Goal: Transaction & Acquisition: Book appointment/travel/reservation

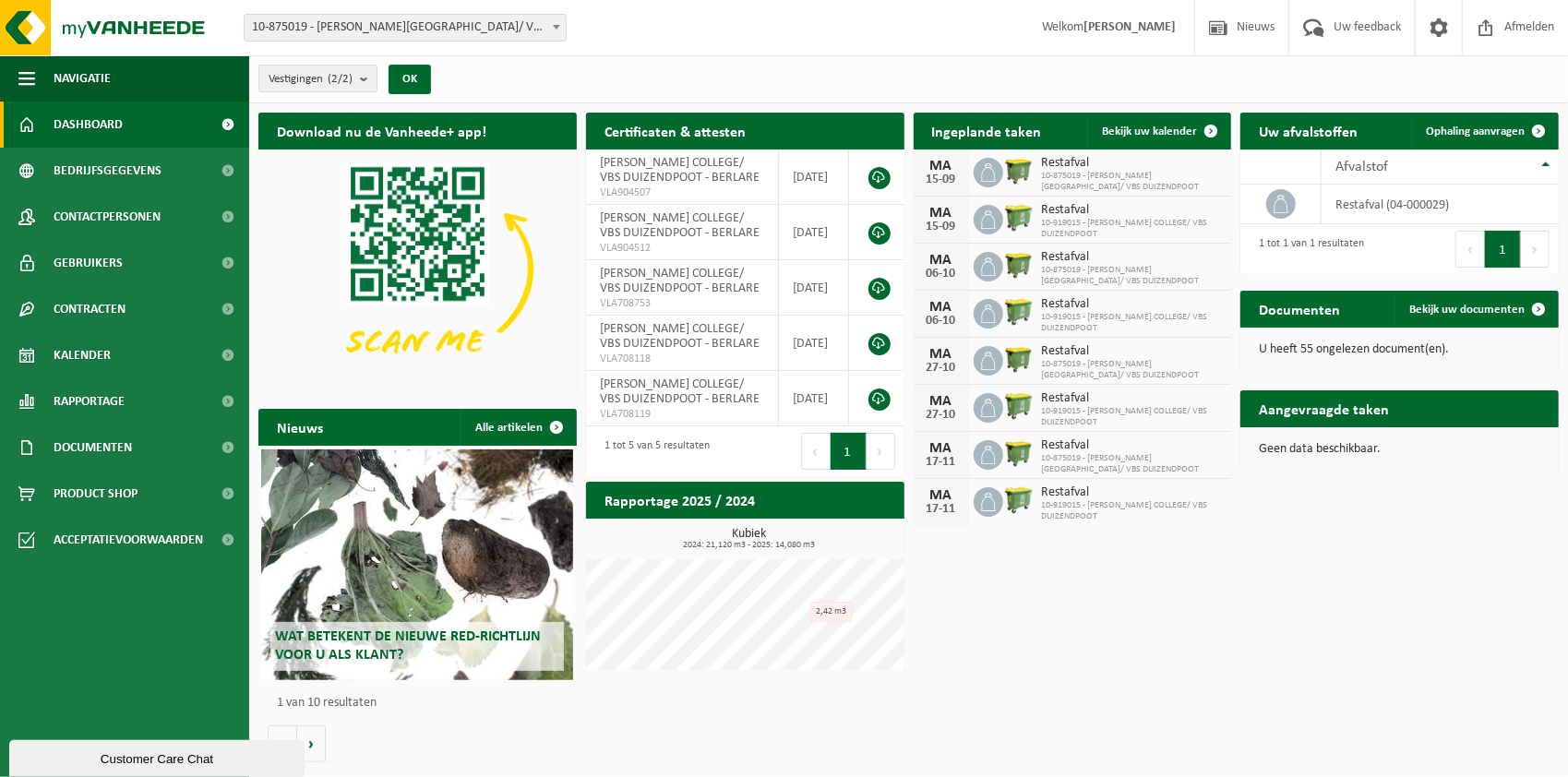
click at [1087, 176] on span "10-875019 - OSCAR ROMERO COLLEGE/ VBS DUIZENDPOOT" at bounding box center [1132, 182] width 181 height 22
click at [1165, 131] on span "Bekijk uw kalender" at bounding box center [1149, 131] width 95 height 12
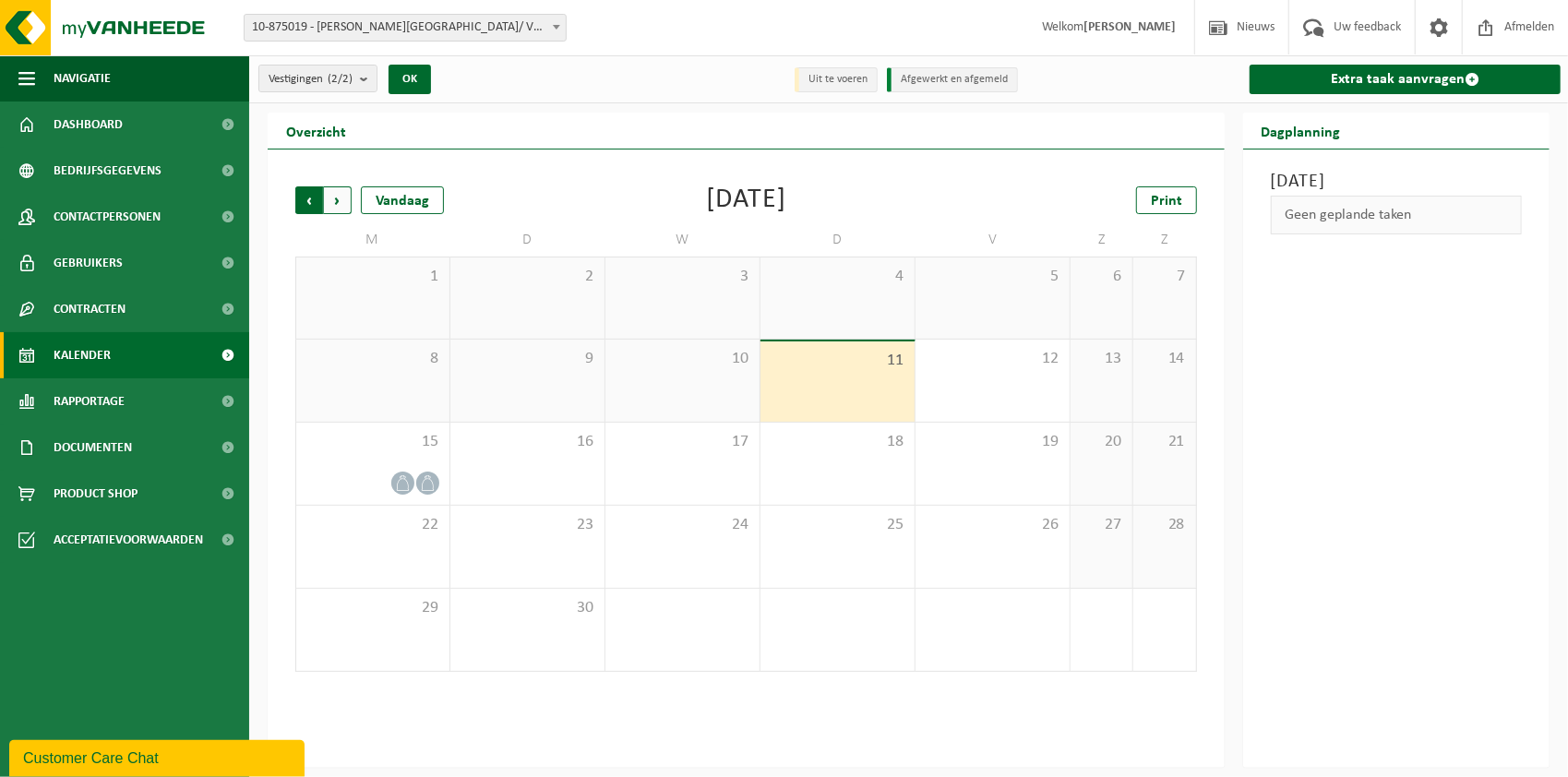
click at [339, 195] on span "Volgende" at bounding box center [337, 201] width 28 height 28
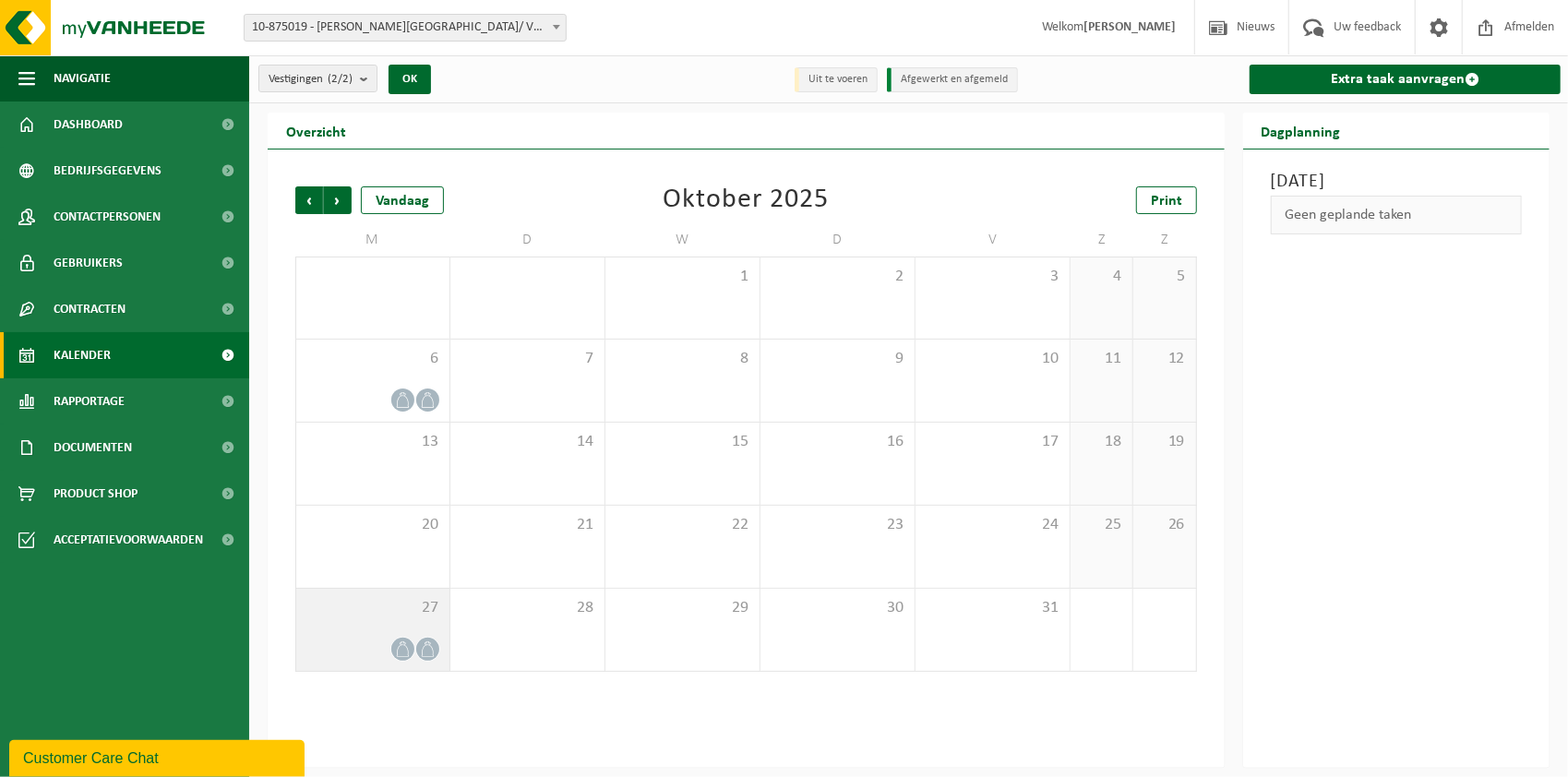
click at [408, 648] on icon at bounding box center [402, 649] width 12 height 16
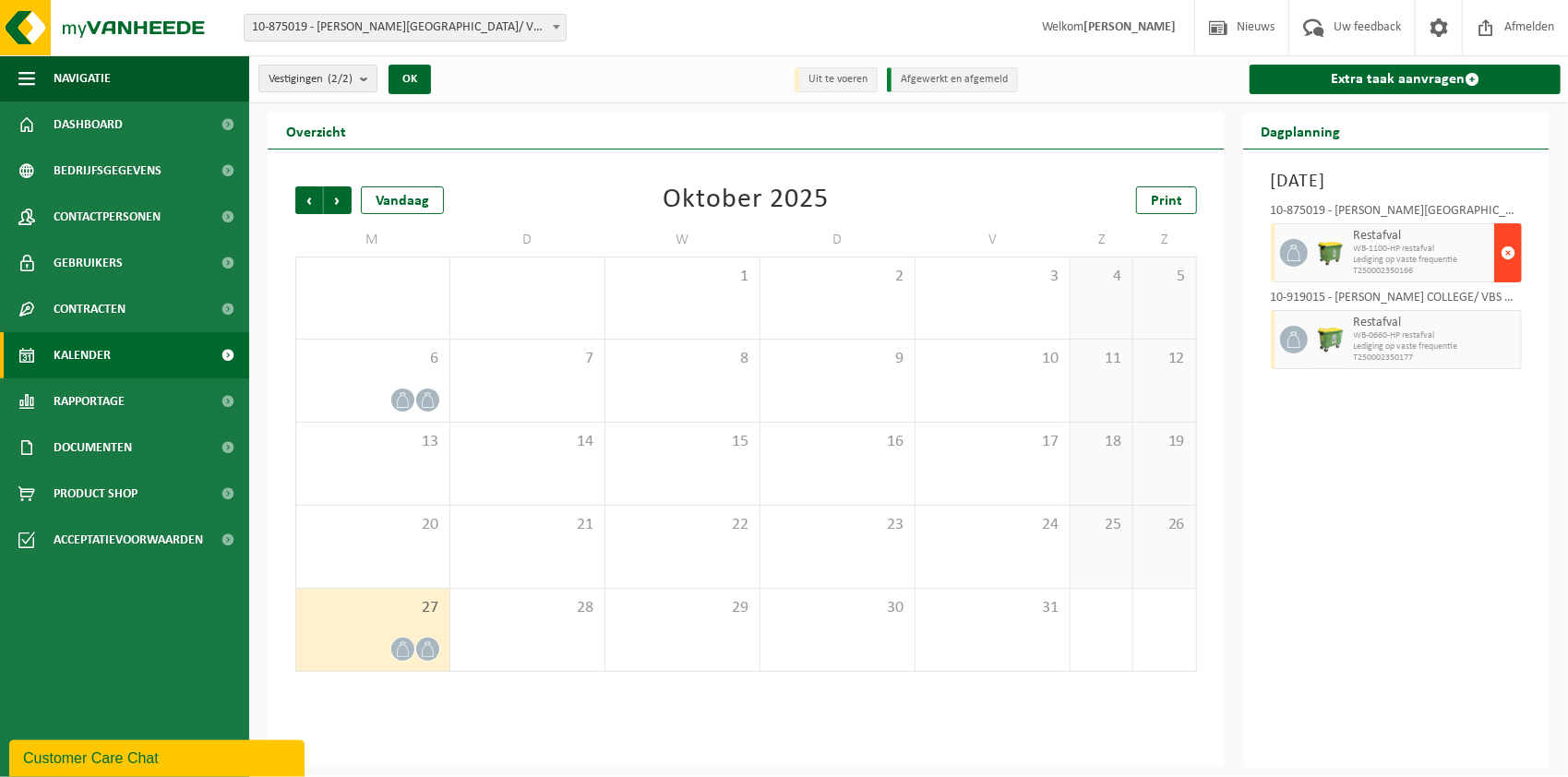
click at [1515, 241] on span "button" at bounding box center [1508, 253] width 15 height 37
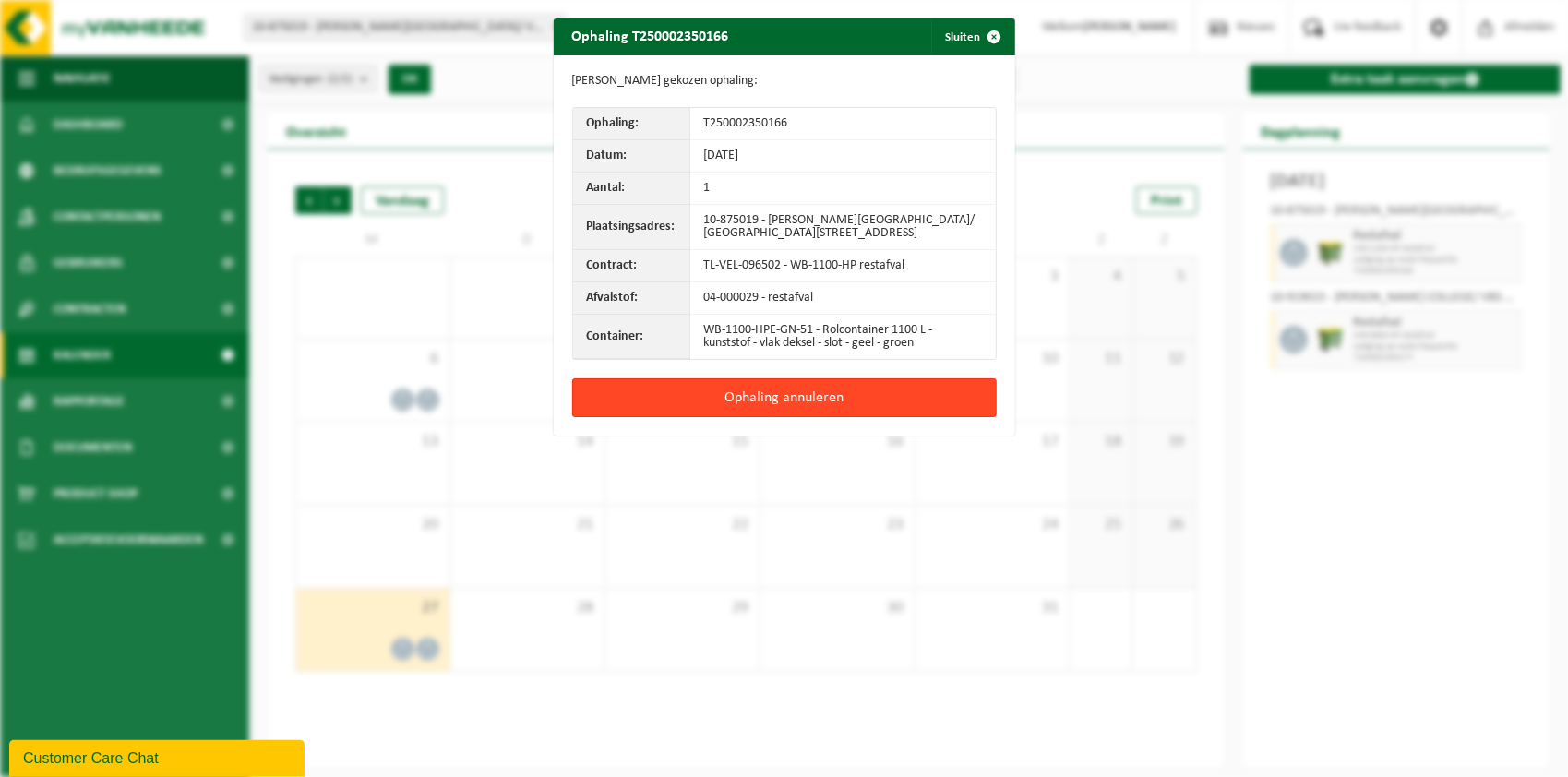
click at [790, 388] on button "Ophaling annuleren" at bounding box center [784, 398] width 425 height 39
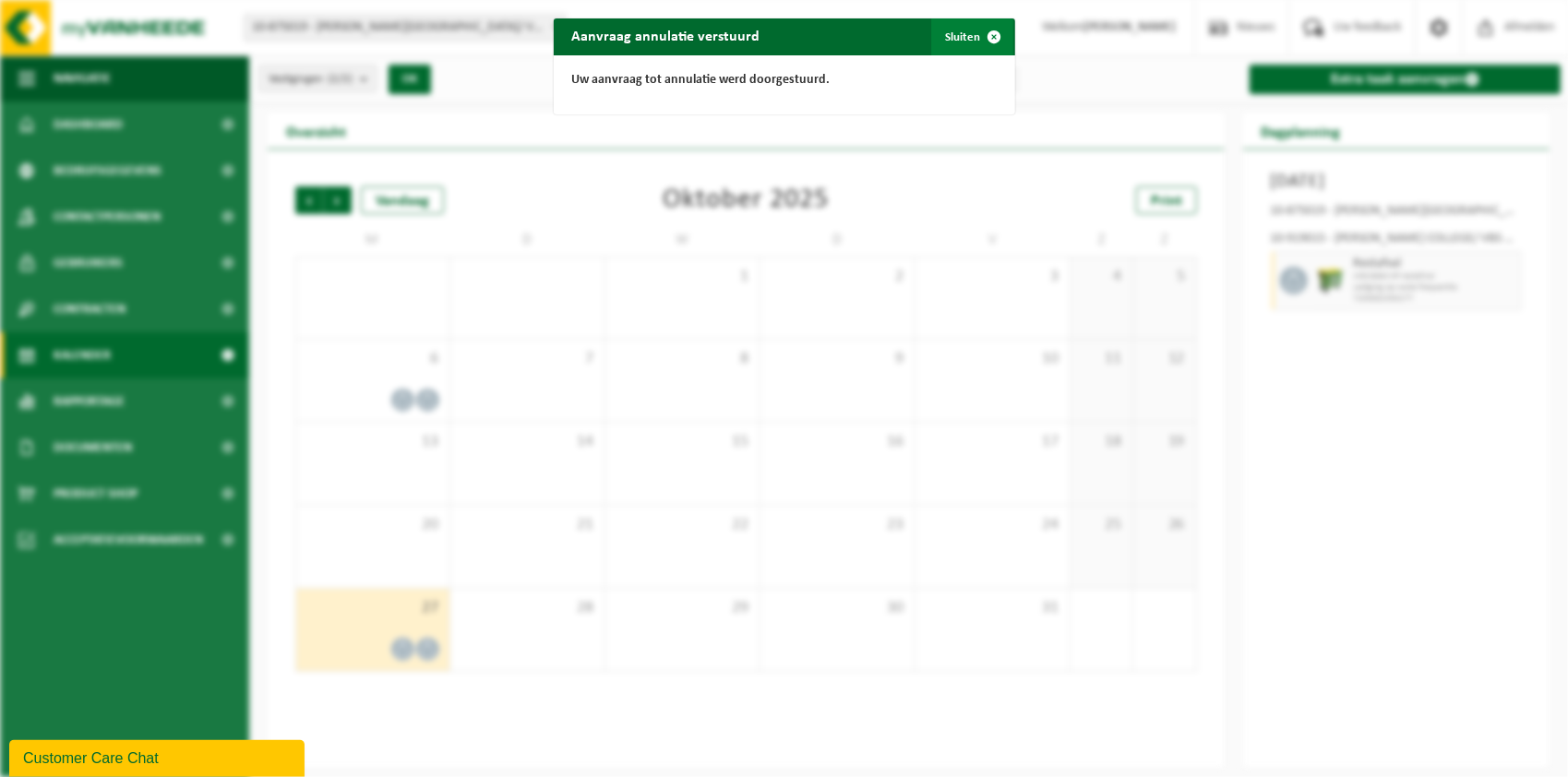
click at [955, 31] on button "Sluiten" at bounding box center [972, 37] width 82 height 37
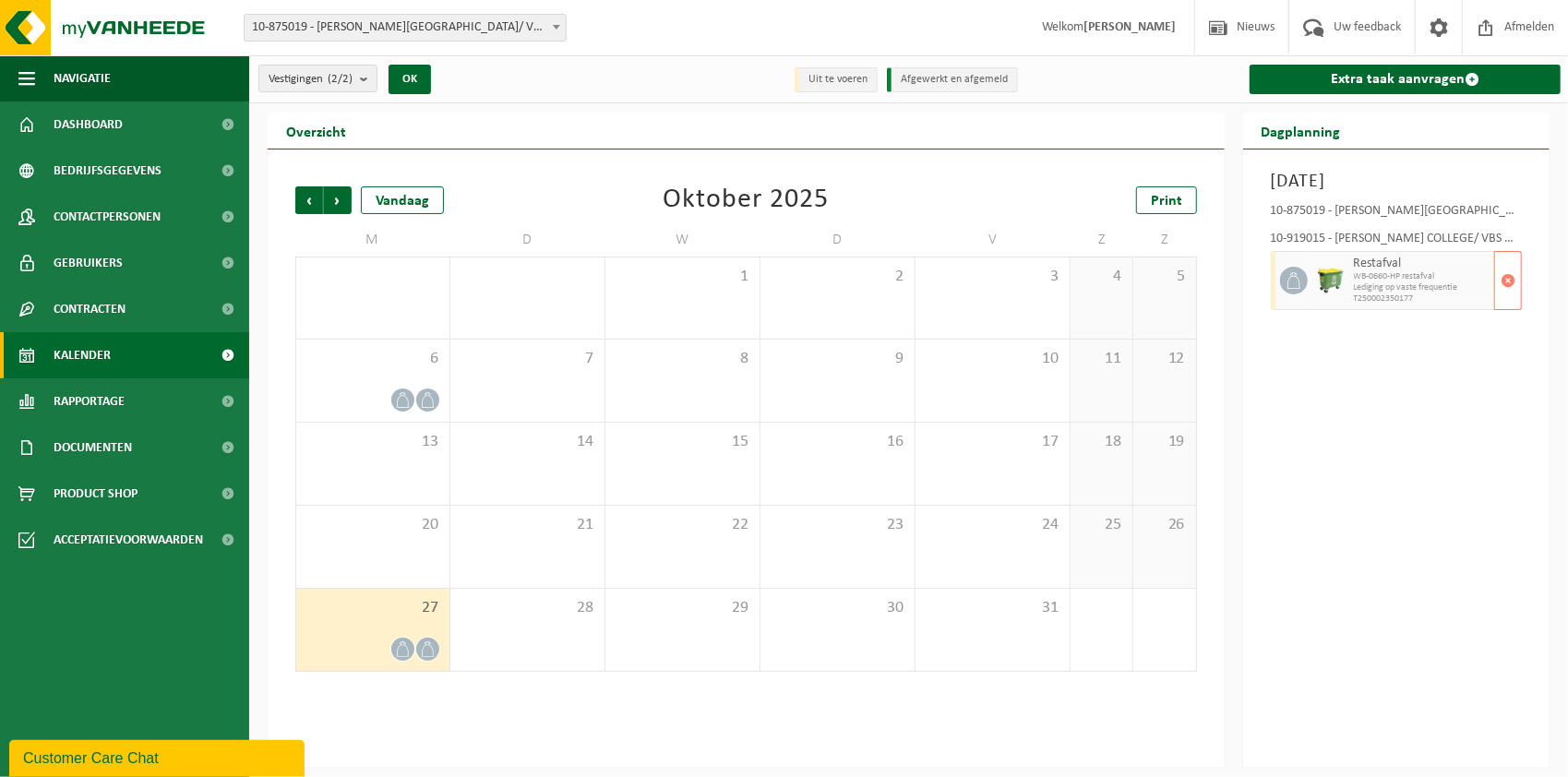
click at [1416, 287] on span "Lediging op vaste frequentie" at bounding box center [1421, 288] width 136 height 11
click at [1503, 286] on span "button" at bounding box center [1508, 281] width 15 height 37
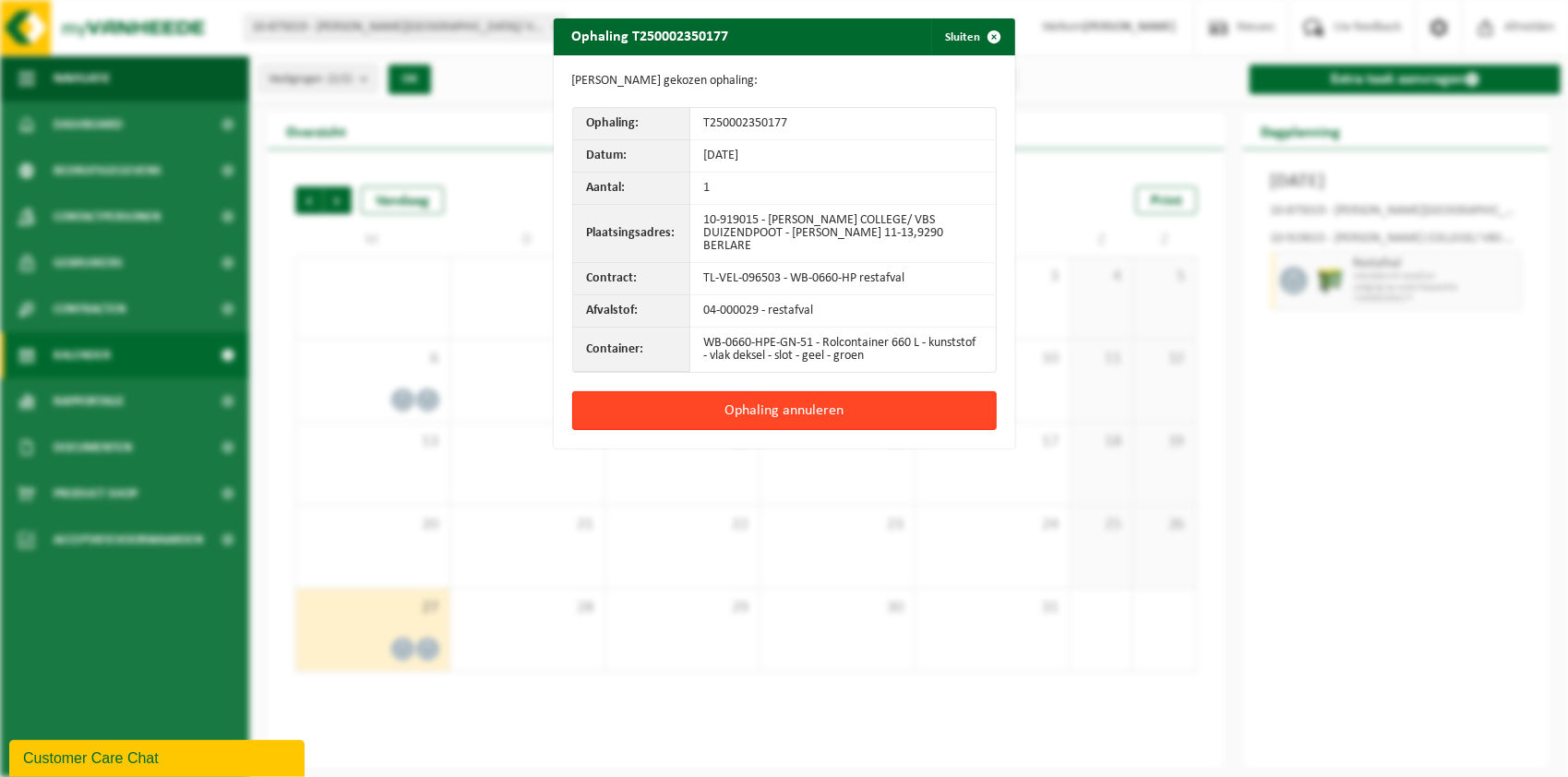
click at [807, 408] on button "Ophaling annuleren" at bounding box center [784, 411] width 425 height 39
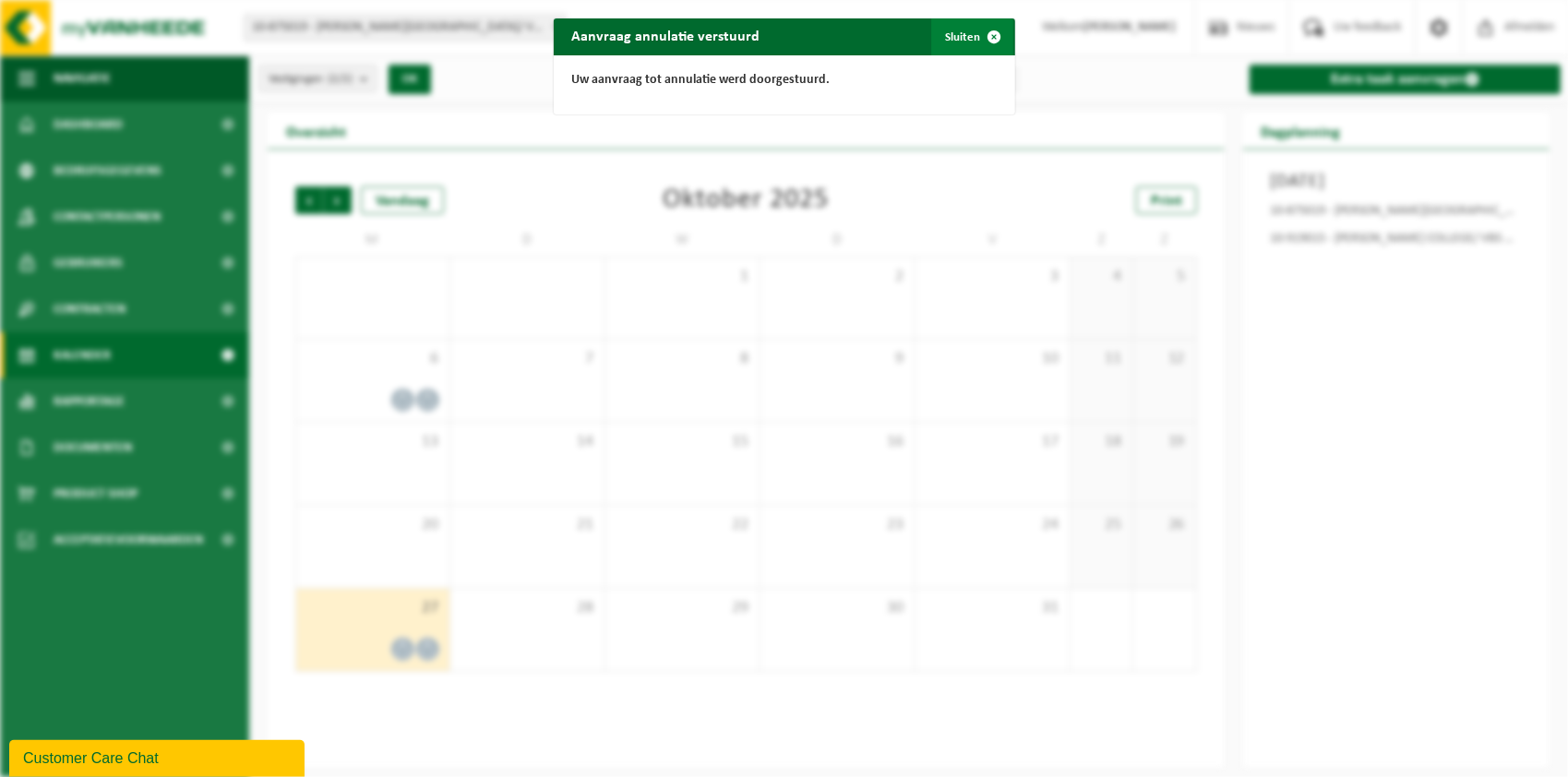
click at [964, 37] on button "Sluiten" at bounding box center [972, 37] width 82 height 37
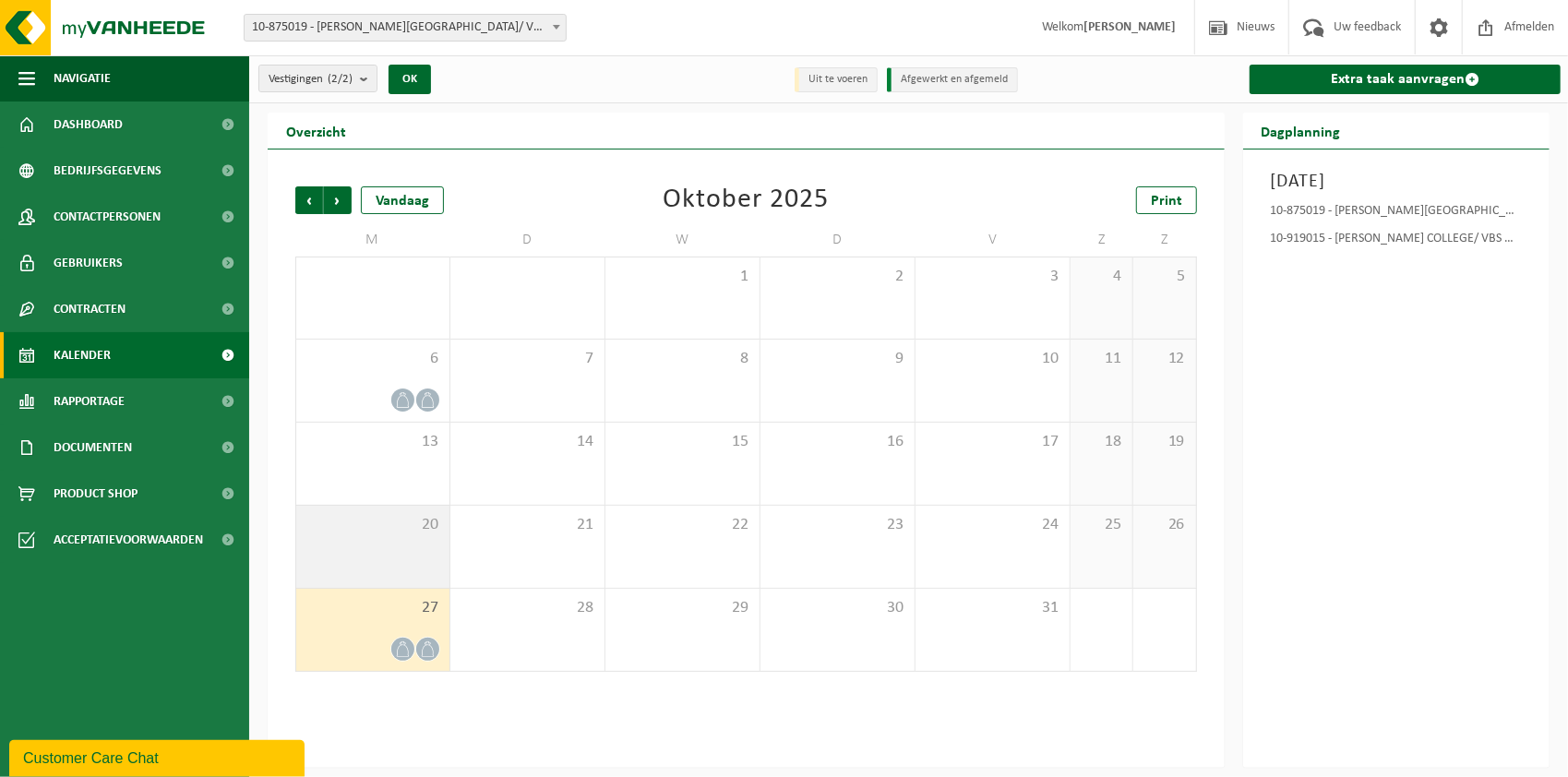
click at [406, 547] on div "20" at bounding box center [373, 547] width 153 height 82
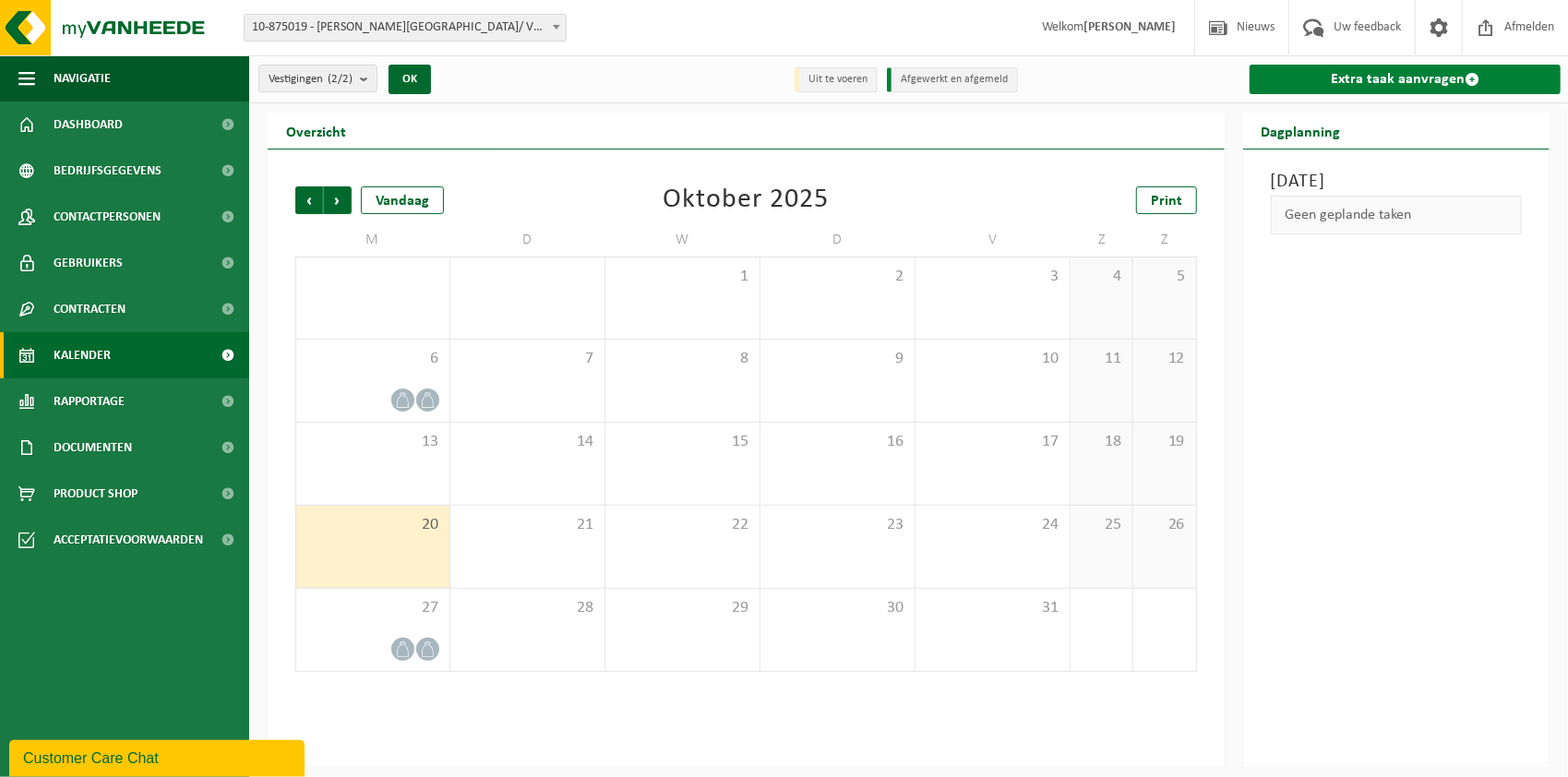
click at [1419, 78] on link "Extra taak aanvragen" at bounding box center [1404, 79] width 311 height 30
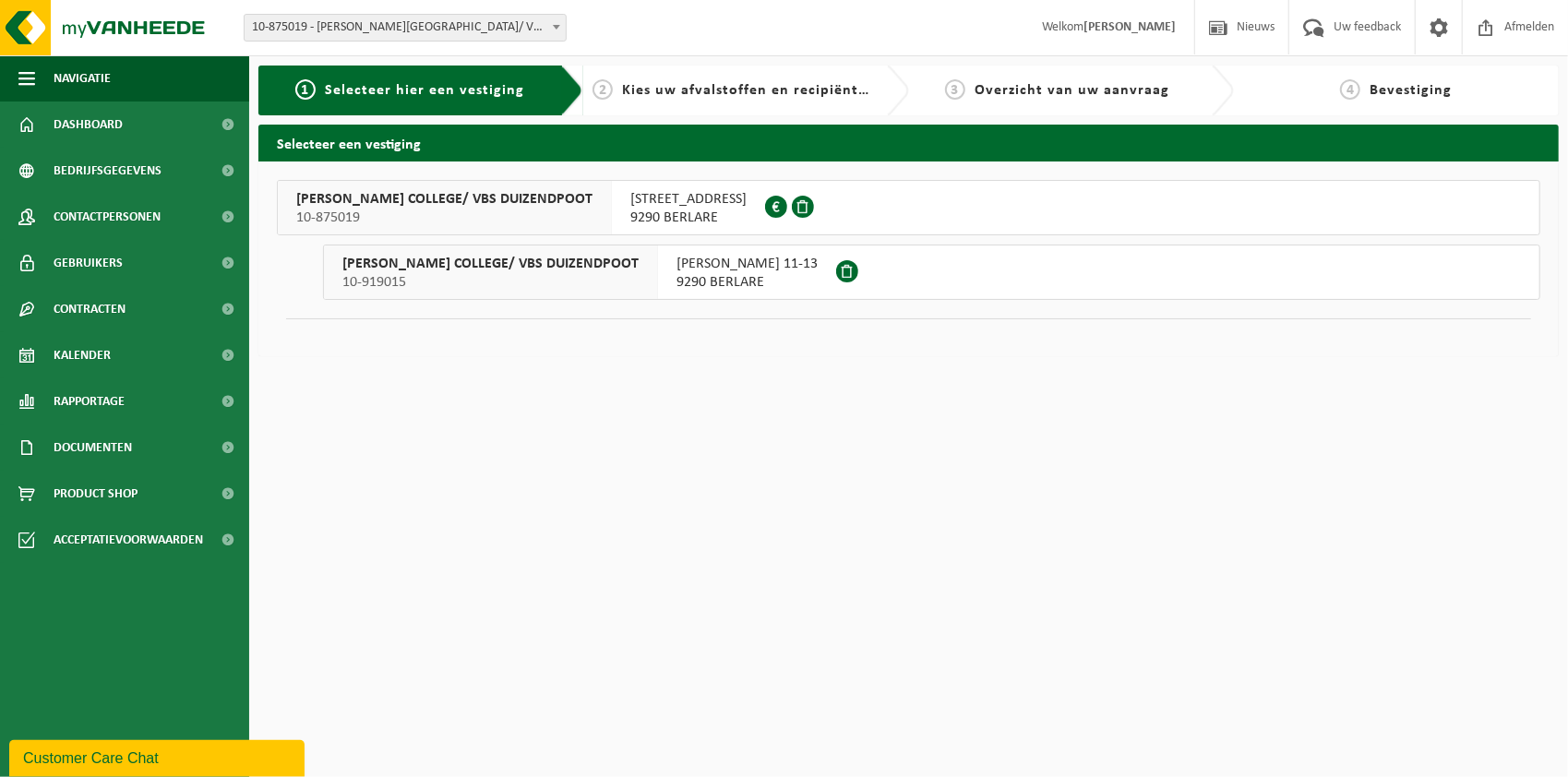
click at [765, 202] on span at bounding box center [776, 206] width 22 height 22
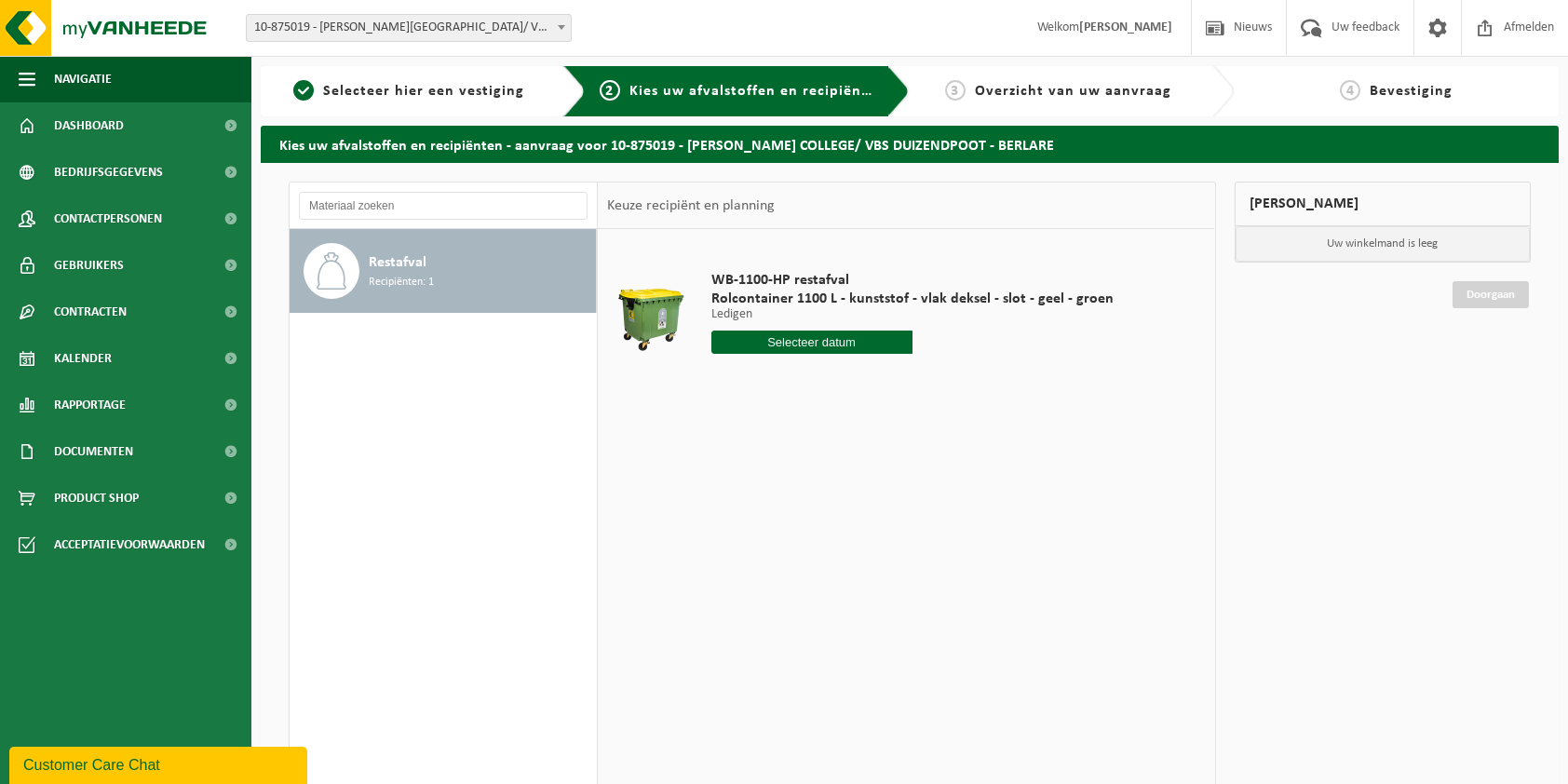
click at [827, 345] on input "text" at bounding box center [811, 341] width 201 height 23
click at [920, 379] on icon at bounding box center [922, 384] width 30 height 30
click at [722, 533] on div "20" at bounding box center [727, 536] width 33 height 30
type input "Van 2025-10-20"
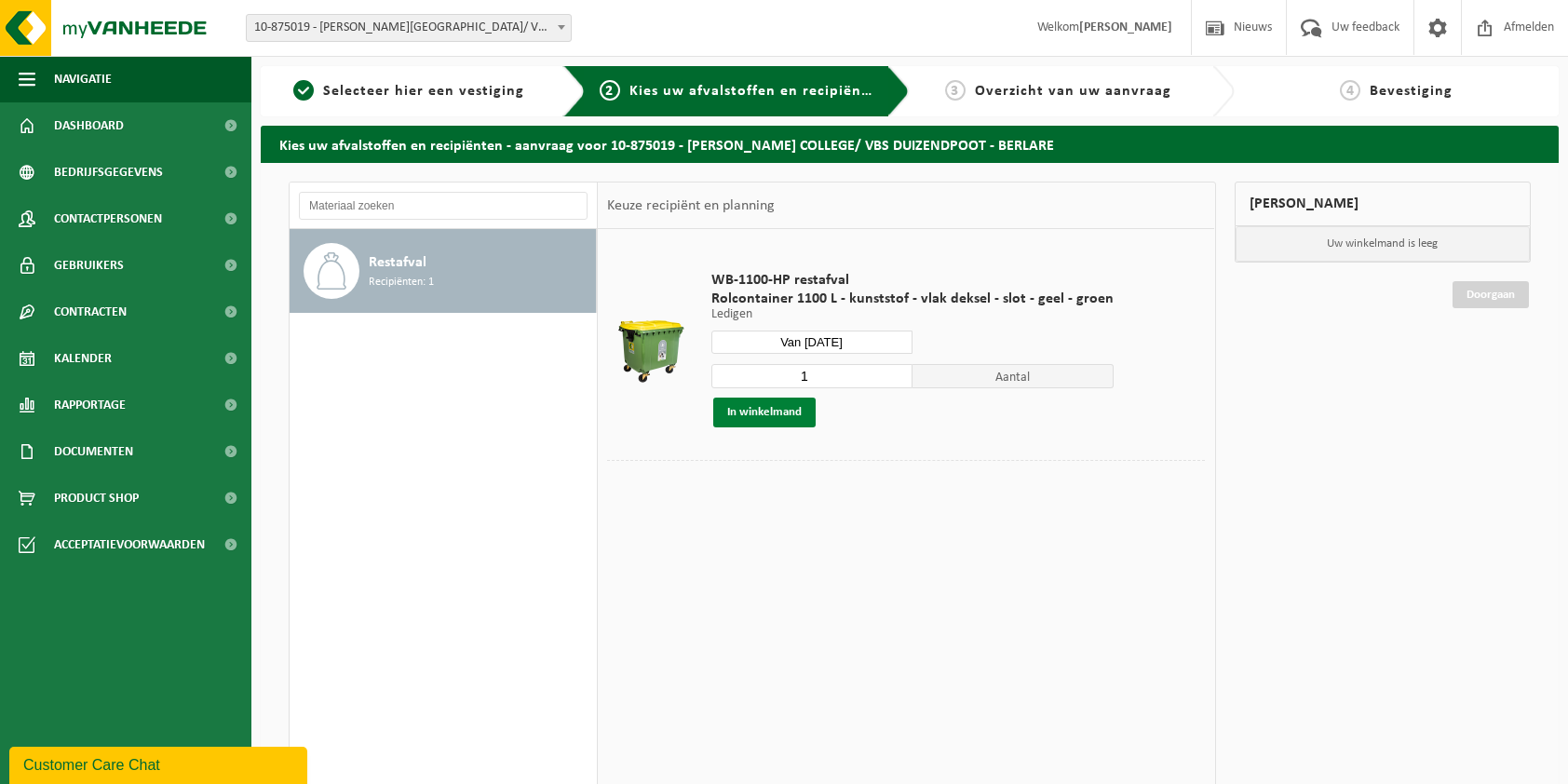
click at [771, 410] on button "In winkelmand" at bounding box center [763, 413] width 102 height 30
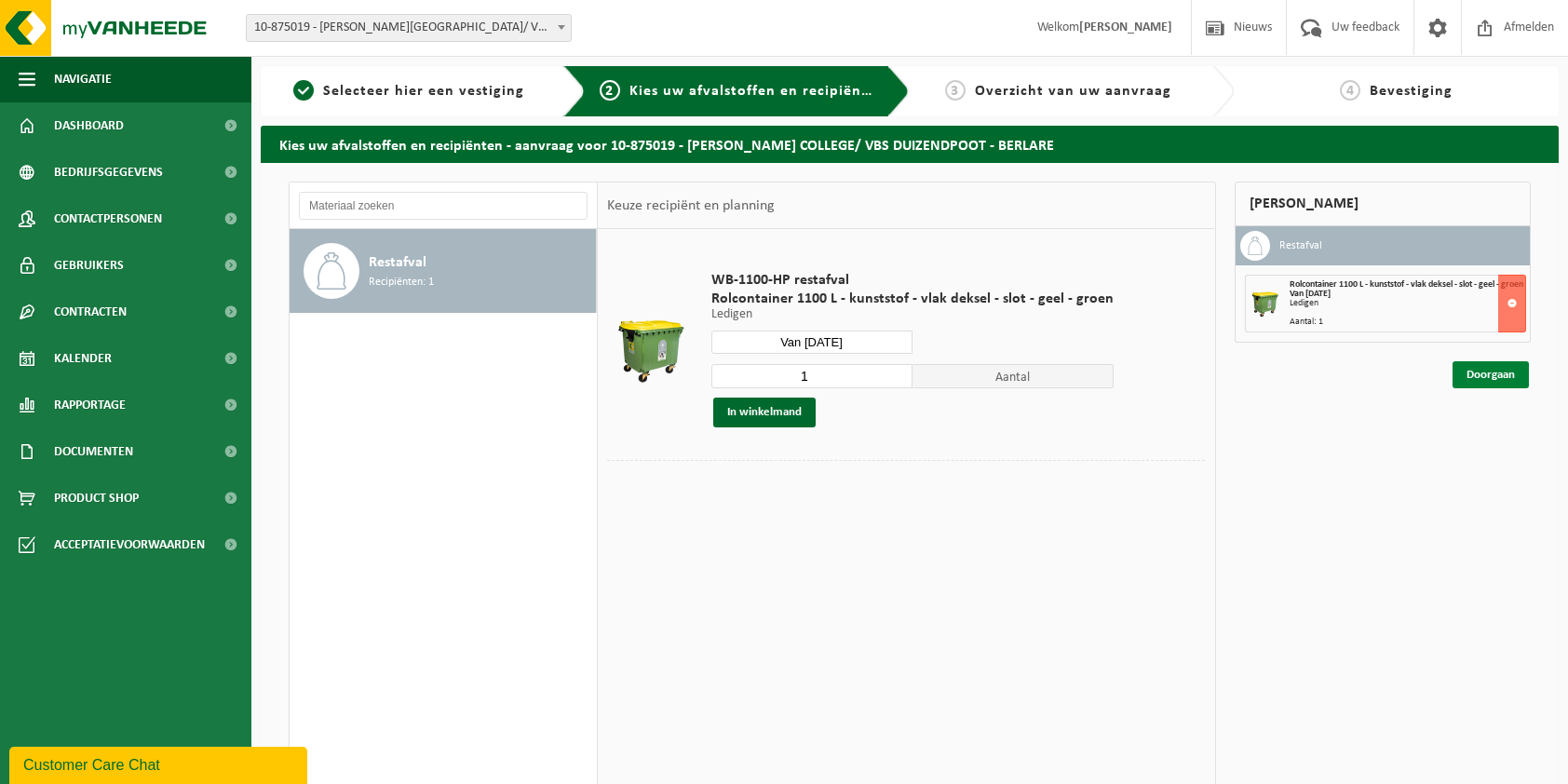
click at [1507, 376] on link "Doorgaan" at bounding box center [1490, 374] width 76 height 27
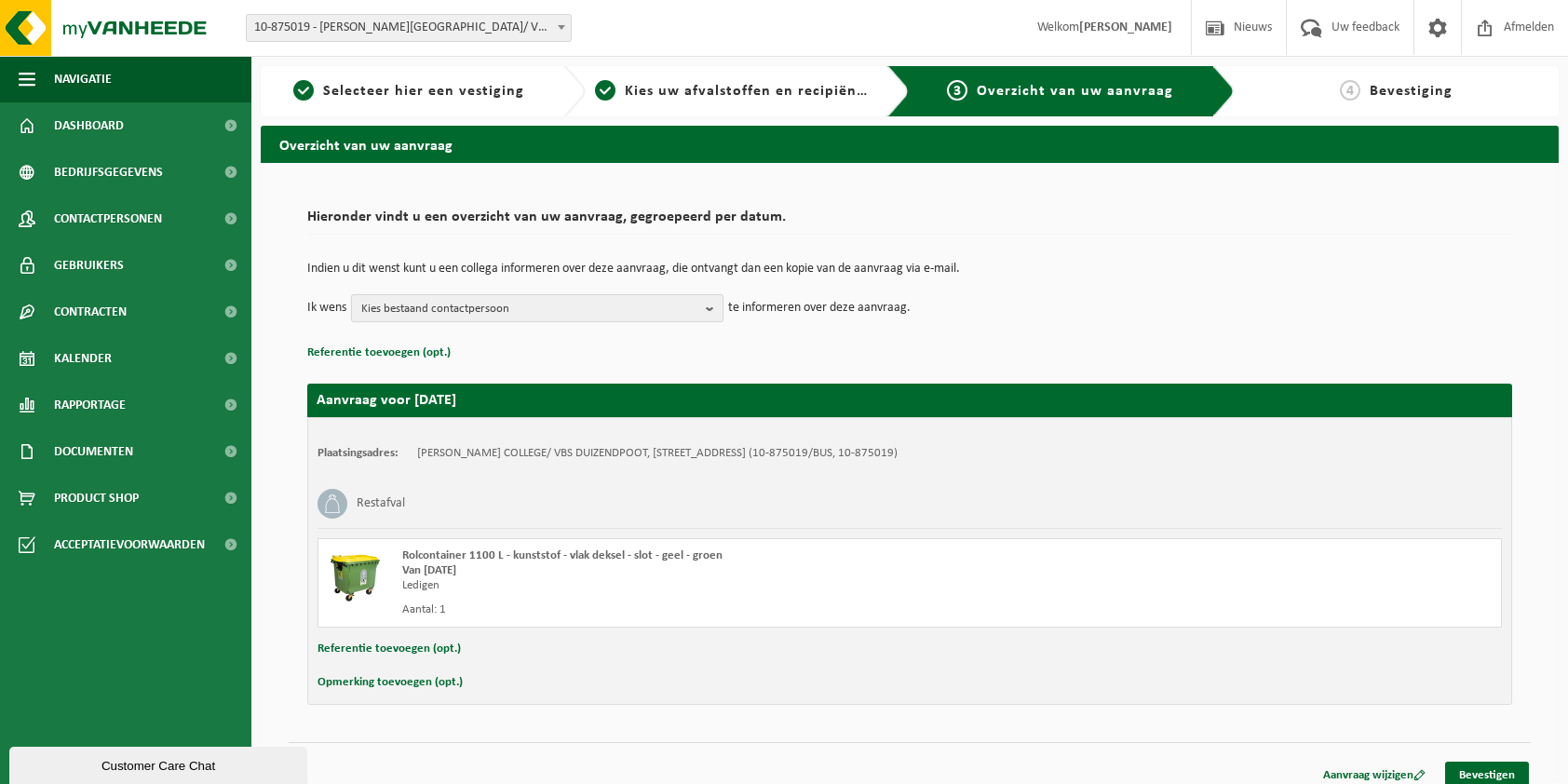
click at [716, 311] on b "button" at bounding box center [714, 309] width 17 height 26
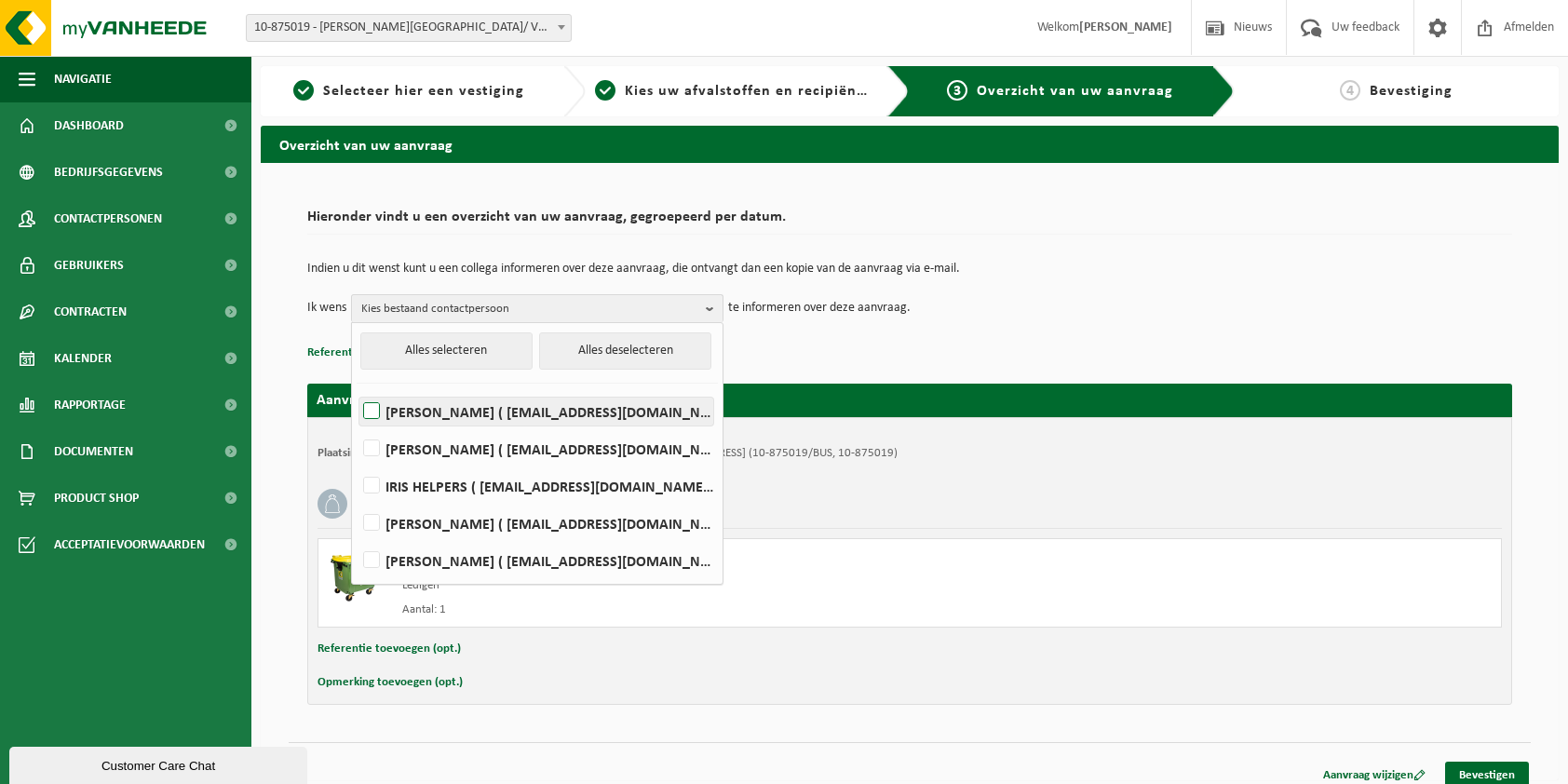
click at [480, 409] on label "KRISTIEN DE SMEDT ( kristien.desmedt@duizendpootberlare.be )" at bounding box center [535, 412] width 354 height 28
click at [356, 388] on input "KRISTIEN DE SMEDT ( kristien.desmedt@duizendpootberlare.be )" at bounding box center [355, 387] width 1 height 1
checkbox input "true"
click at [1111, 304] on td "Ik wens KRISTIEN DE SMEDT Alles selecteren Alles deselecteren KRISTIEN DE SMEDT…" at bounding box center [910, 309] width 1205 height 28
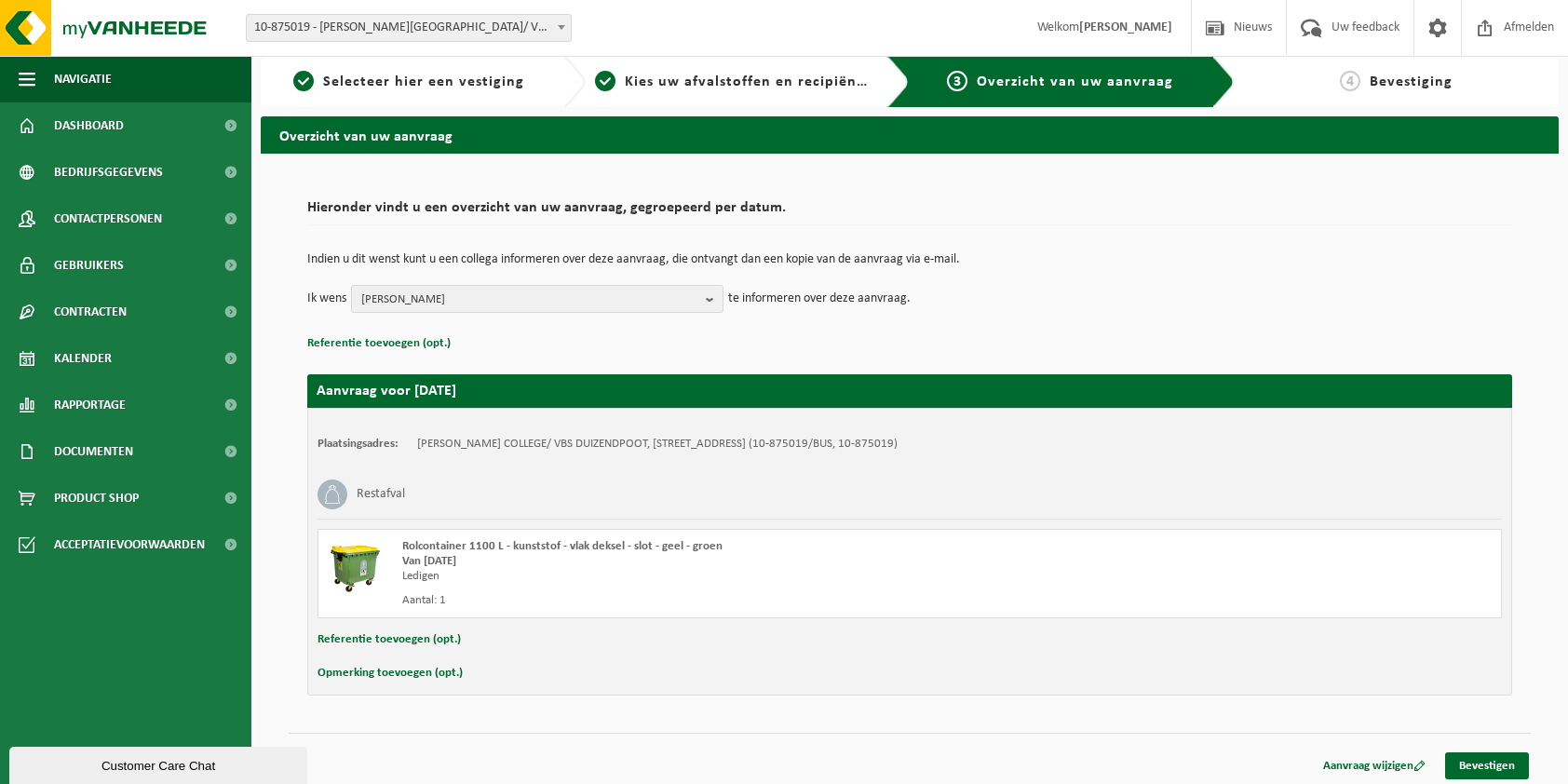
scroll to position [12, 0]
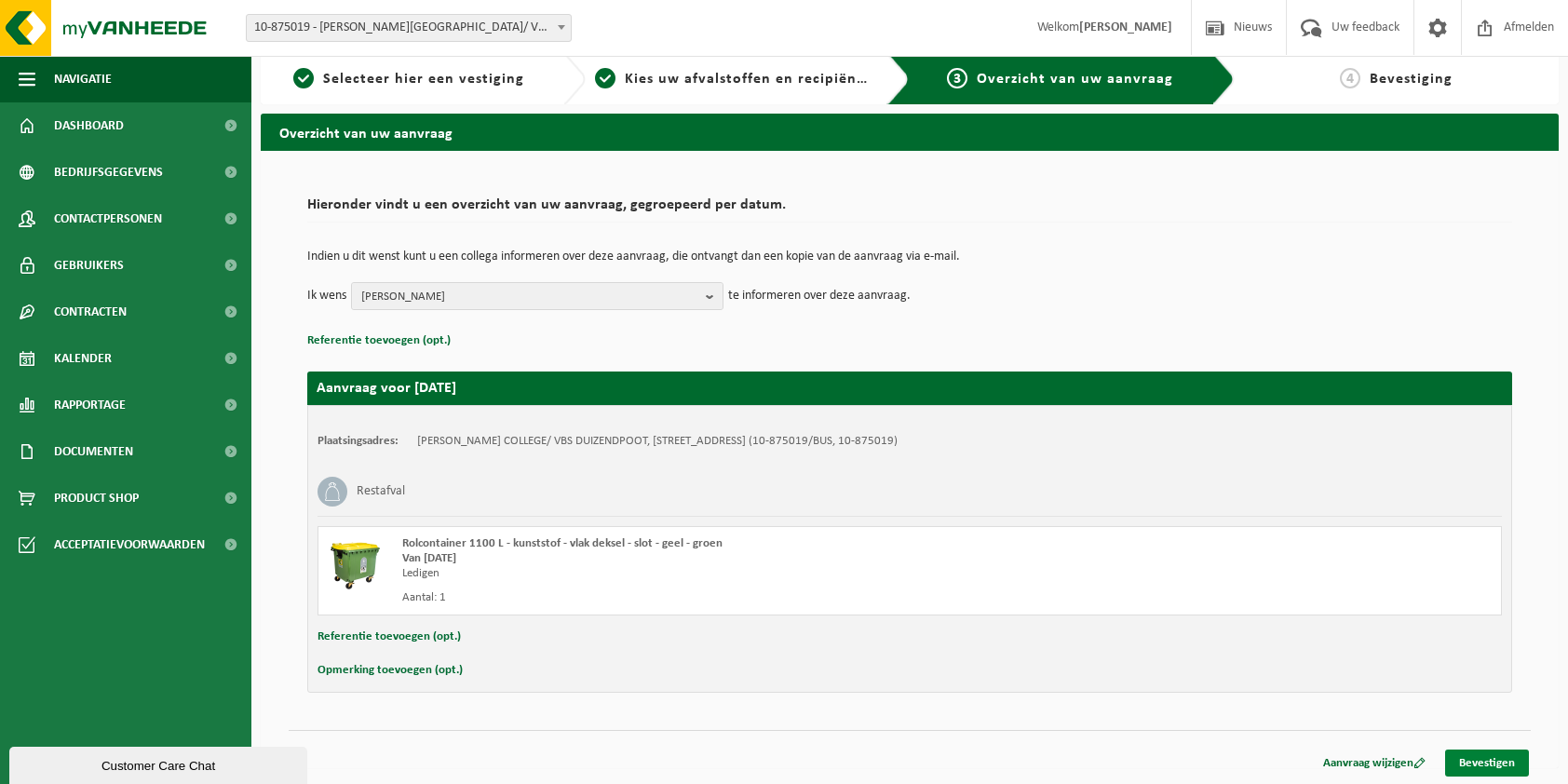
click at [1486, 758] on link "Bevestigen" at bounding box center [1486, 762] width 83 height 27
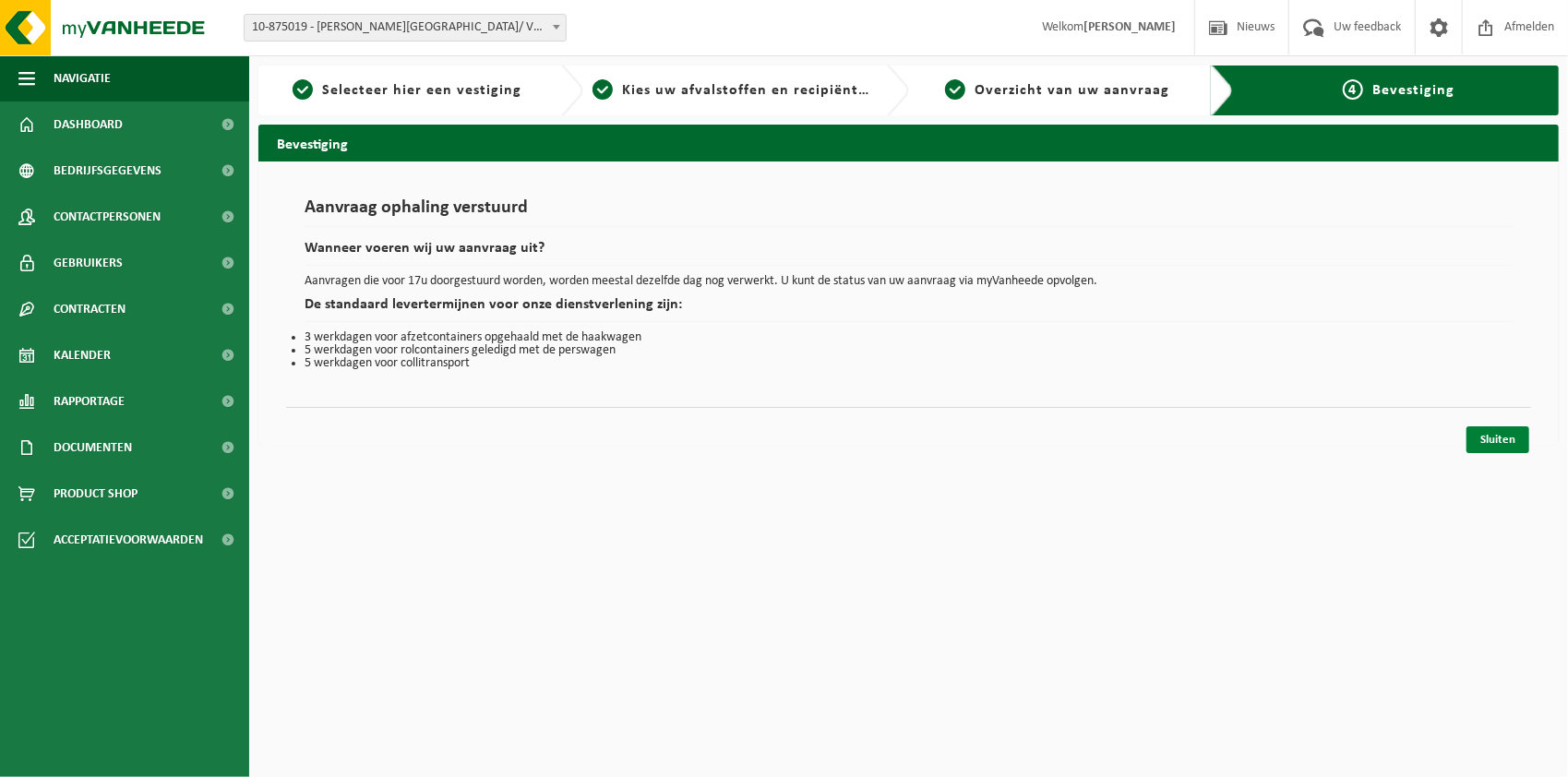
click at [1509, 445] on link "Sluiten" at bounding box center [1497, 440] width 63 height 27
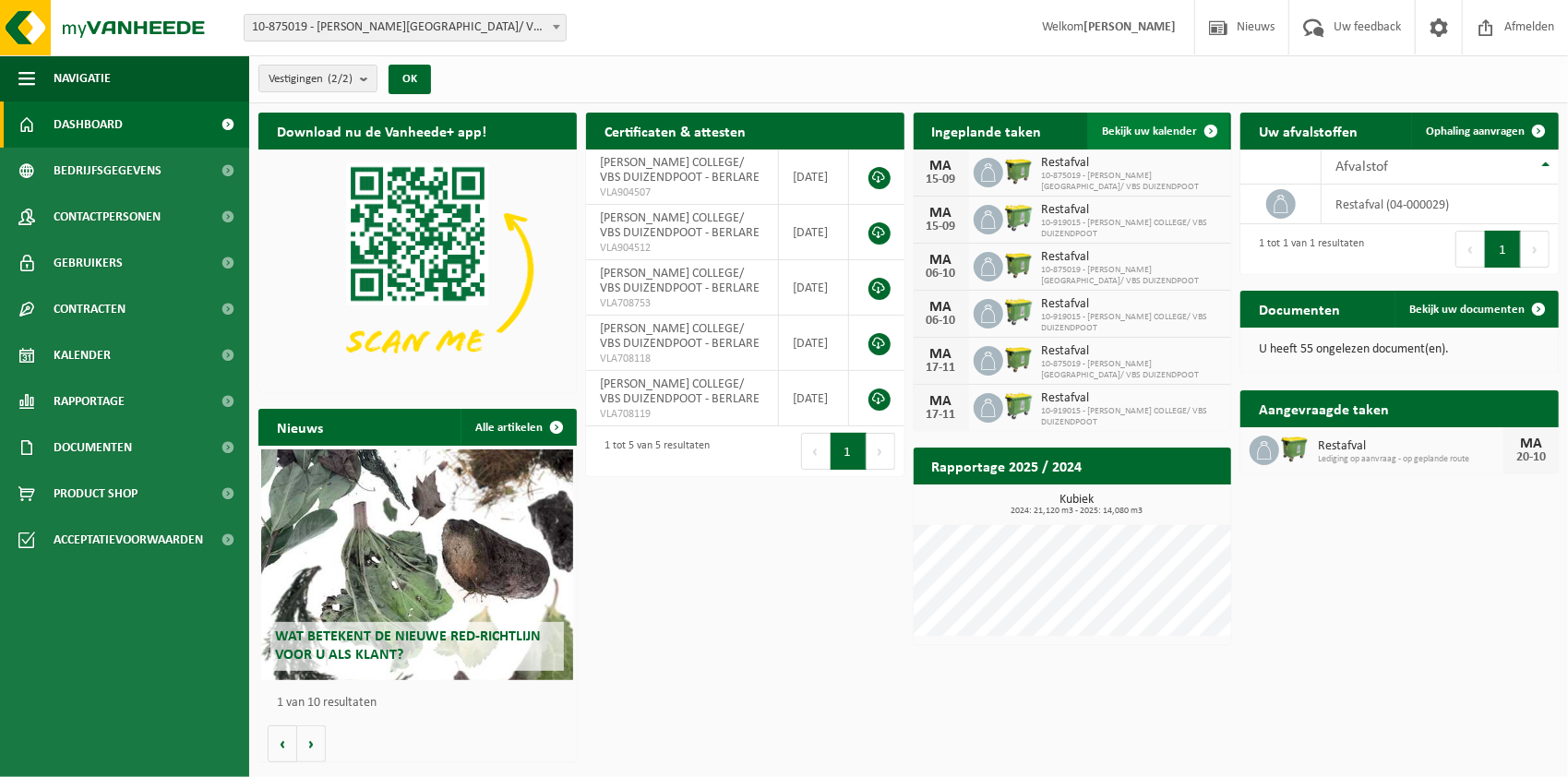
click at [1153, 130] on span "Bekijk uw kalender" at bounding box center [1149, 131] width 95 height 12
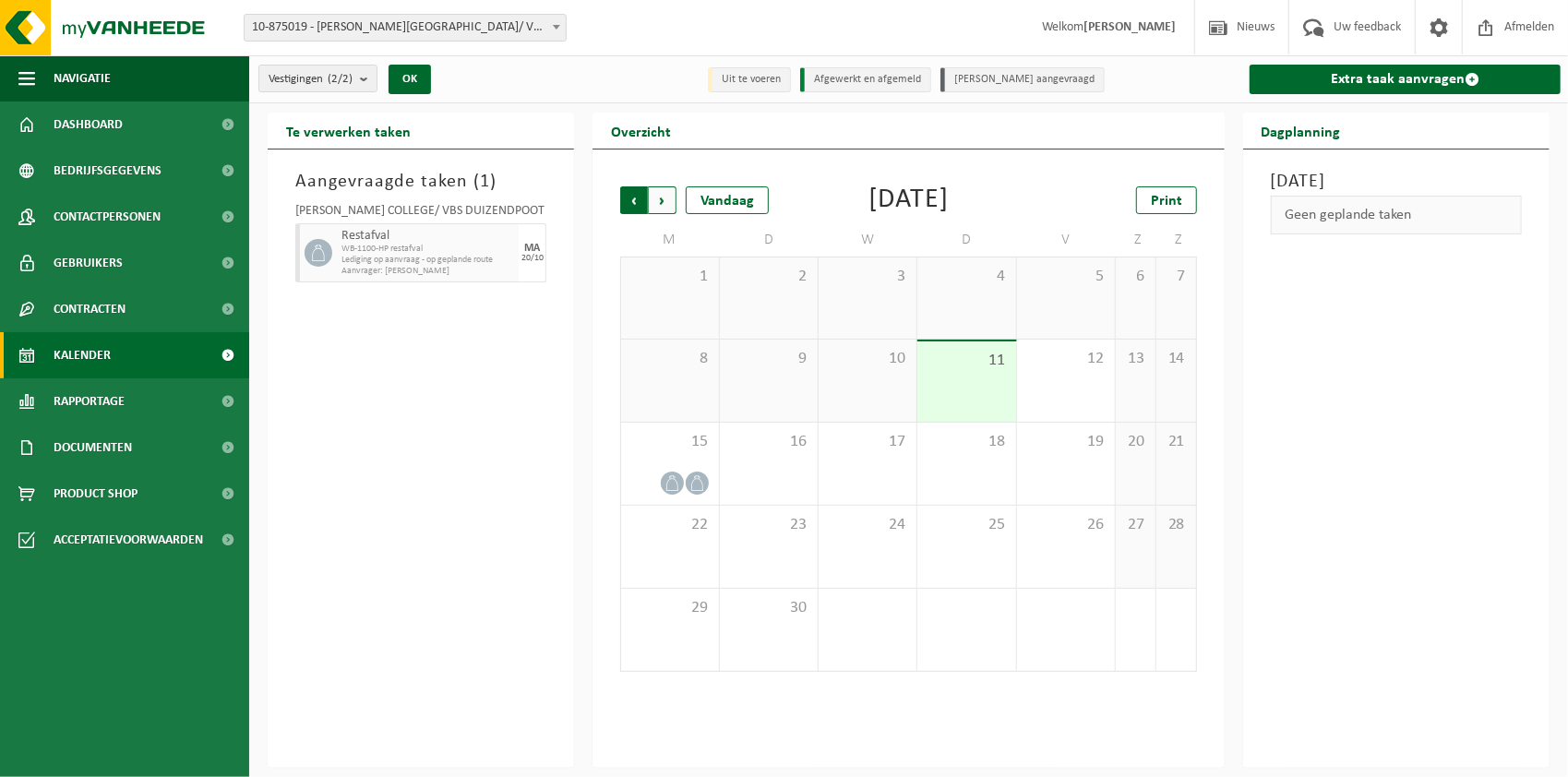
click at [659, 198] on span "Volgende" at bounding box center [663, 201] width 28 height 28
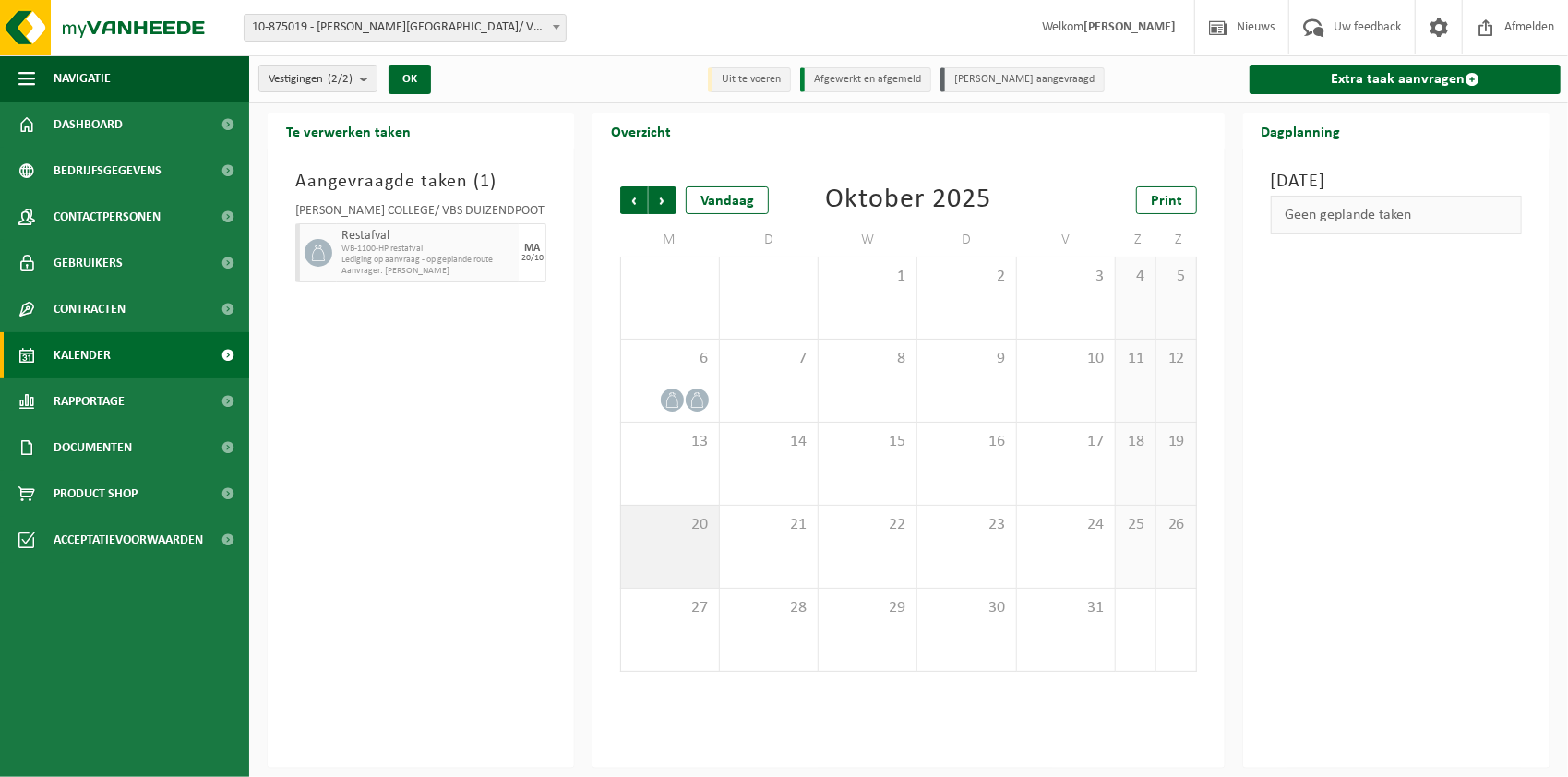
click at [692, 537] on div "20" at bounding box center [669, 547] width 97 height 82
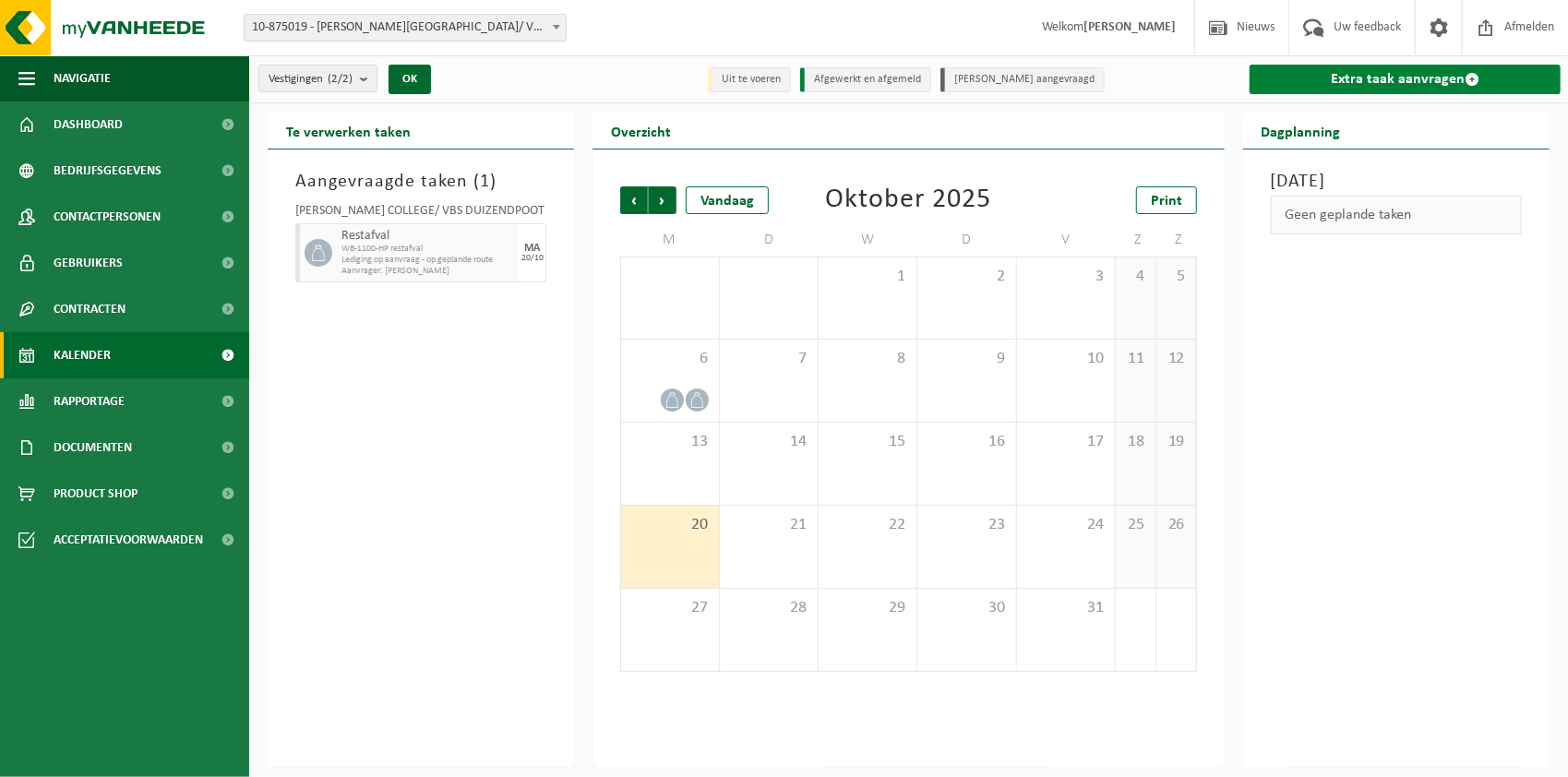
click at [1436, 86] on link "Extra taak aanvragen" at bounding box center [1404, 79] width 311 height 30
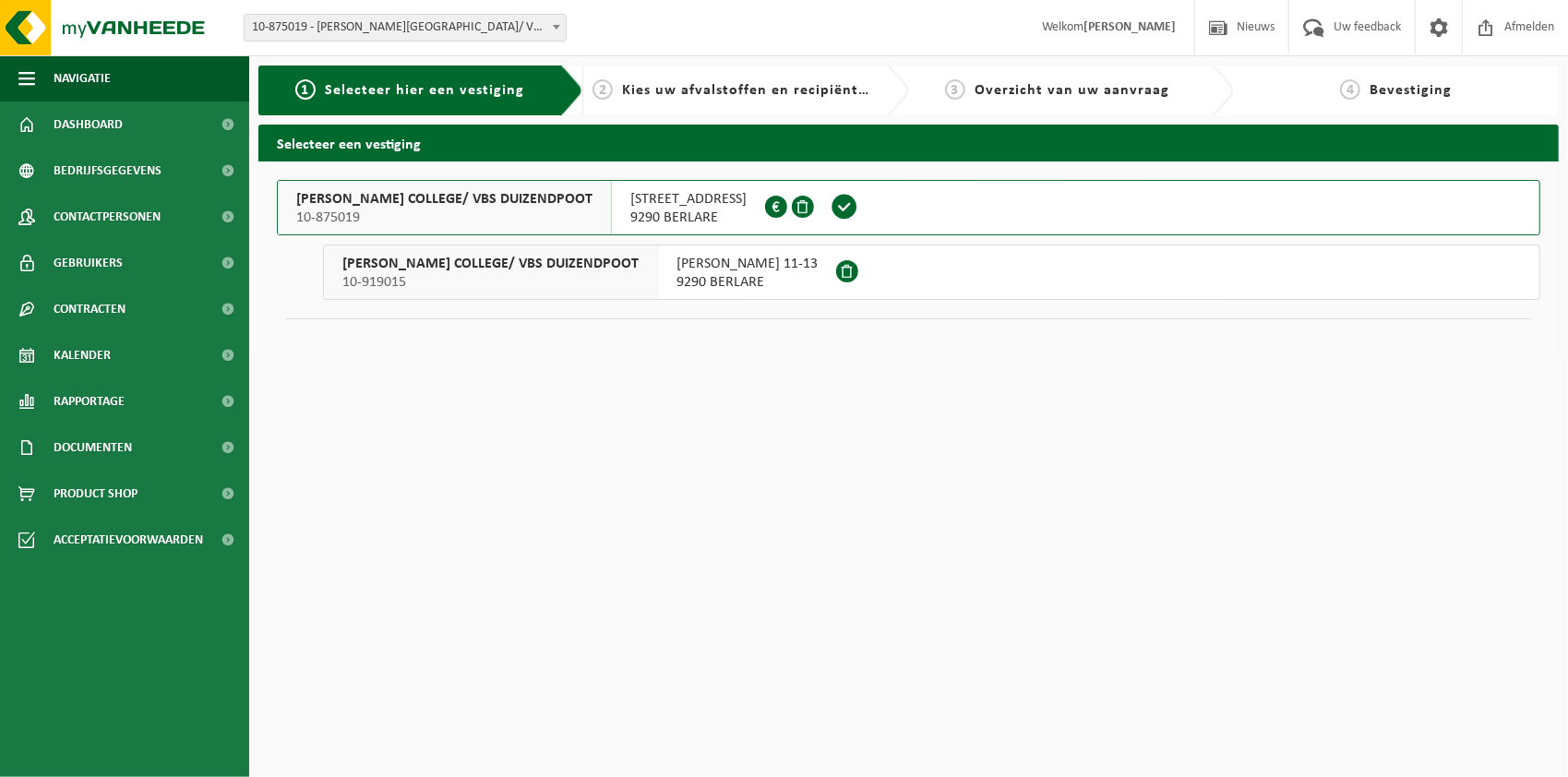
click at [766, 270] on span "[PERSON_NAME] 11-13" at bounding box center [747, 264] width 141 height 19
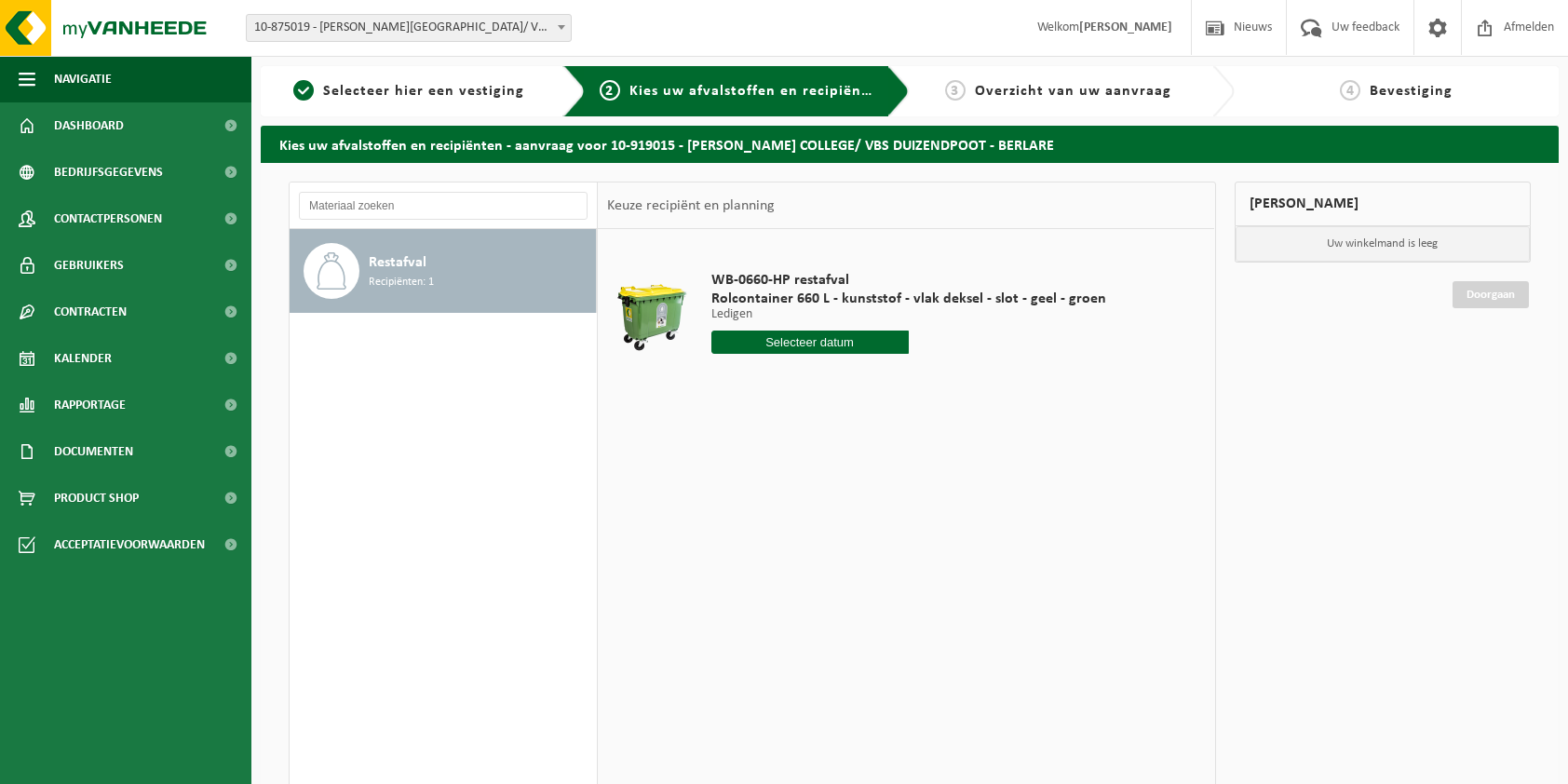
click at [795, 340] on input "text" at bounding box center [809, 341] width 197 height 23
click at [923, 382] on icon at bounding box center [922, 384] width 5 height 9
click at [725, 535] on div "20" at bounding box center [727, 536] width 33 height 30
type input "Van 2025-10-20"
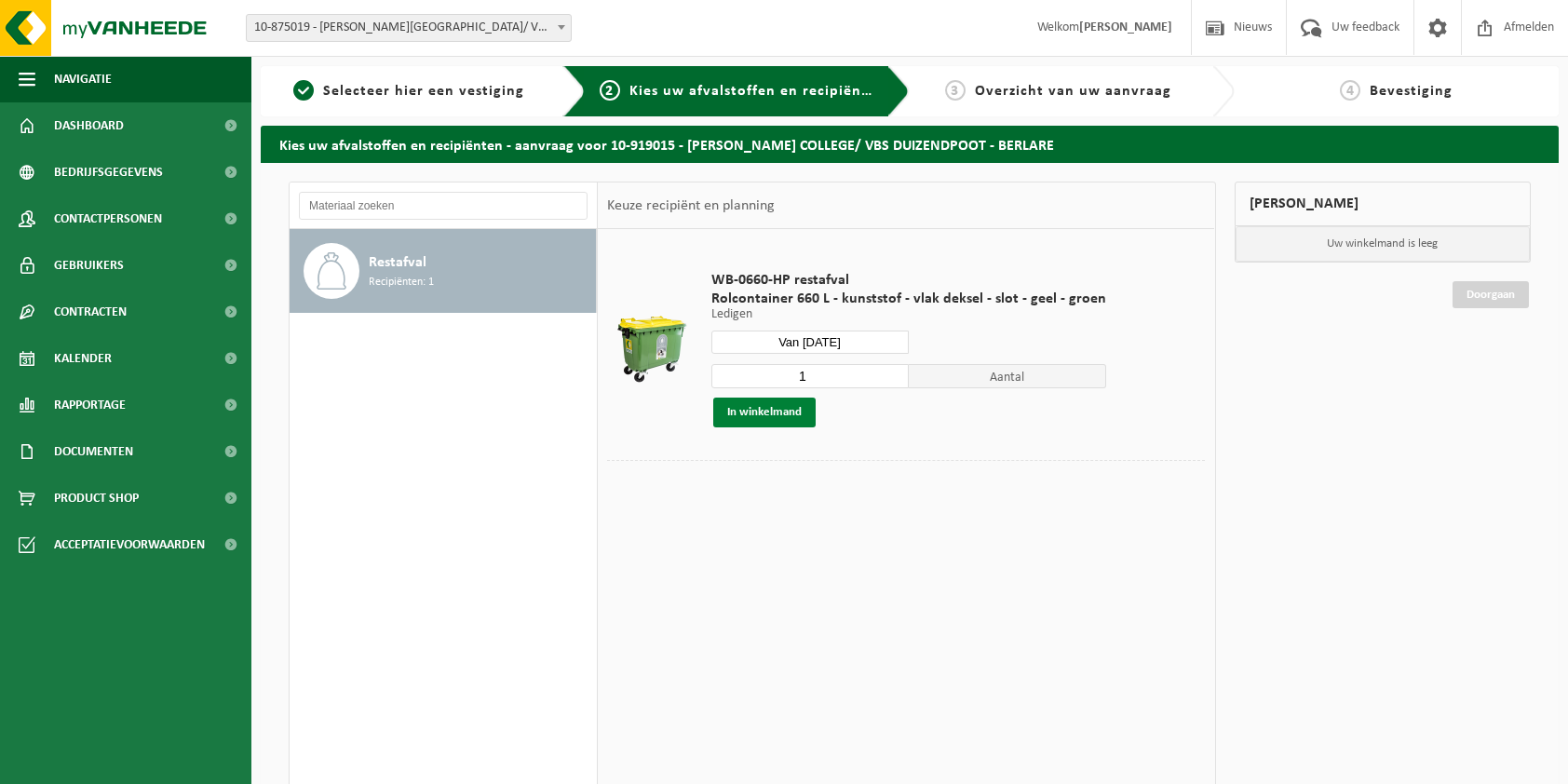
click at [773, 410] on button "In winkelmand" at bounding box center [763, 413] width 102 height 30
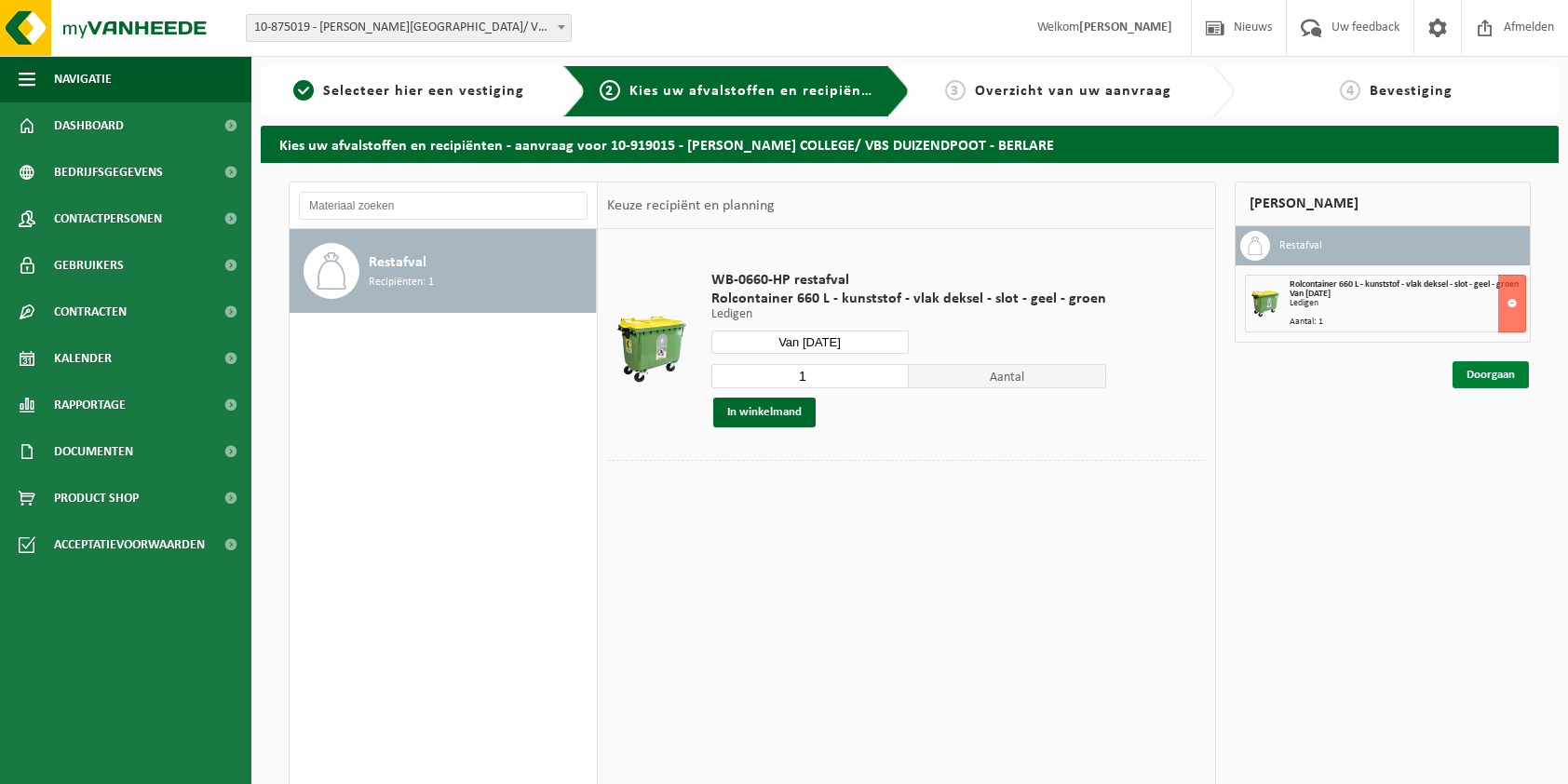
click at [1500, 380] on link "Doorgaan" at bounding box center [1490, 374] width 76 height 27
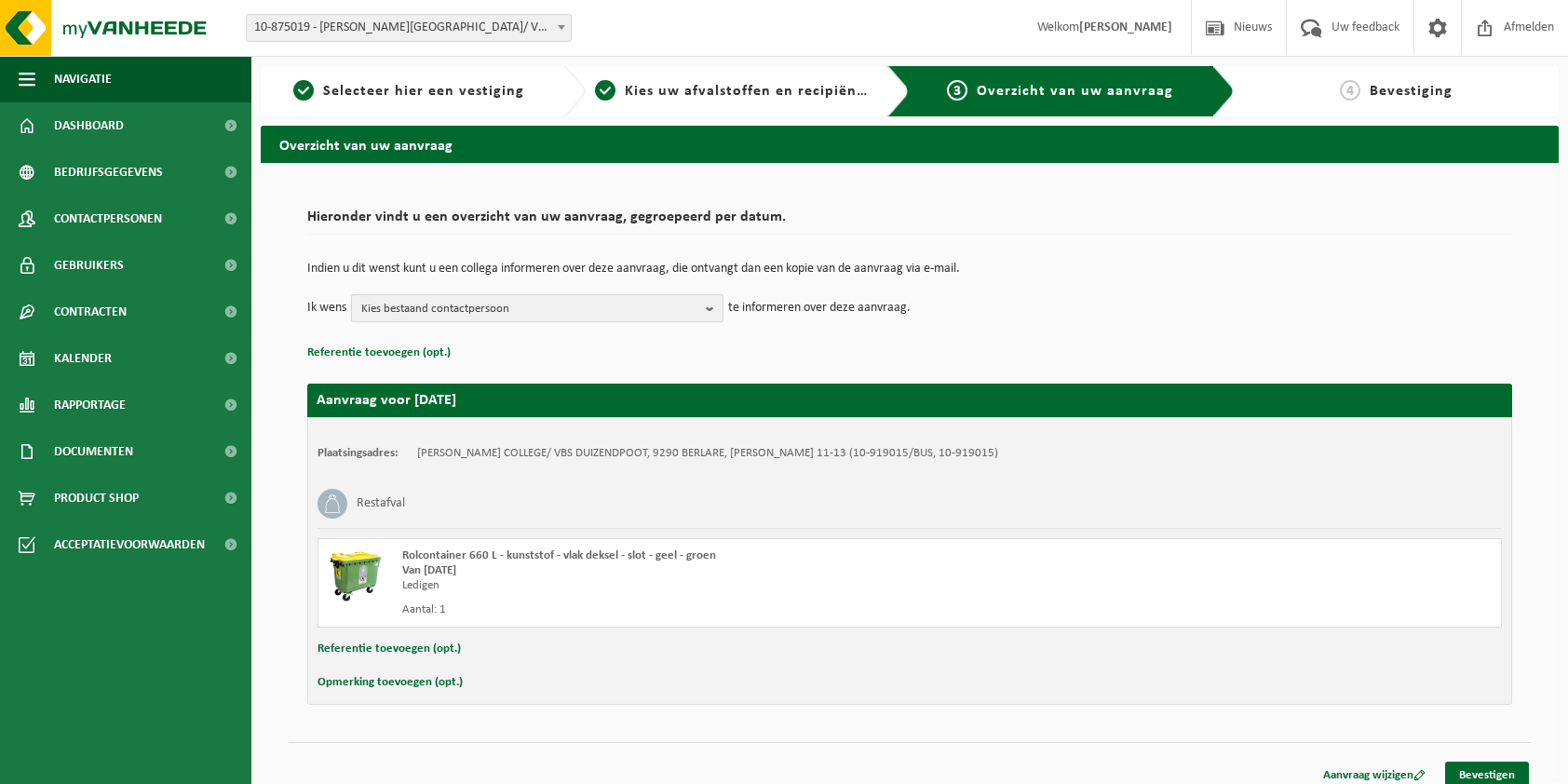
click at [715, 311] on b "button" at bounding box center [714, 309] width 17 height 26
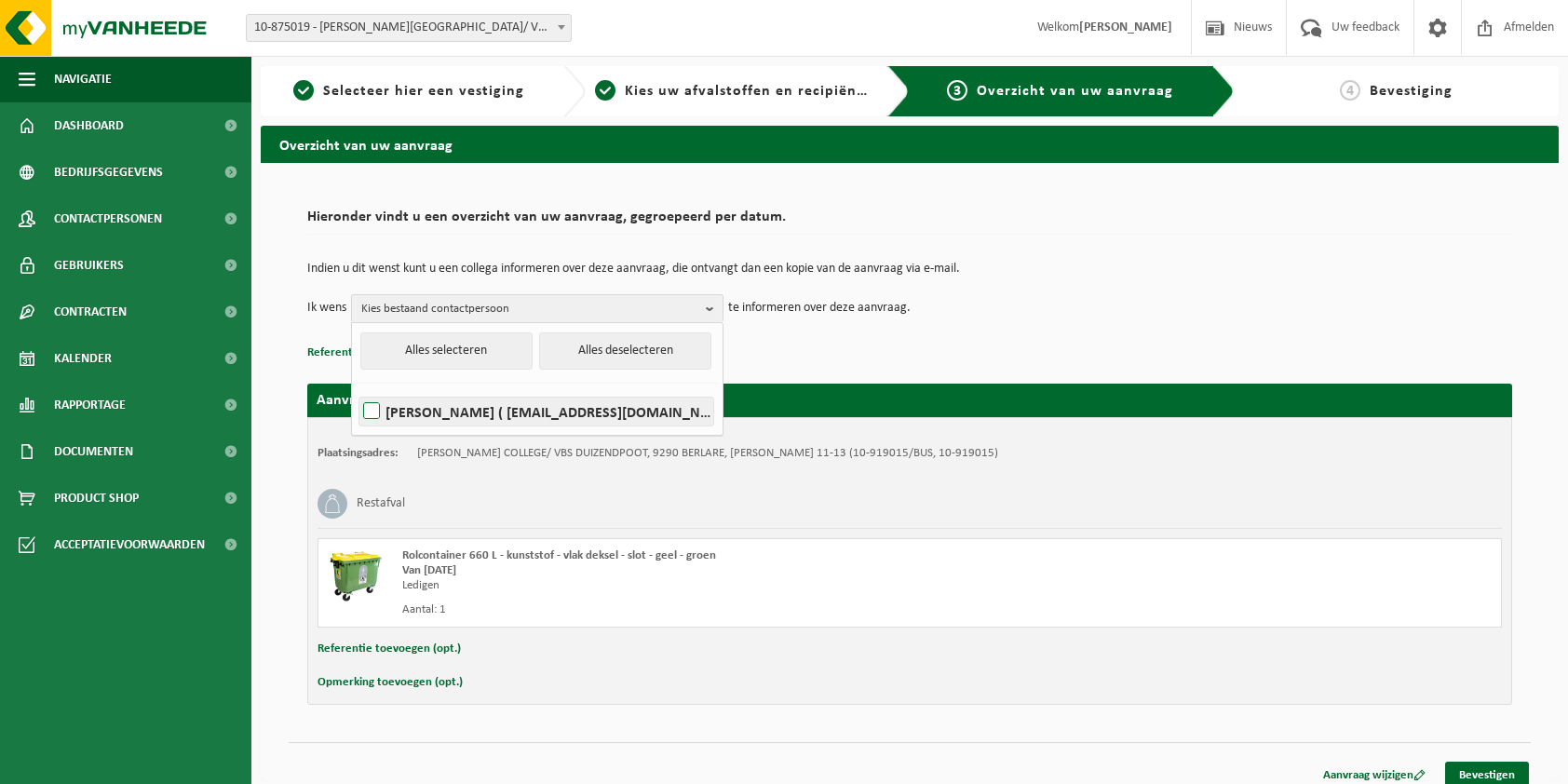
click at [454, 411] on label "KRISTIEN DE SMEDT ( kristien.desmedt@duizendpootberlare.be )" at bounding box center [535, 412] width 354 height 28
click at [356, 388] on input "KRISTIEN DE SMEDT ( kristien.desmedt@duizendpootberlare.be )" at bounding box center [355, 387] width 1 height 1
checkbox input "true"
click at [1486, 765] on link "Bevestigen" at bounding box center [1486, 775] width 83 height 27
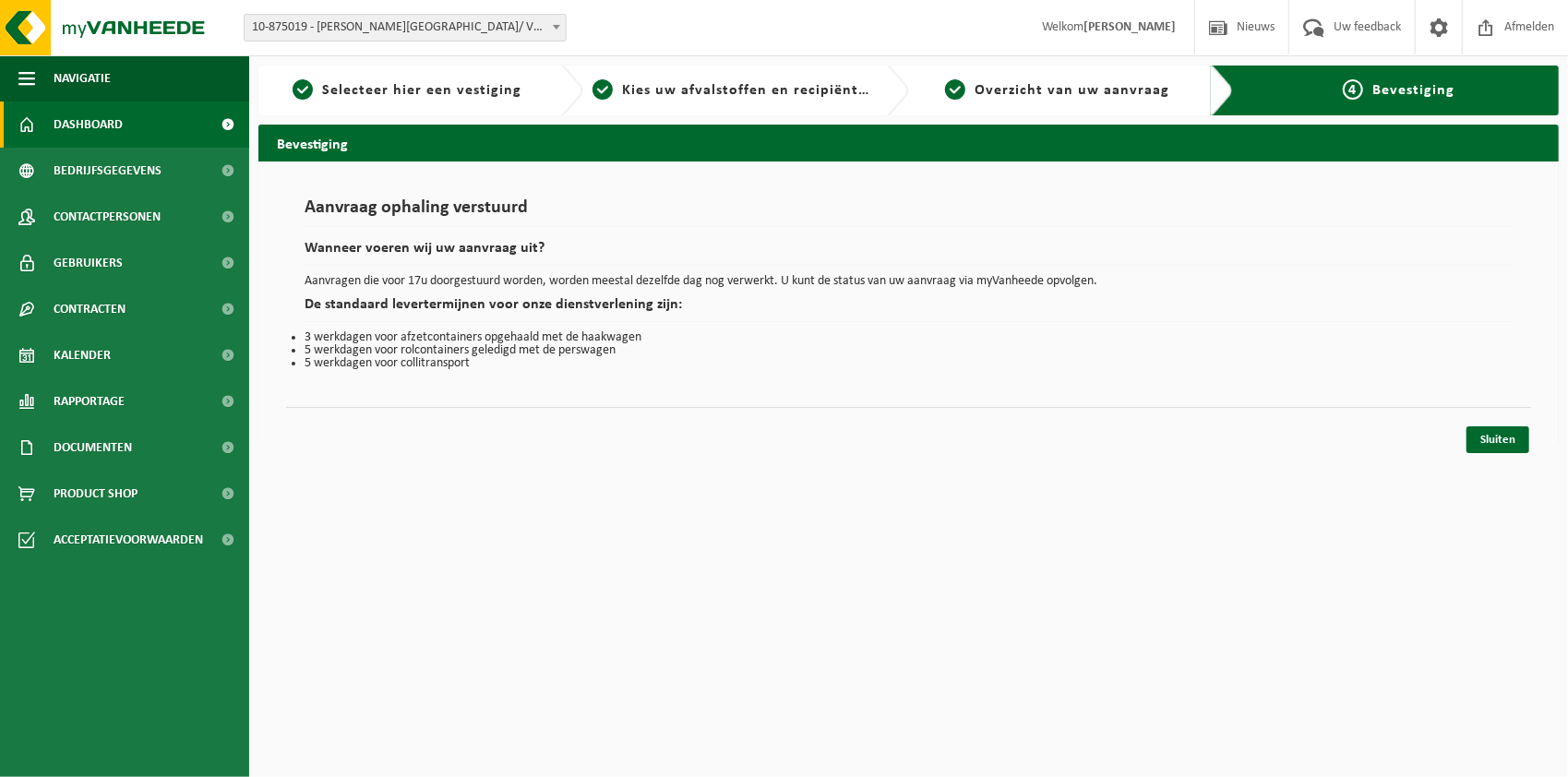
click at [98, 118] on span "Dashboard" at bounding box center [88, 125] width 69 height 46
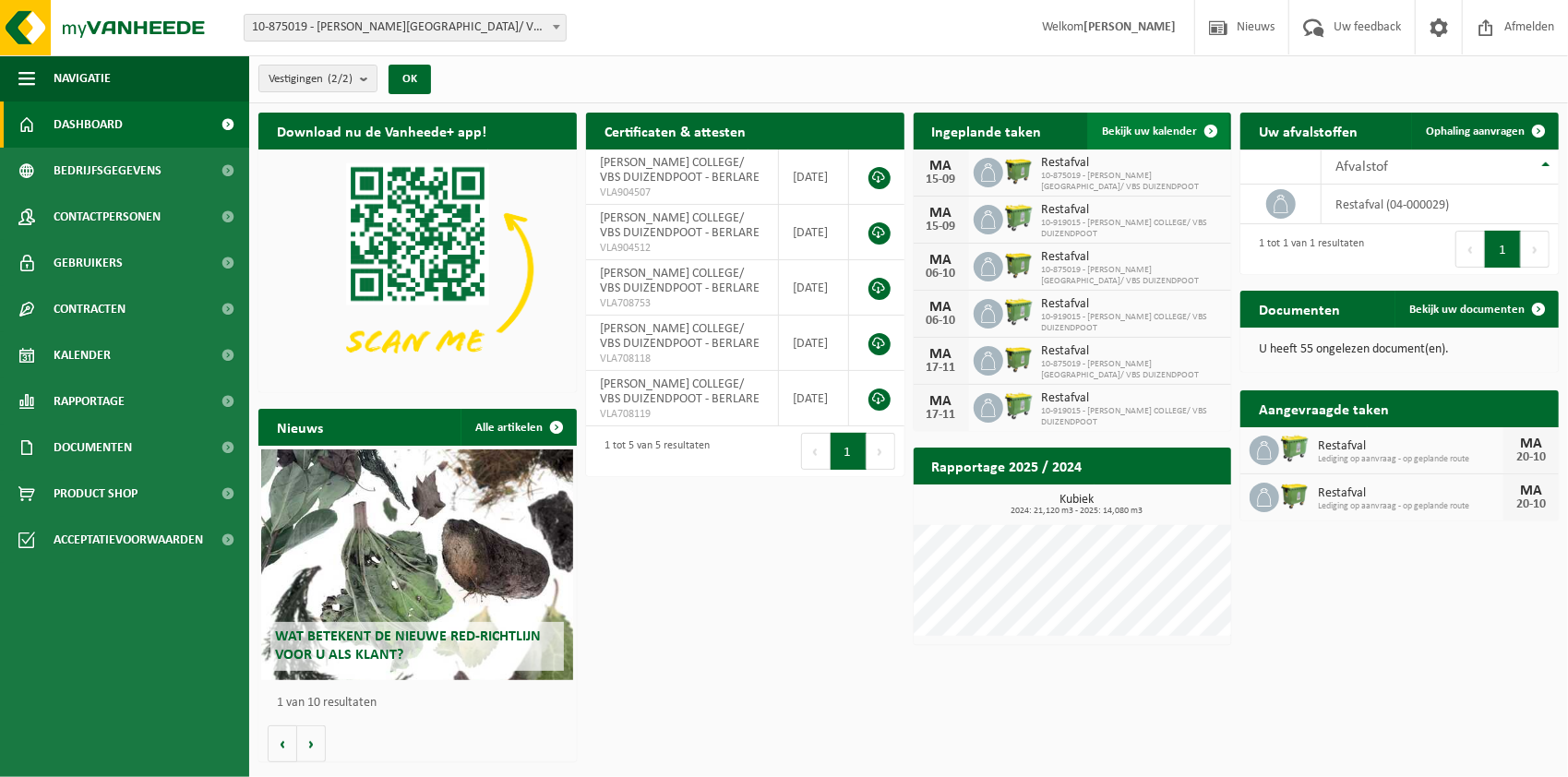
click at [1163, 131] on span "Bekijk uw kalender" at bounding box center [1149, 131] width 95 height 12
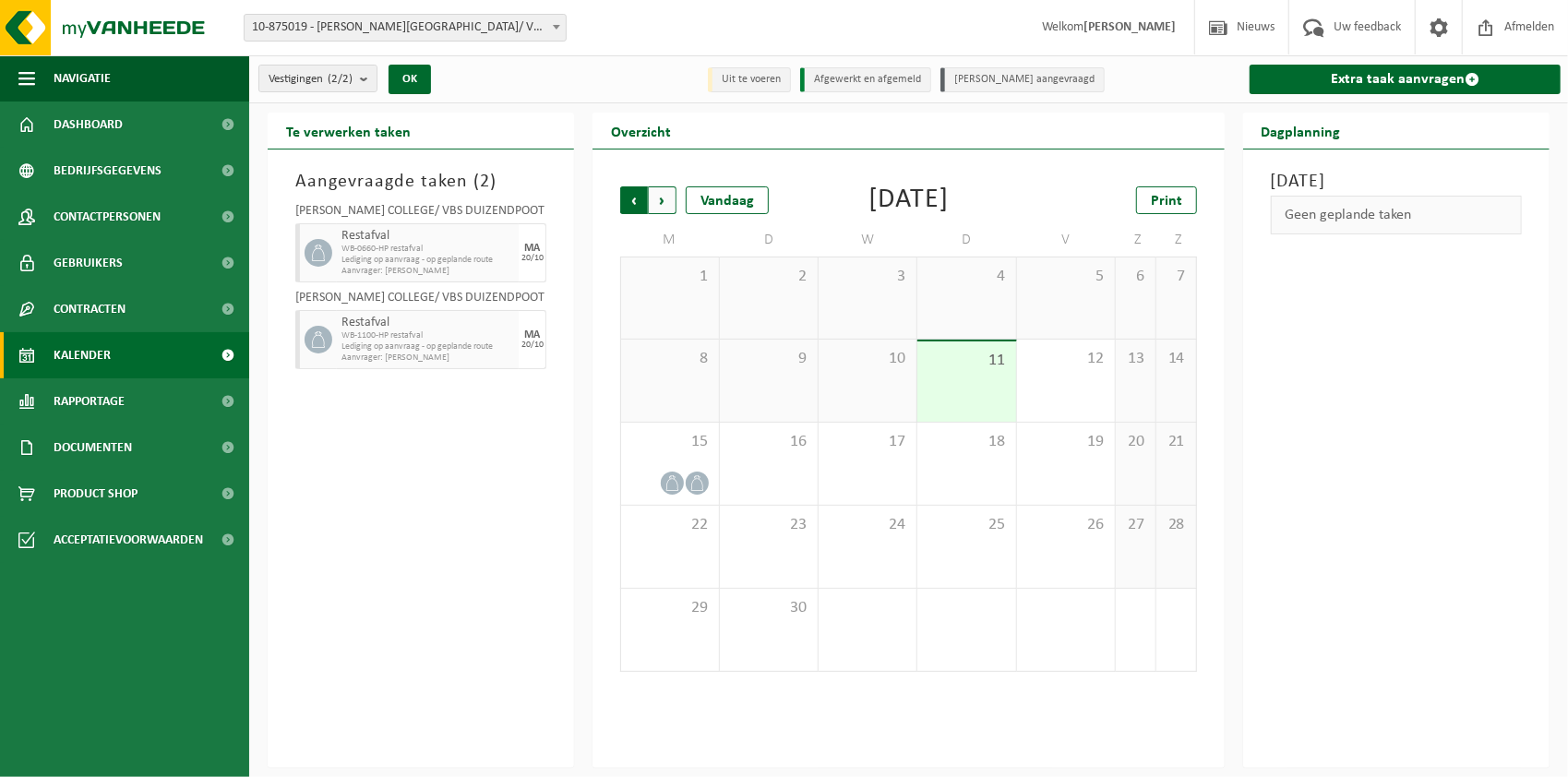
click at [669, 200] on span "Volgende" at bounding box center [663, 201] width 28 height 28
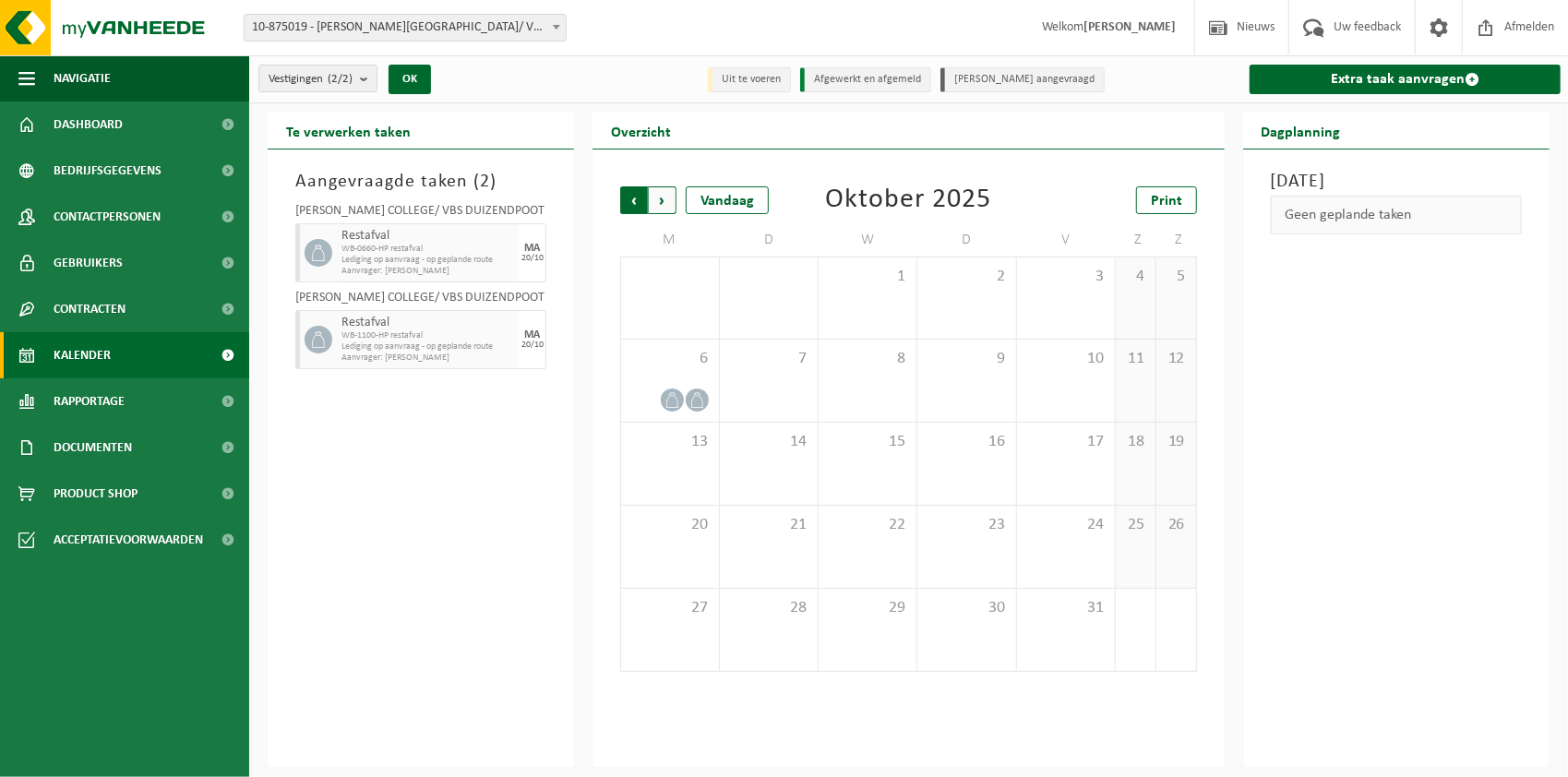
click at [668, 201] on span "Volgende" at bounding box center [663, 201] width 28 height 28
click at [662, 209] on span "Volgende" at bounding box center [663, 201] width 28 height 28
click at [635, 196] on span "Vorige" at bounding box center [634, 201] width 28 height 28
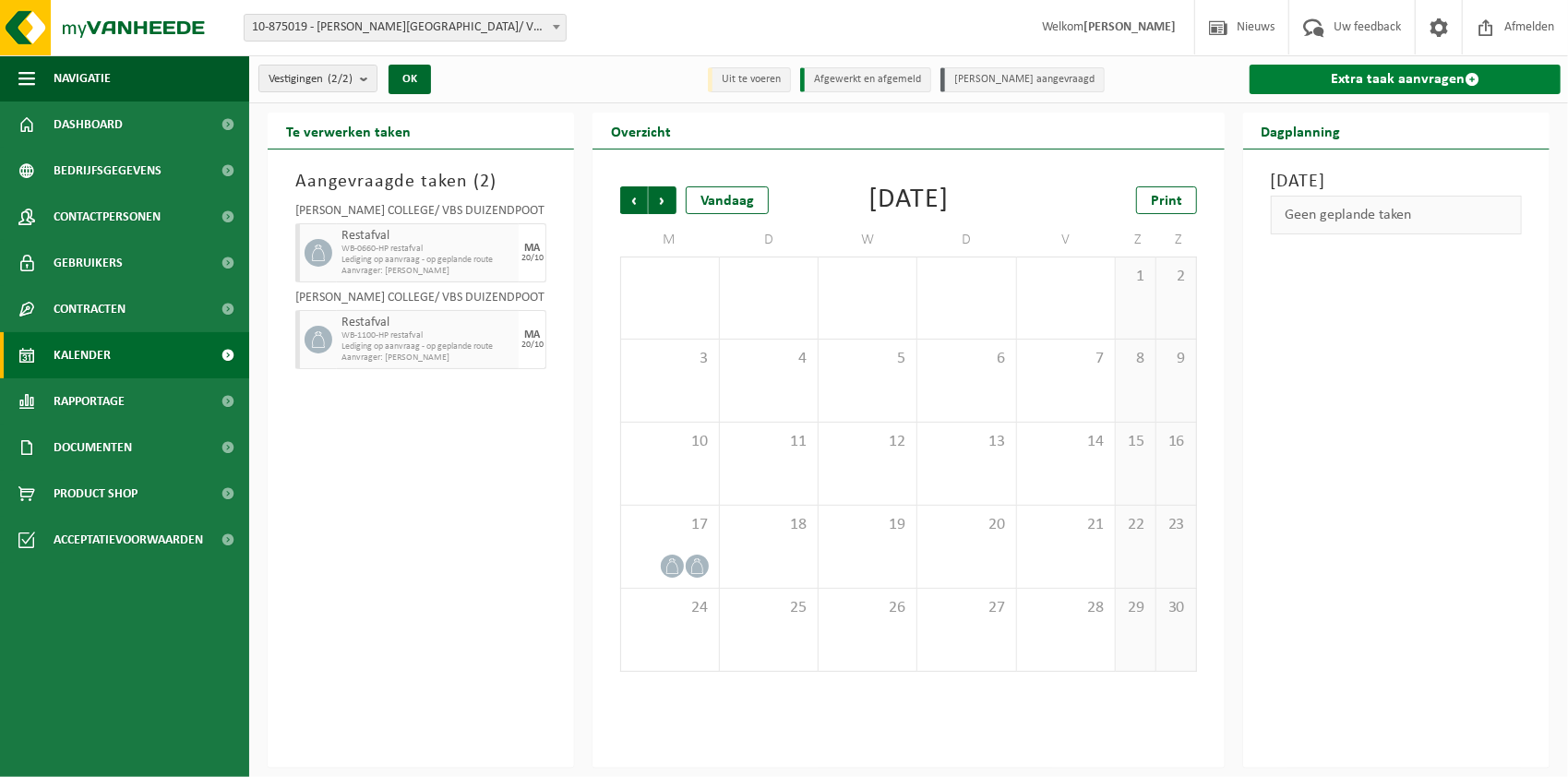
click at [1413, 79] on link "Extra taak aanvragen" at bounding box center [1404, 79] width 311 height 30
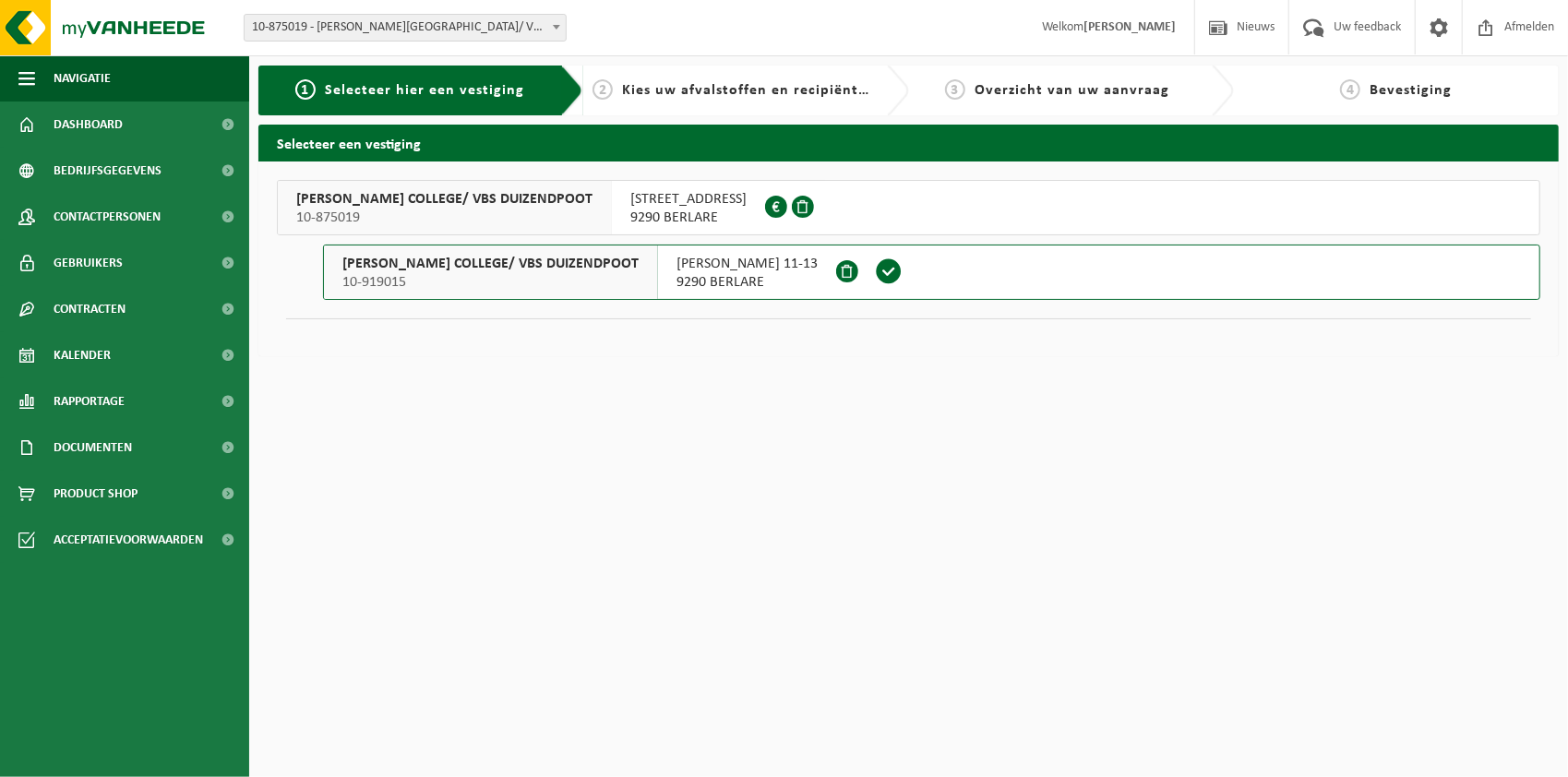
click at [847, 202] on button "OSCAR ROMERO COLLEGE/ VBS DUIZENDPOOT 10-875019 NIEUWSTRAAT 8 9290 BERLARE" at bounding box center [908, 208] width 1263 height 56
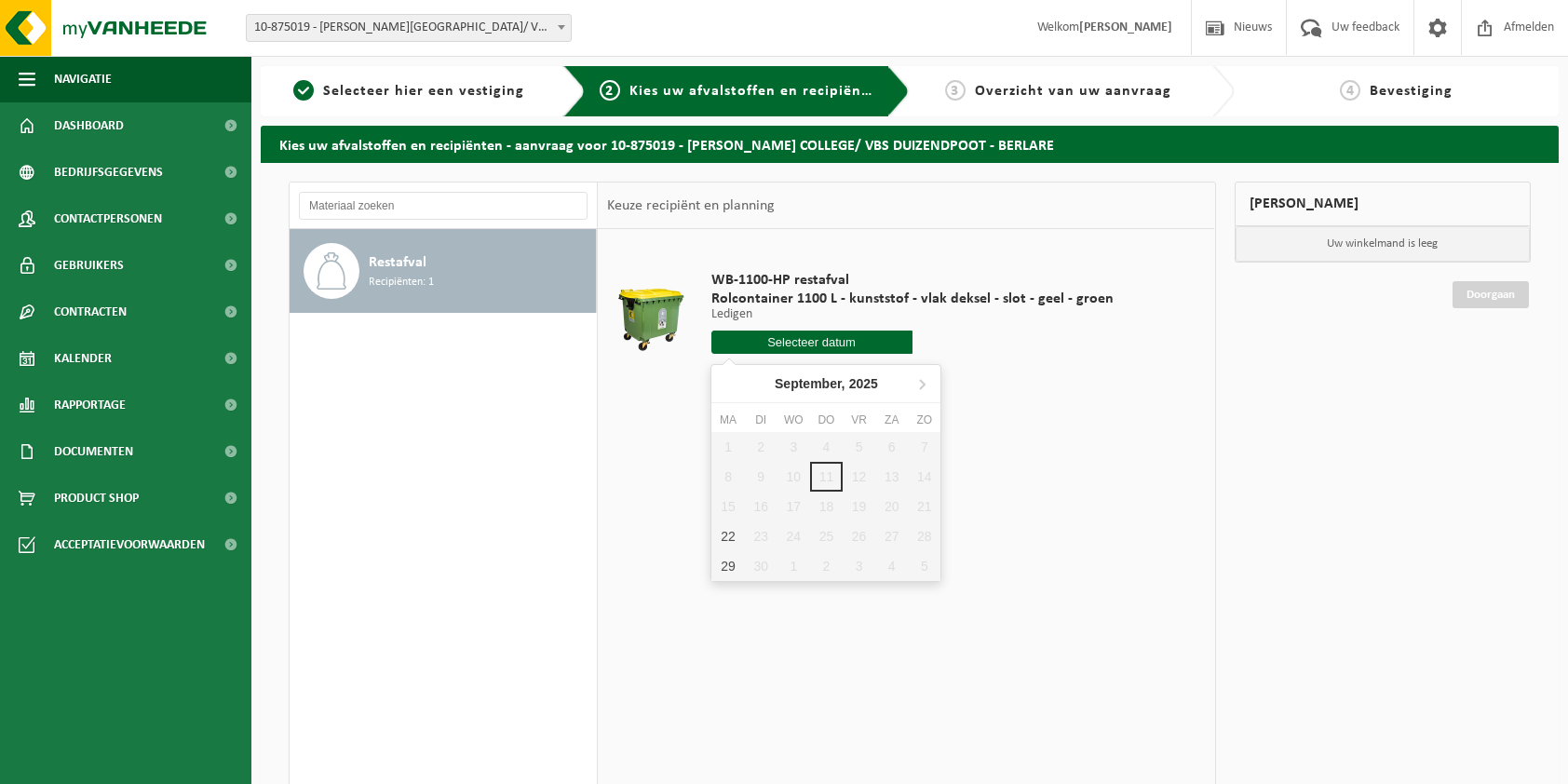
click at [822, 344] on input "text" at bounding box center [811, 341] width 201 height 23
click at [927, 384] on icon at bounding box center [922, 384] width 30 height 30
click at [730, 506] on div "10" at bounding box center [727, 506] width 33 height 30
type input "Van [DATE]"
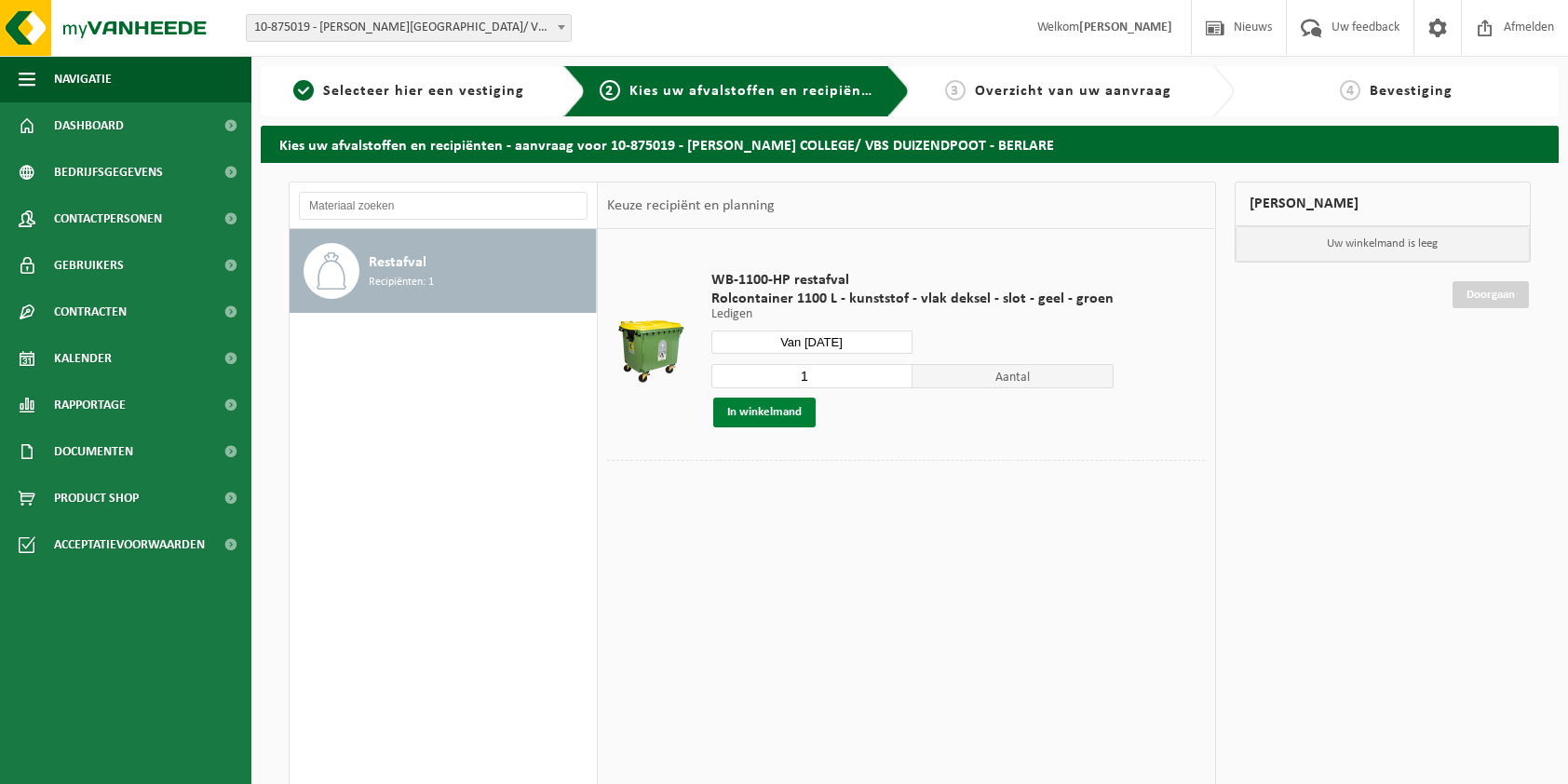
click at [767, 414] on button "In winkelmand" at bounding box center [763, 413] width 102 height 30
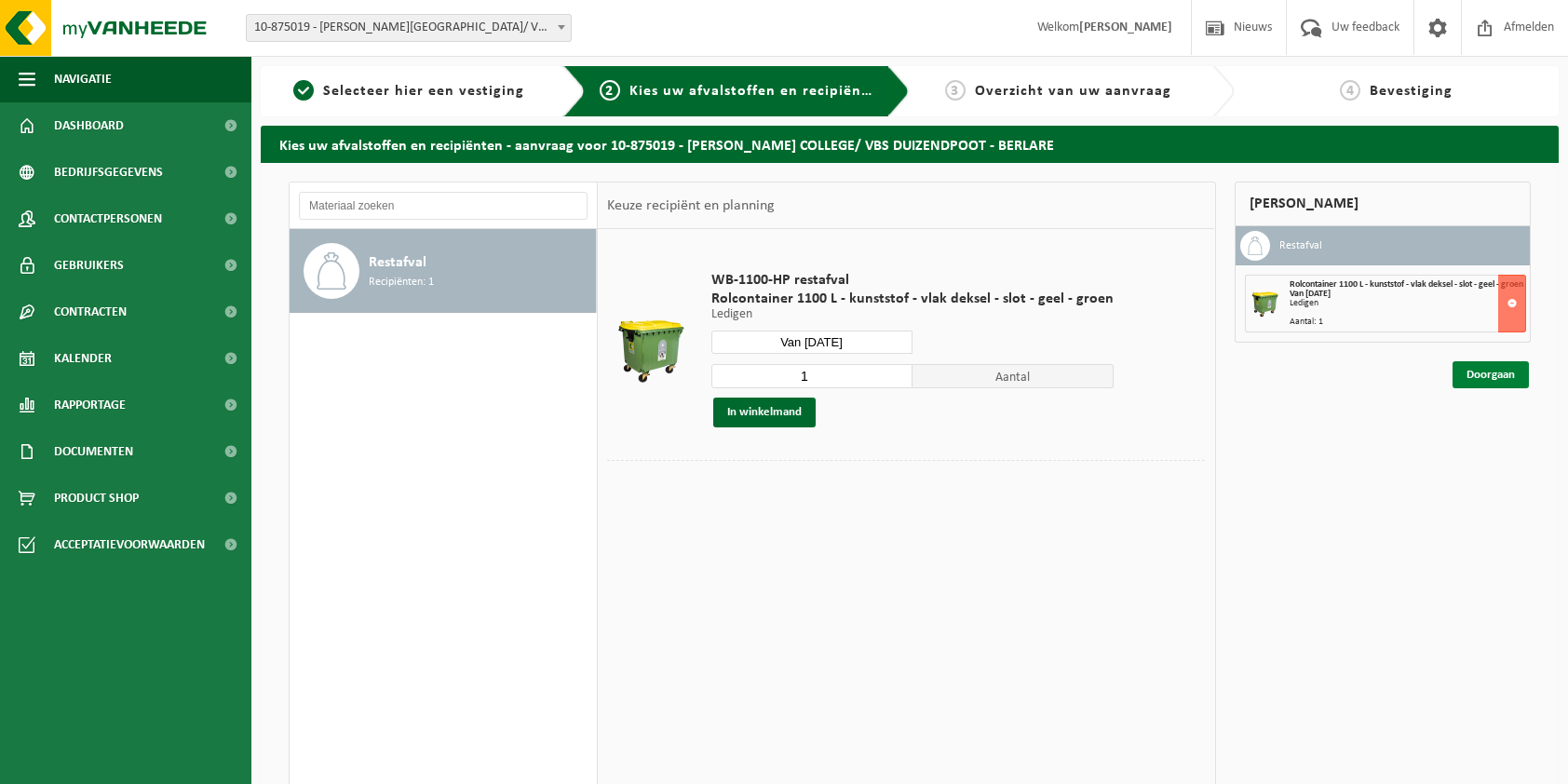
click at [1506, 385] on link "Doorgaan" at bounding box center [1490, 374] width 76 height 27
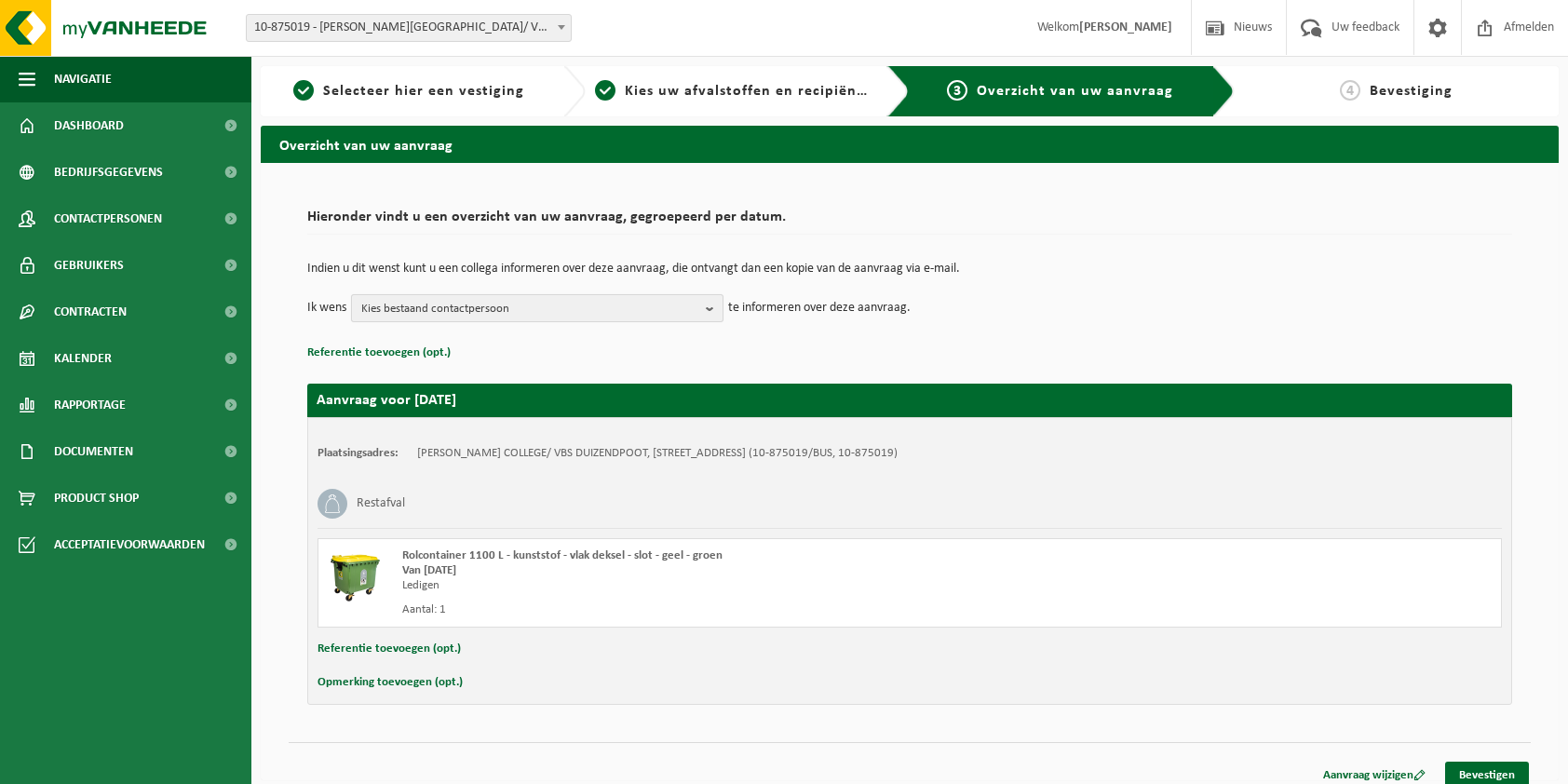
click at [717, 309] on b "button" at bounding box center [714, 309] width 17 height 26
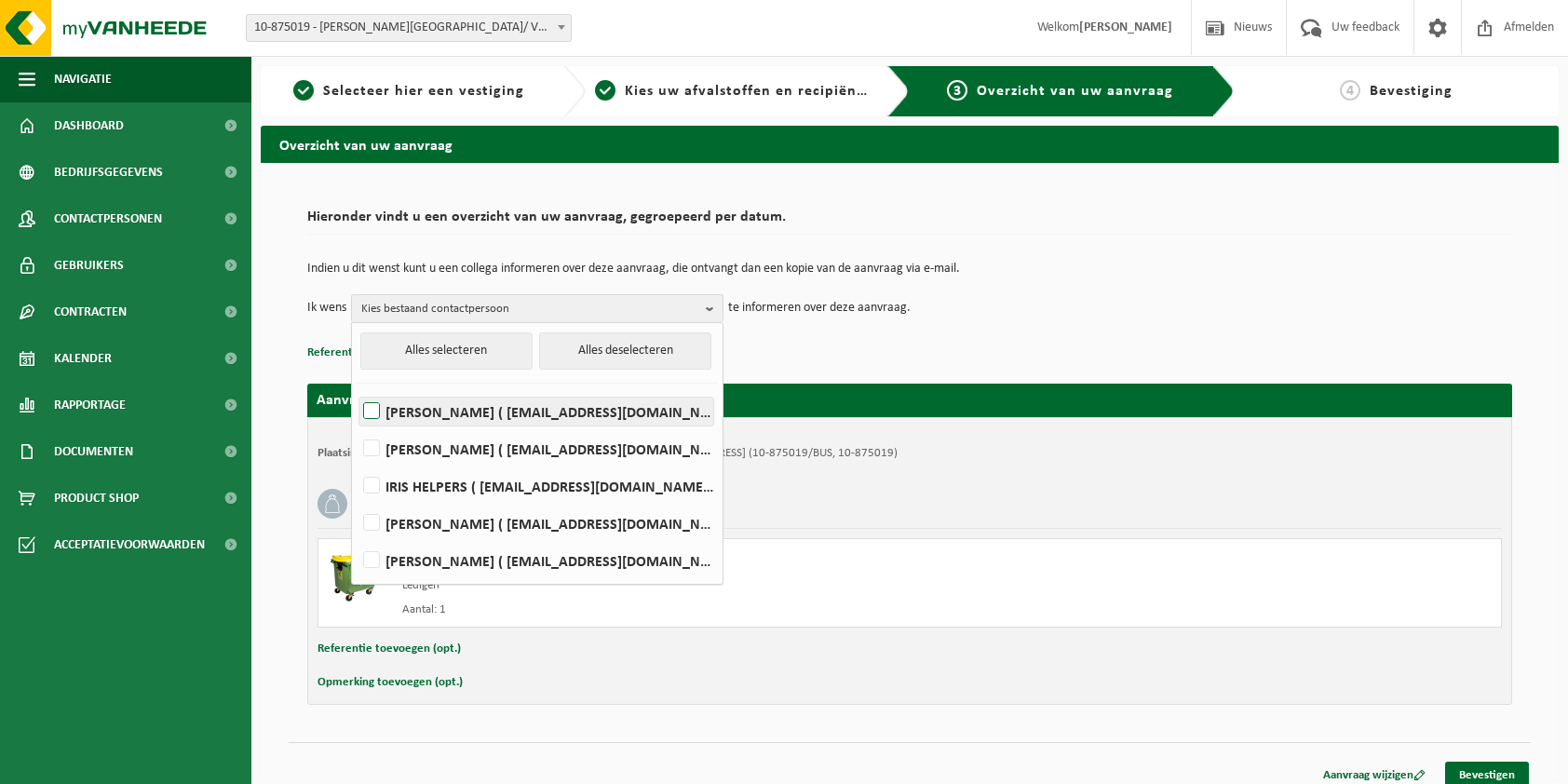
click at [511, 401] on label "[PERSON_NAME] ( [EMAIL_ADDRESS][DOMAIN_NAME] )" at bounding box center [535, 412] width 354 height 28
click at [356, 388] on input "[PERSON_NAME] ( [EMAIL_ADDRESS][DOMAIN_NAME] )" at bounding box center [355, 387] width 1 height 1
checkbox input "true"
click at [808, 329] on div "Indien u dit wenst kunt u een collega informeren over deze aanvraag, die ontvan…" at bounding box center [910, 292] width 1205 height 97
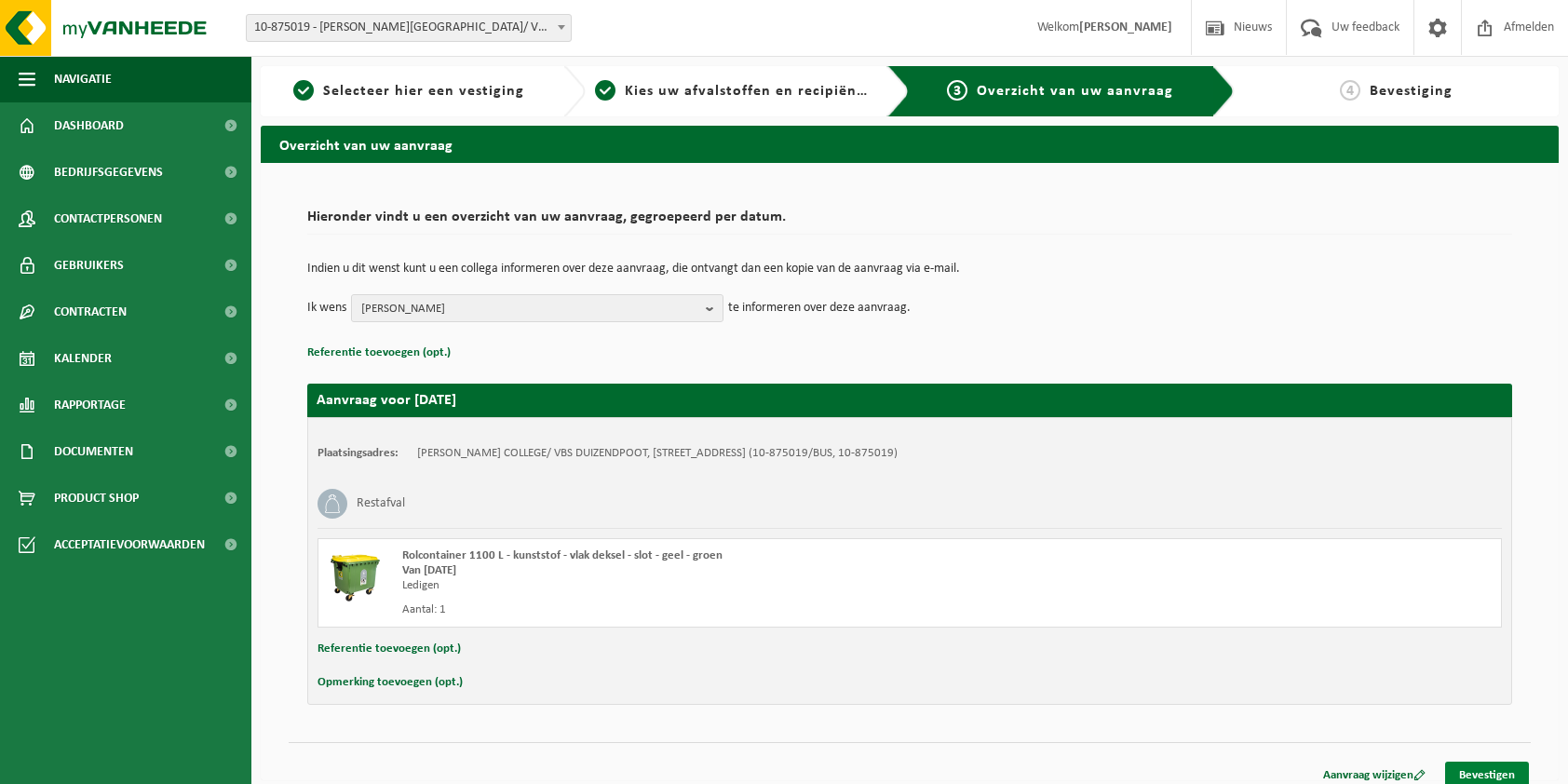
click at [1491, 772] on link "Bevestigen" at bounding box center [1486, 775] width 83 height 27
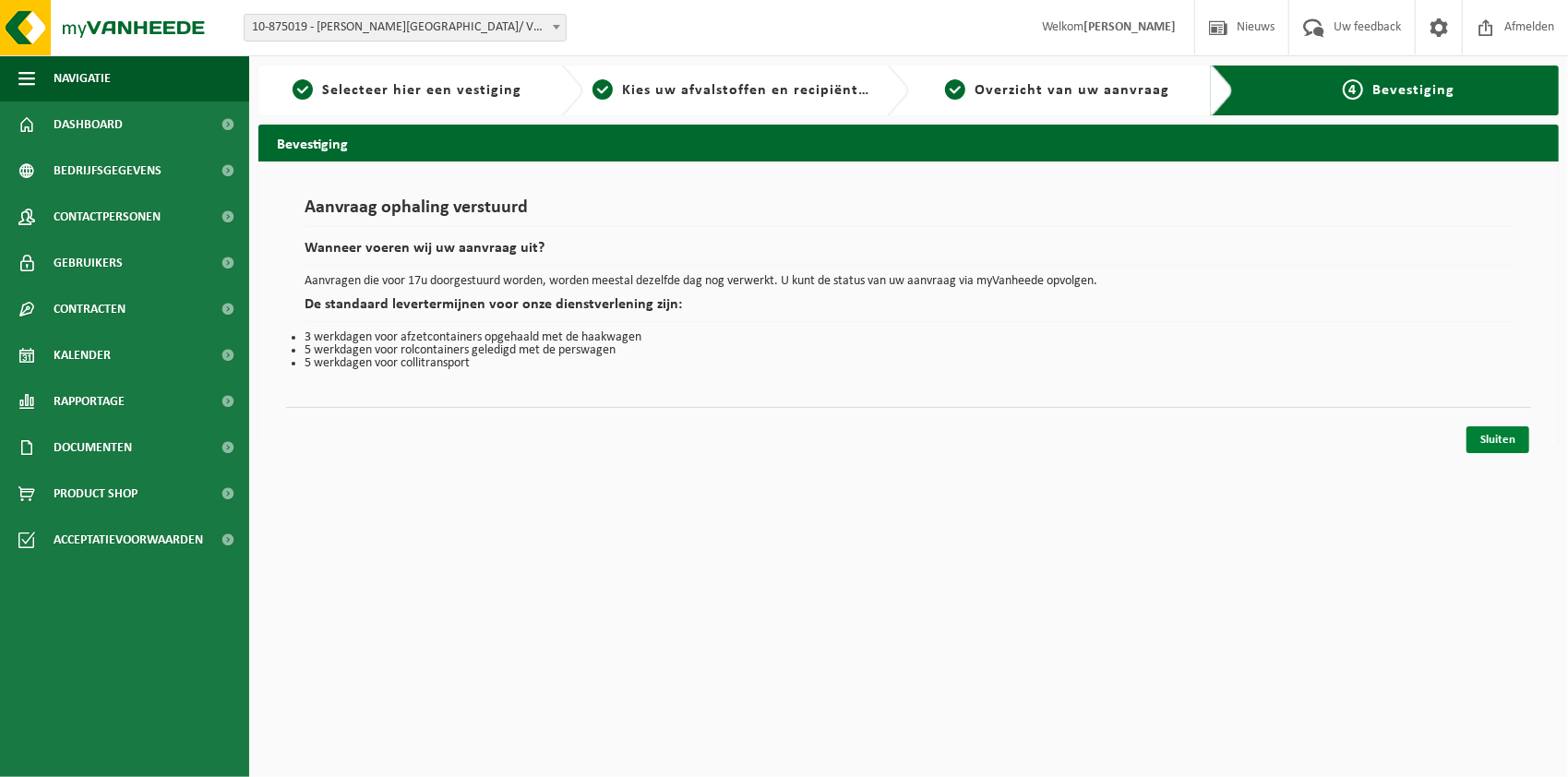
click at [1522, 440] on link "Sluiten" at bounding box center [1497, 440] width 63 height 27
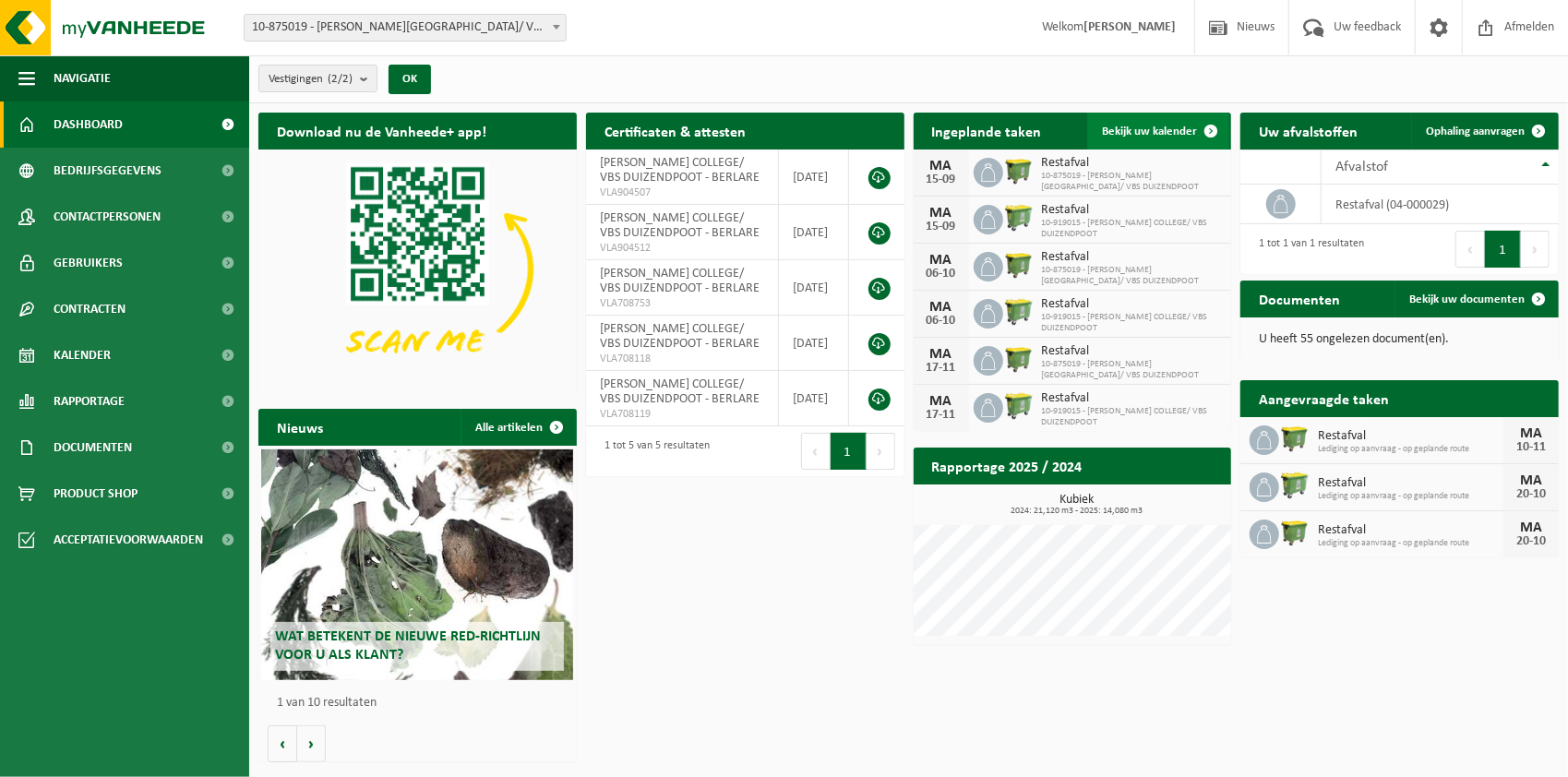
click at [1146, 127] on span "Bekijk uw kalender" at bounding box center [1149, 131] width 95 height 12
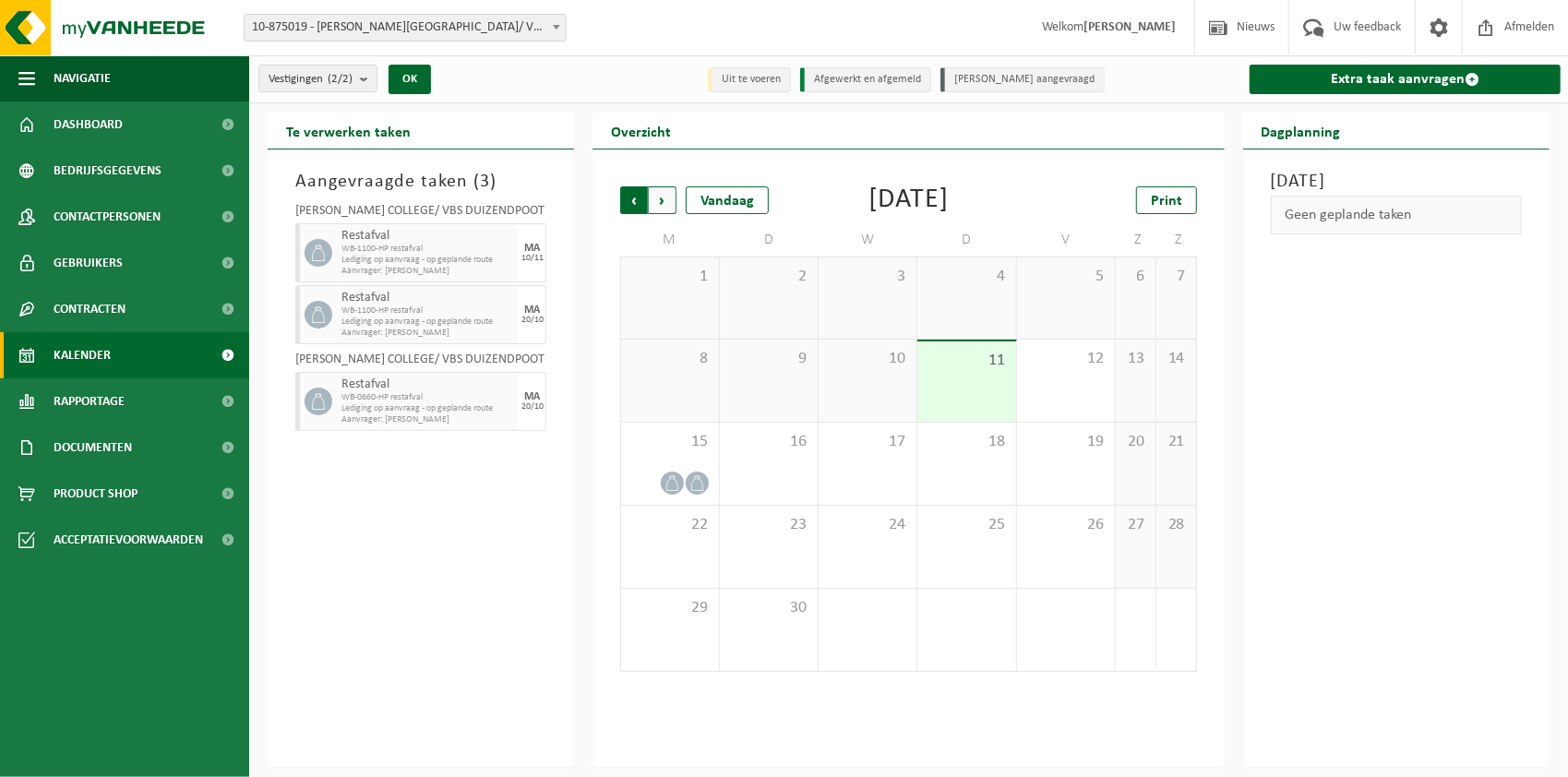
click at [665, 202] on span "Volgende" at bounding box center [663, 201] width 28 height 28
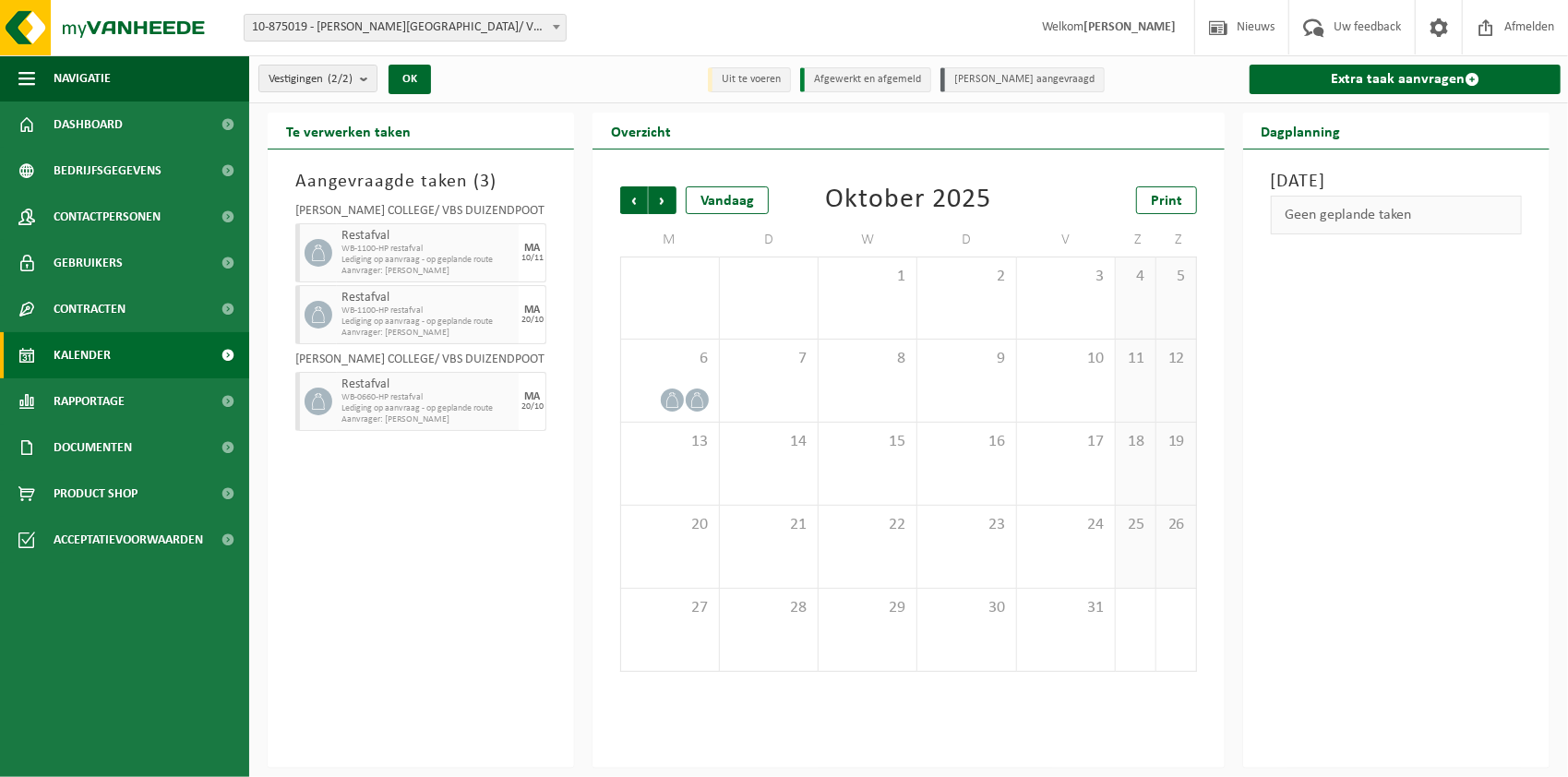
click at [665, 202] on span "Volgende" at bounding box center [663, 201] width 28 height 28
click at [681, 454] on div "10" at bounding box center [669, 464] width 97 height 82
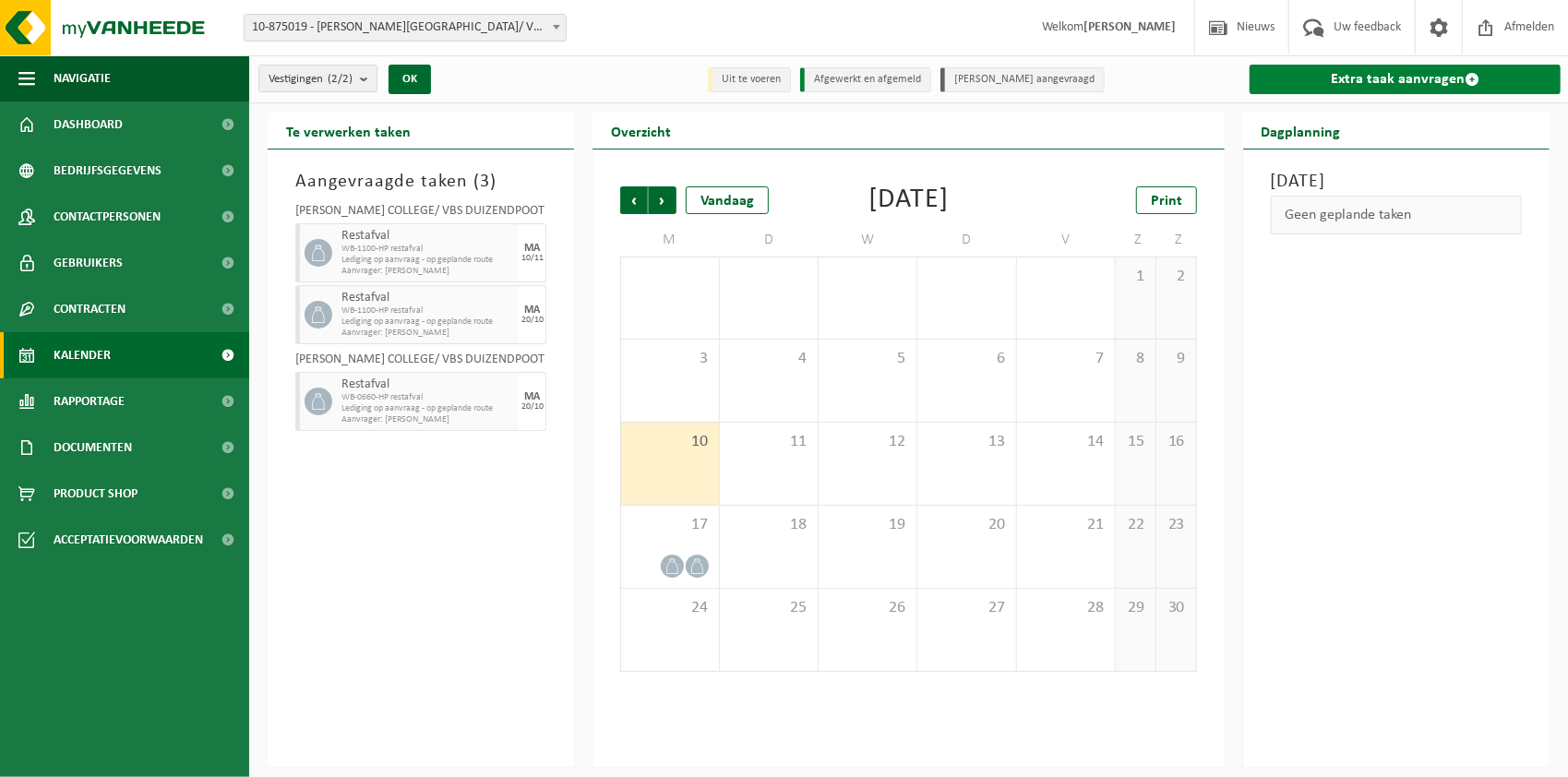
click at [1379, 78] on link "Extra taak aanvragen" at bounding box center [1404, 79] width 311 height 30
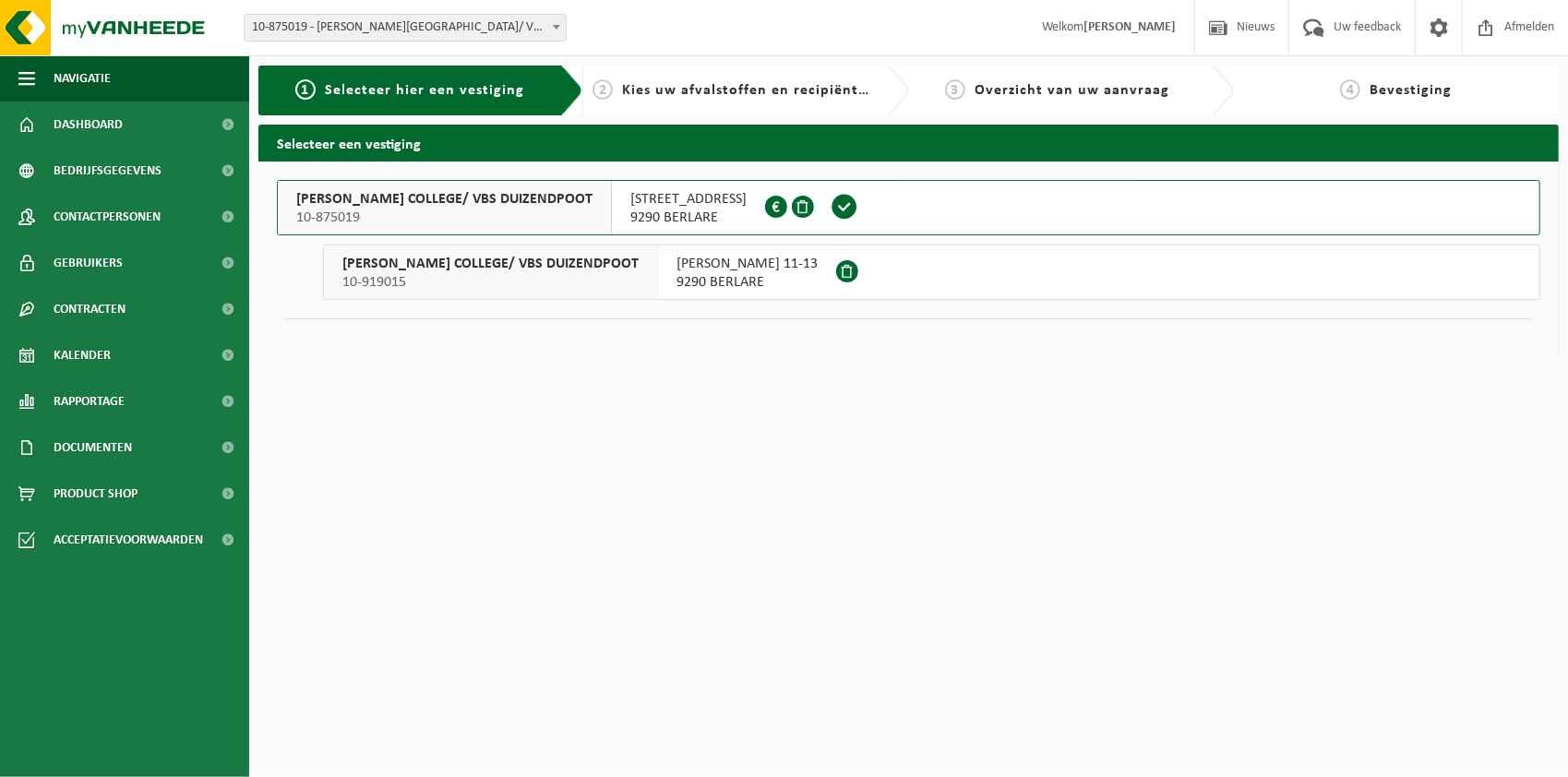
click at [1003, 263] on button "[PERSON_NAME] COLLEGE/ VBS DUIZENDPOOT 10-919015 [PERSON_NAME] 11-13 9290 BERLA…" at bounding box center [930, 272] width 1217 height 56
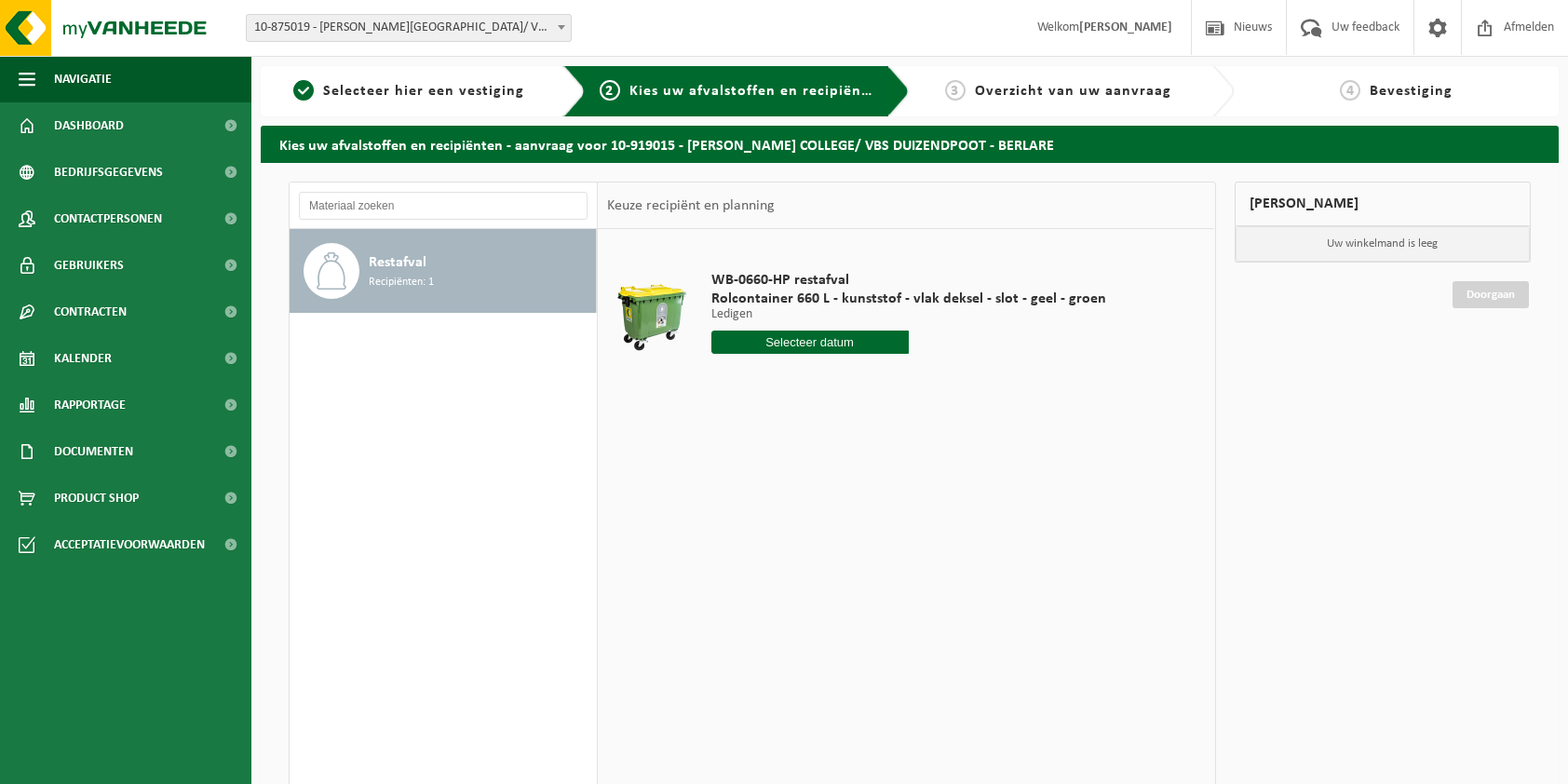
click at [839, 337] on input "text" at bounding box center [809, 341] width 197 height 23
click at [927, 381] on icon at bounding box center [922, 384] width 30 height 30
click at [927, 382] on icon at bounding box center [922, 384] width 30 height 30
click at [731, 508] on div "10" at bounding box center [727, 506] width 33 height 30
type input "Van 2025-11-10"
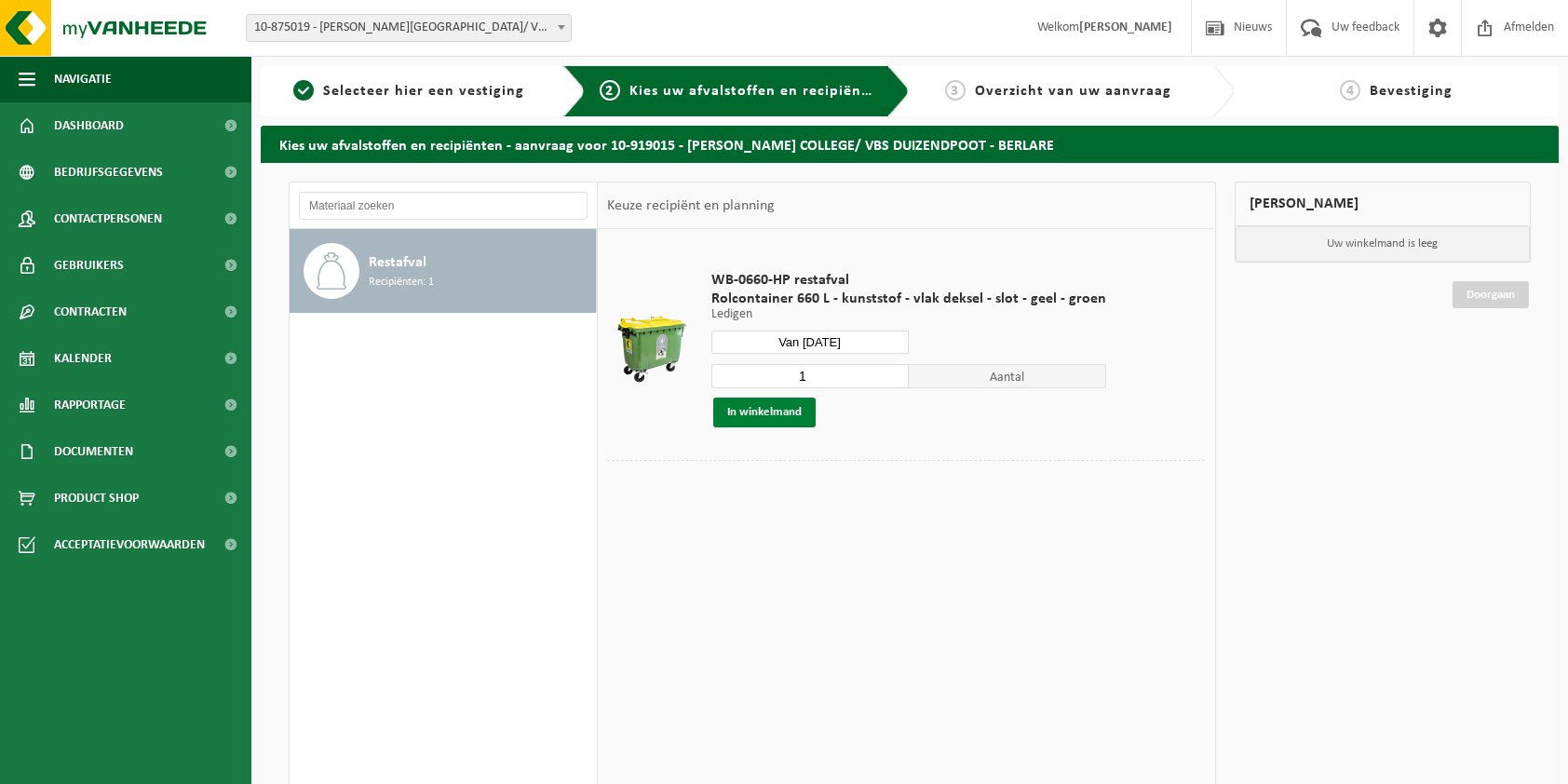
click at [771, 410] on button "In winkelmand" at bounding box center [763, 413] width 102 height 30
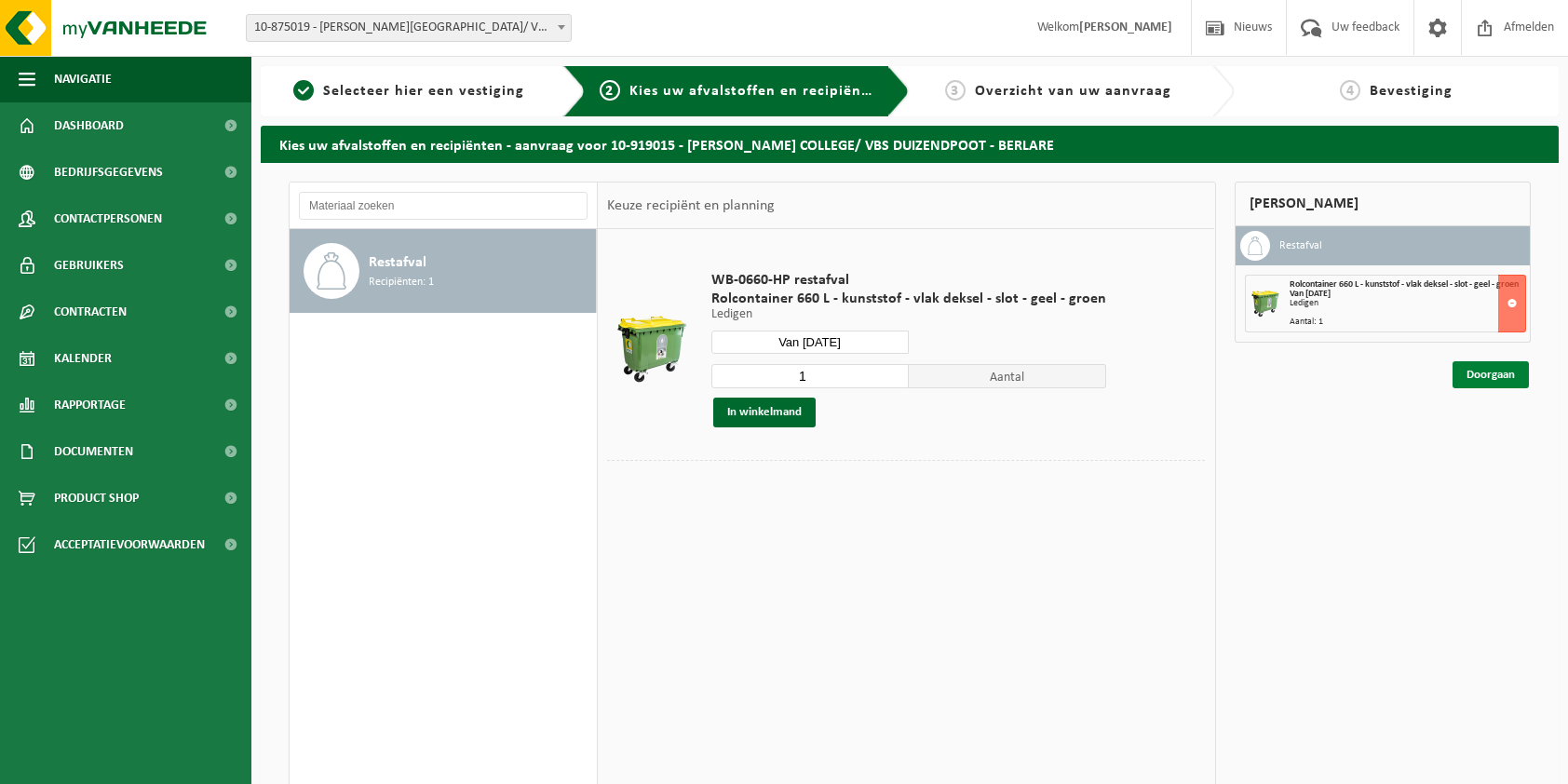
click at [1495, 382] on link "Doorgaan" at bounding box center [1490, 374] width 76 height 27
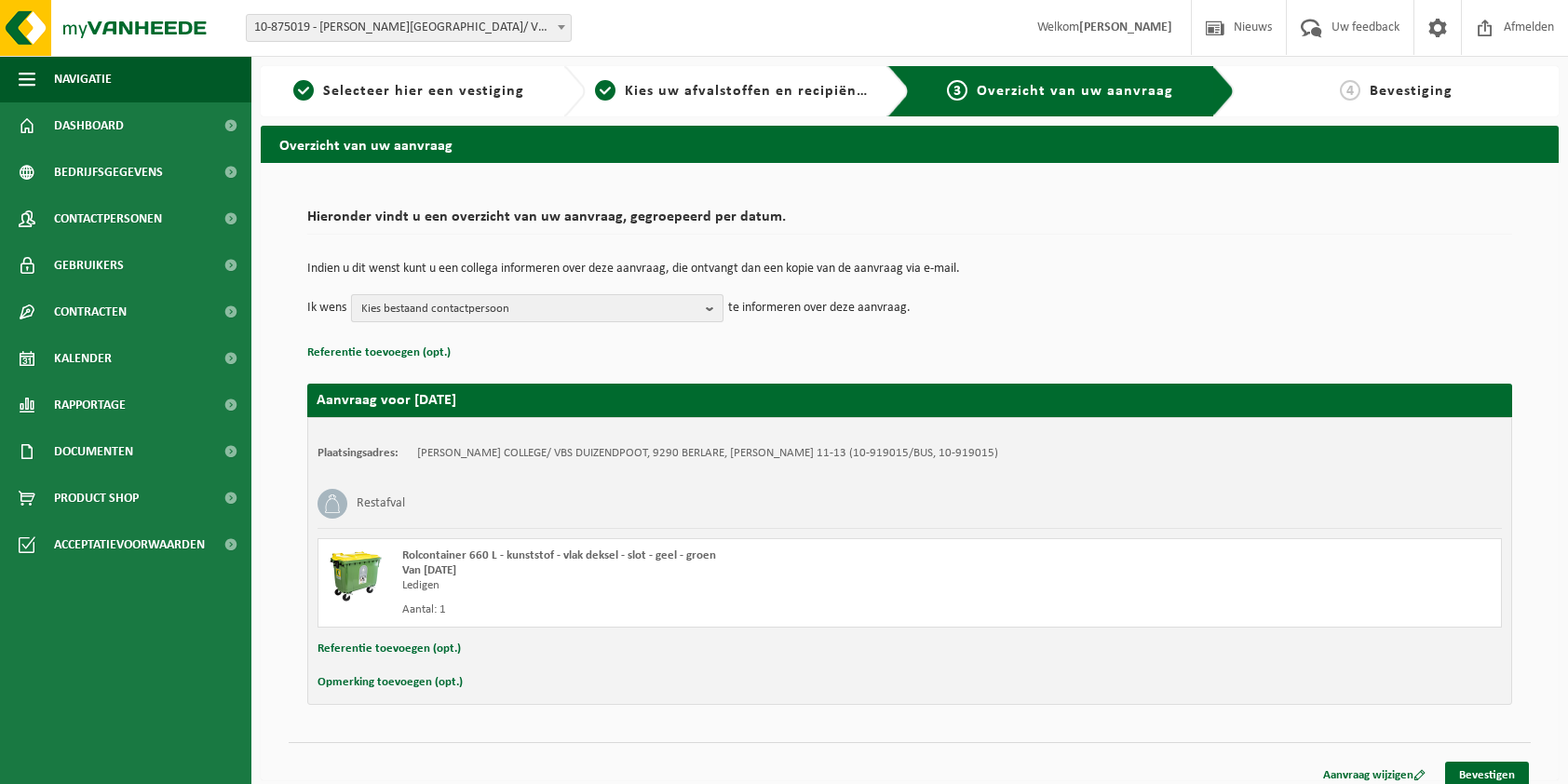
click at [711, 308] on b "button" at bounding box center [714, 309] width 17 height 26
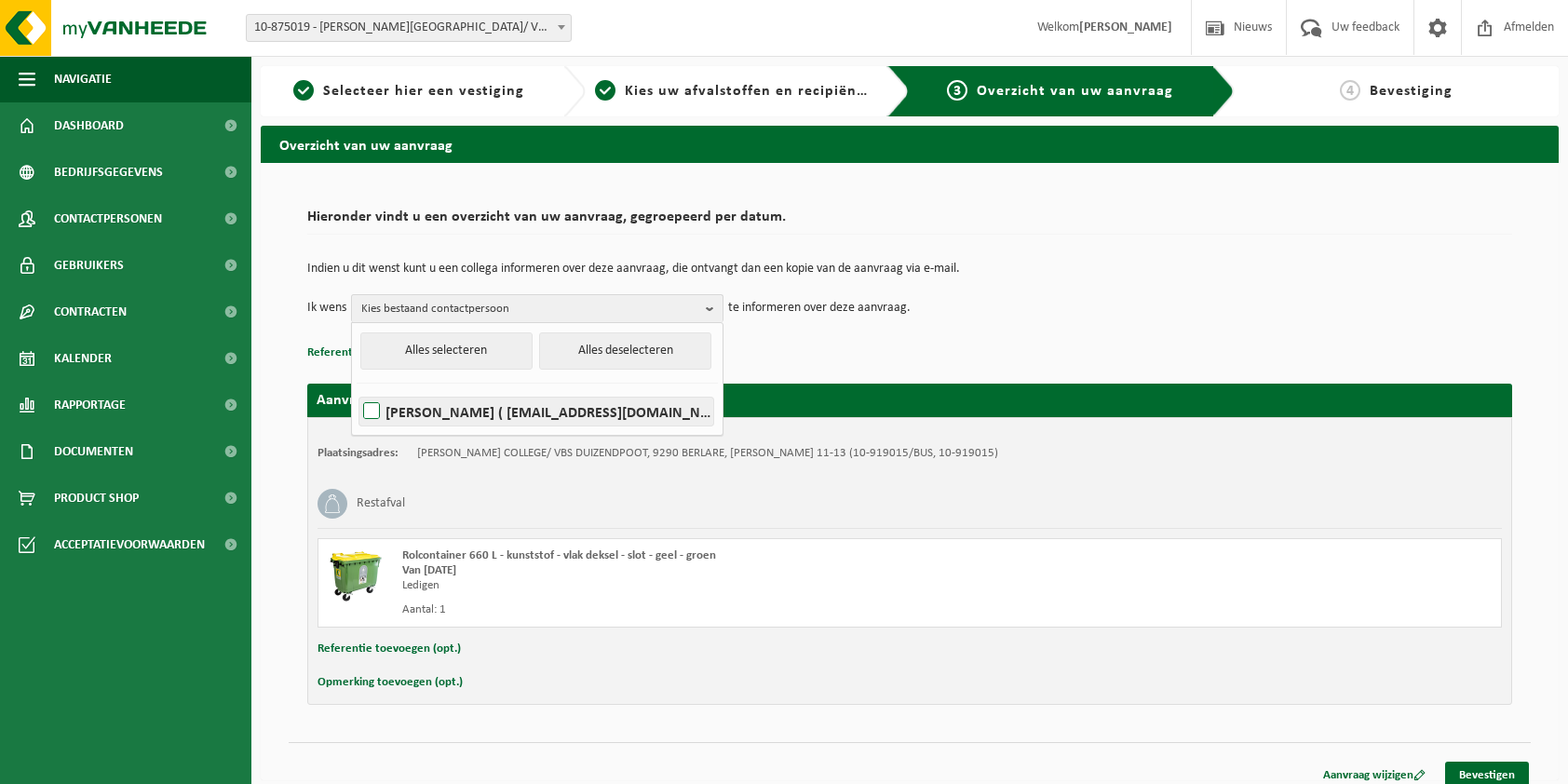
click at [399, 415] on label "KRISTIEN DE SMEDT ( kristien.desmedt@duizendpootberlare.be )" at bounding box center [535, 412] width 354 height 28
click at [356, 388] on input "KRISTIEN DE SMEDT ( kristien.desmedt@duizendpootberlare.be )" at bounding box center [355, 387] width 1 height 1
checkbox input "true"
click at [1480, 765] on link "Bevestigen" at bounding box center [1486, 775] width 83 height 27
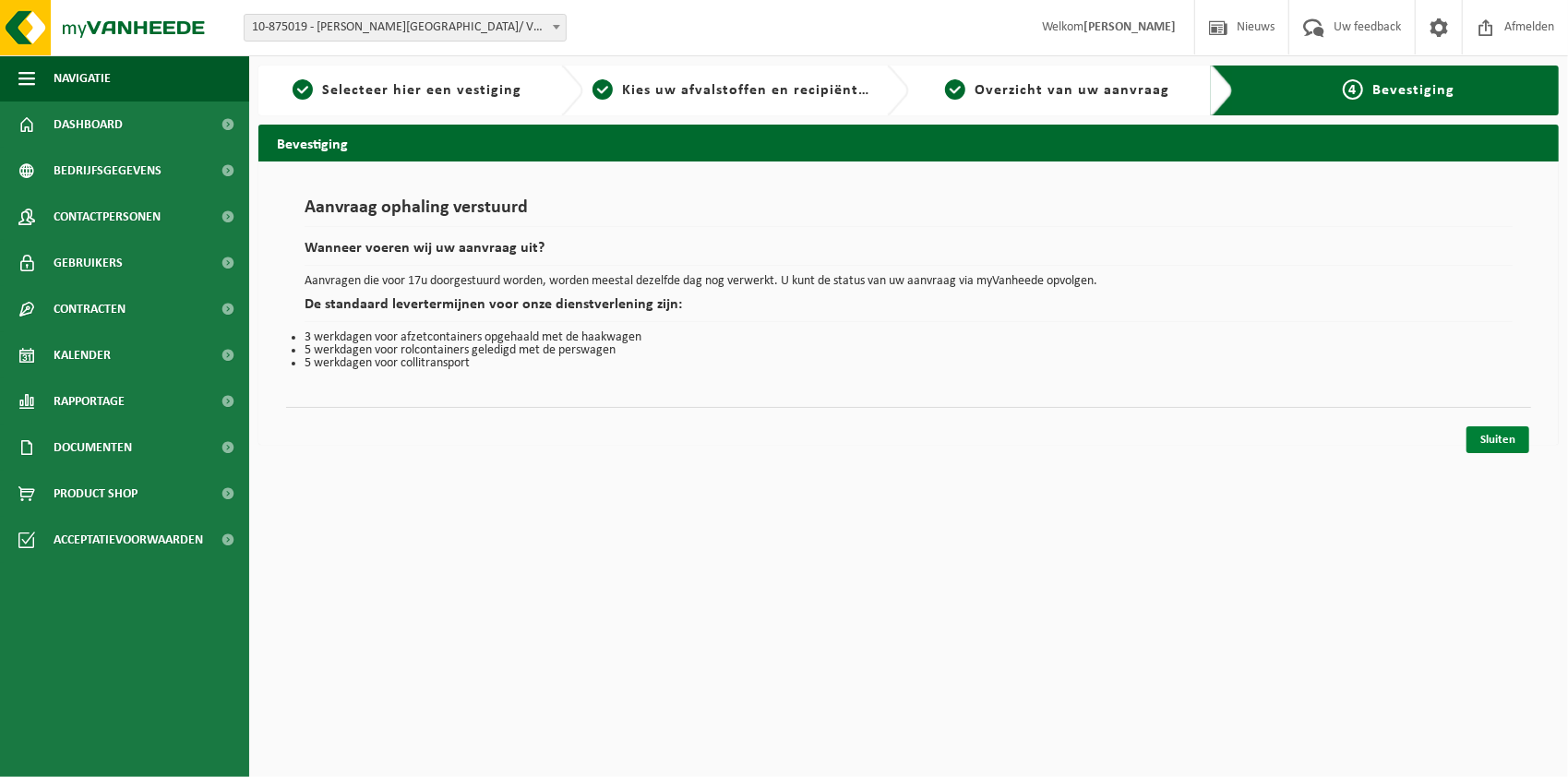
click at [1509, 432] on link "Sluiten" at bounding box center [1497, 440] width 63 height 27
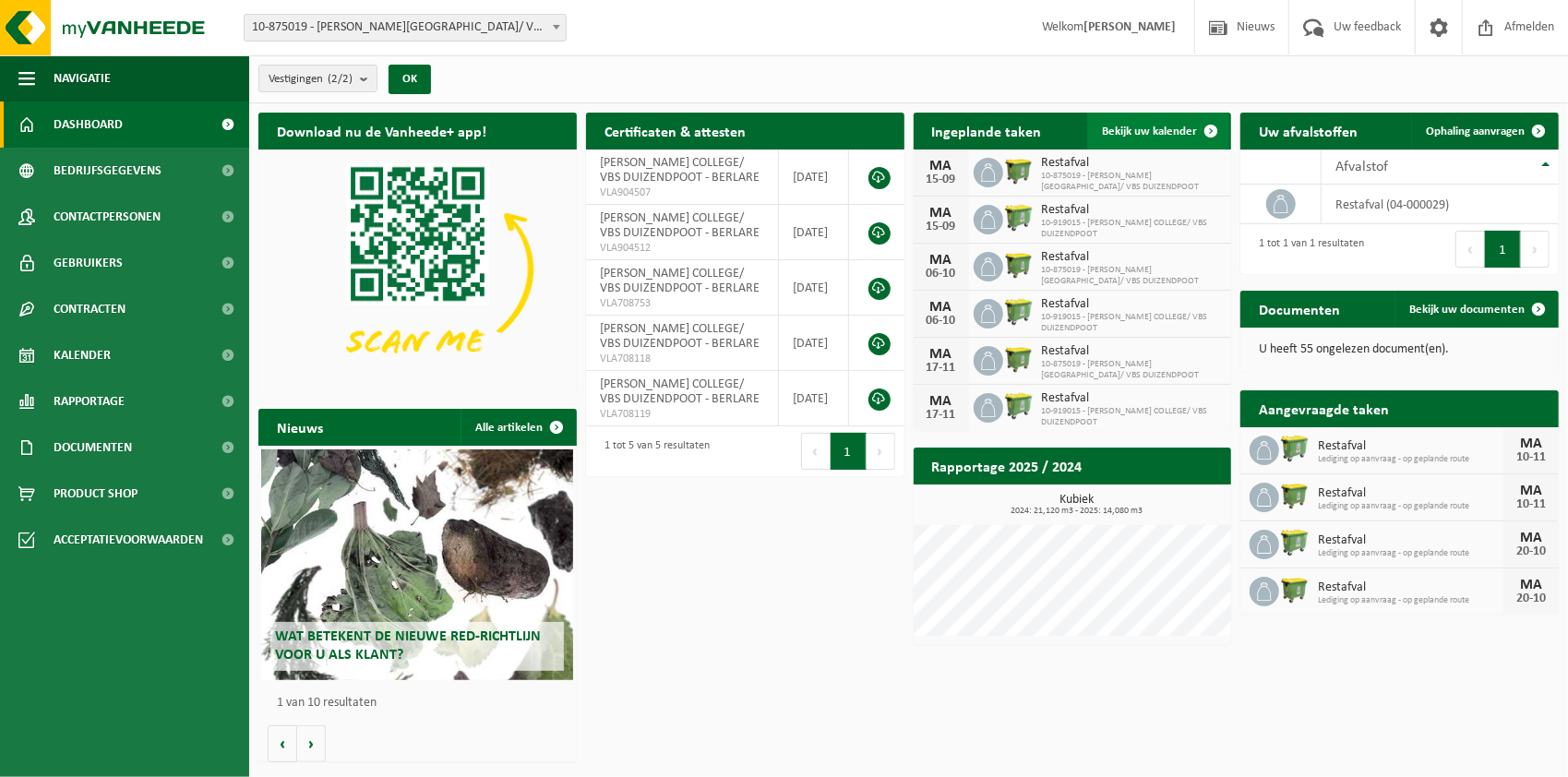
click at [1170, 125] on span "Bekijk uw kalender" at bounding box center [1149, 131] width 95 height 12
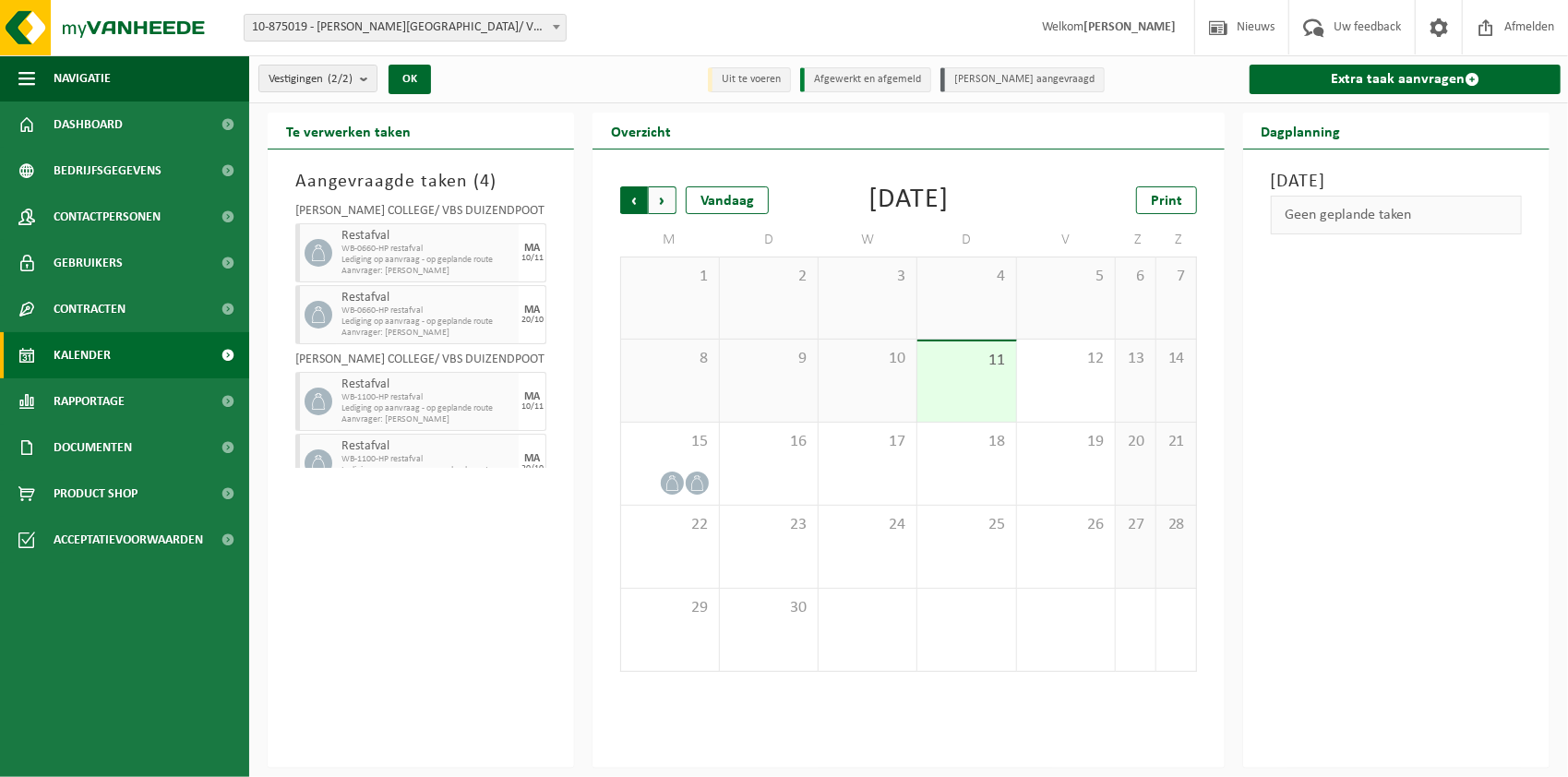
click at [674, 193] on span "Volgende" at bounding box center [663, 201] width 28 height 28
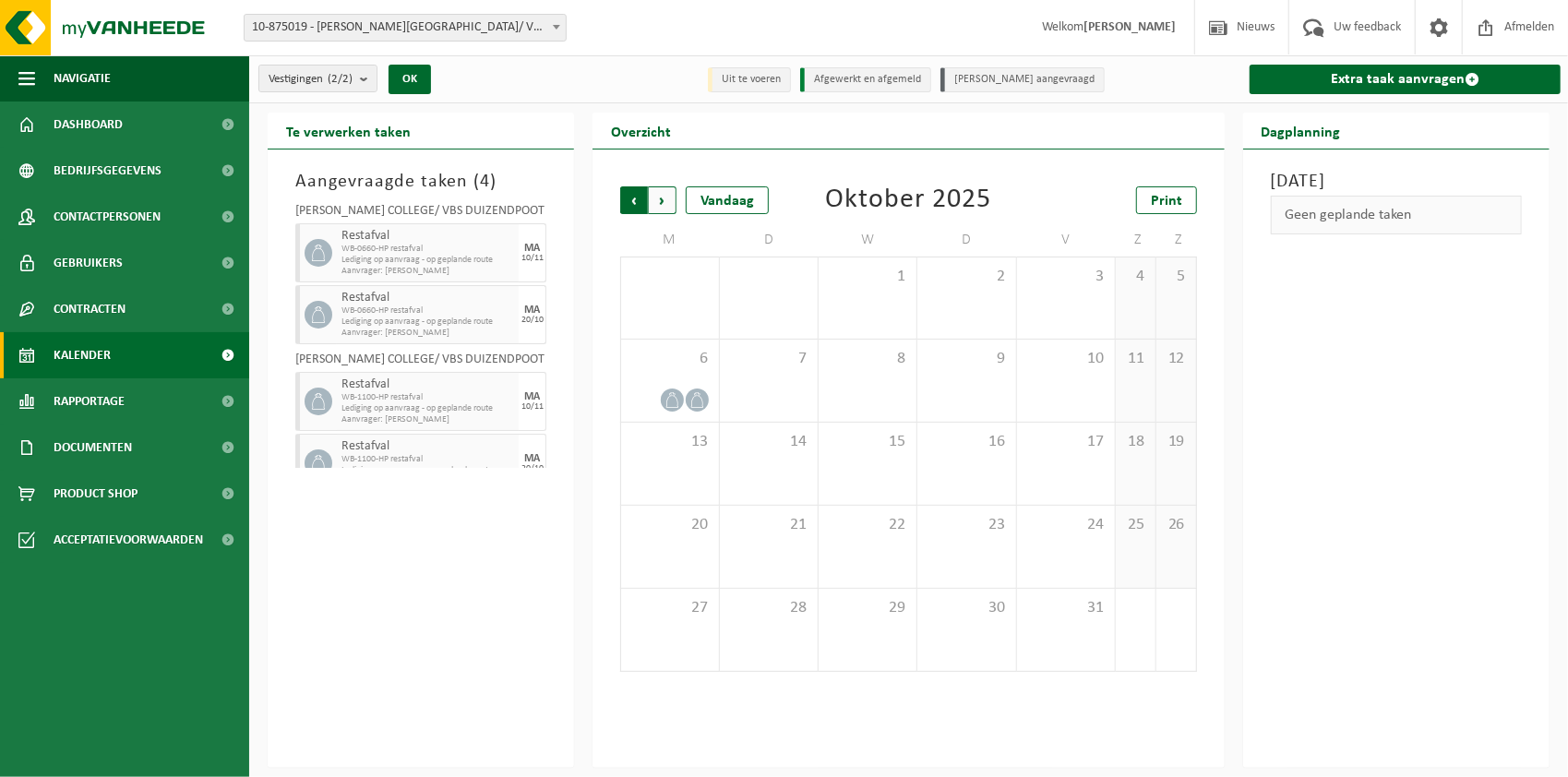
click at [664, 199] on span "Volgende" at bounding box center [663, 201] width 28 height 28
click at [699, 567] on icon at bounding box center [697, 566] width 16 height 16
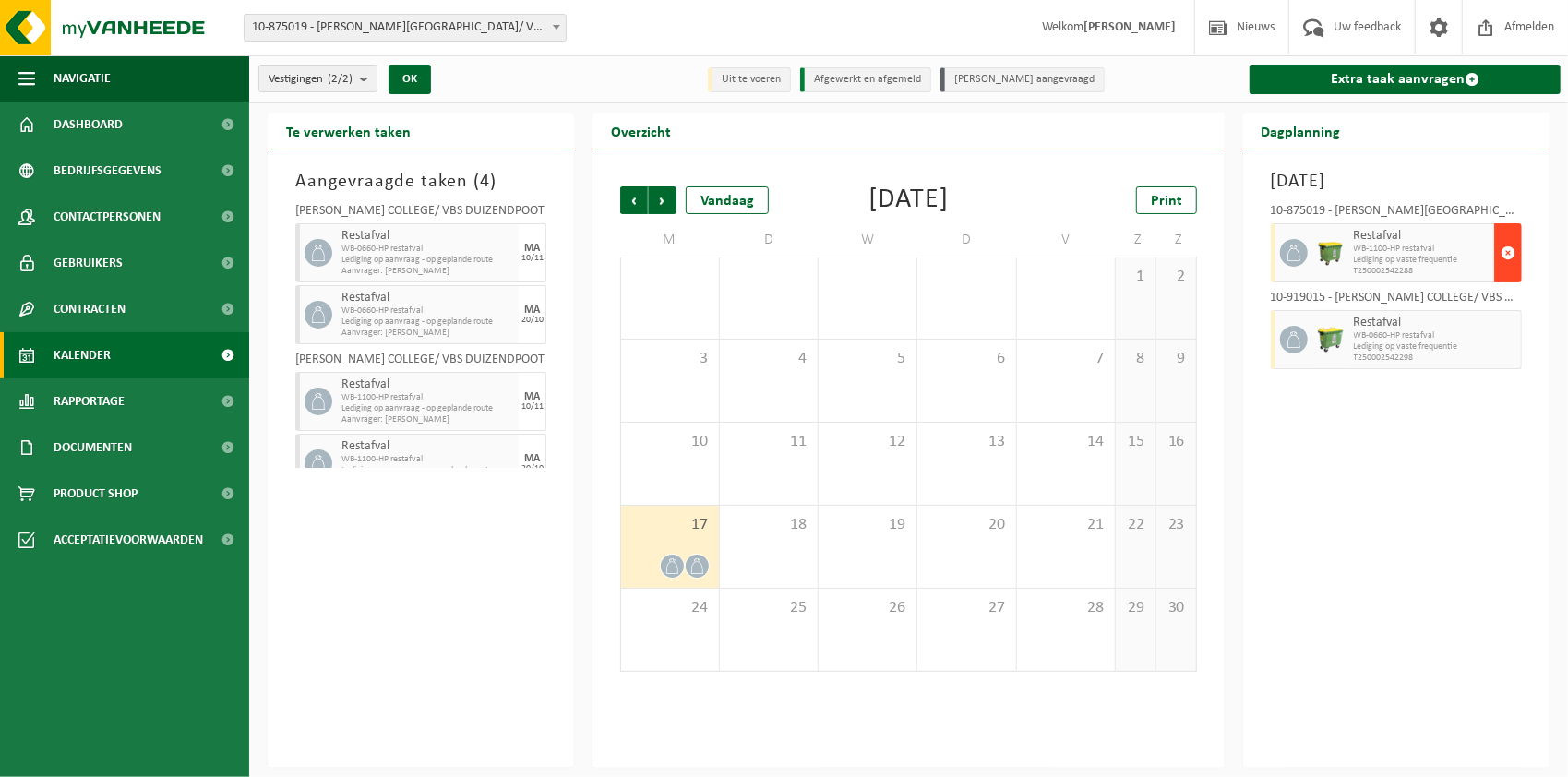
click at [1509, 248] on span "button" at bounding box center [1508, 253] width 15 height 37
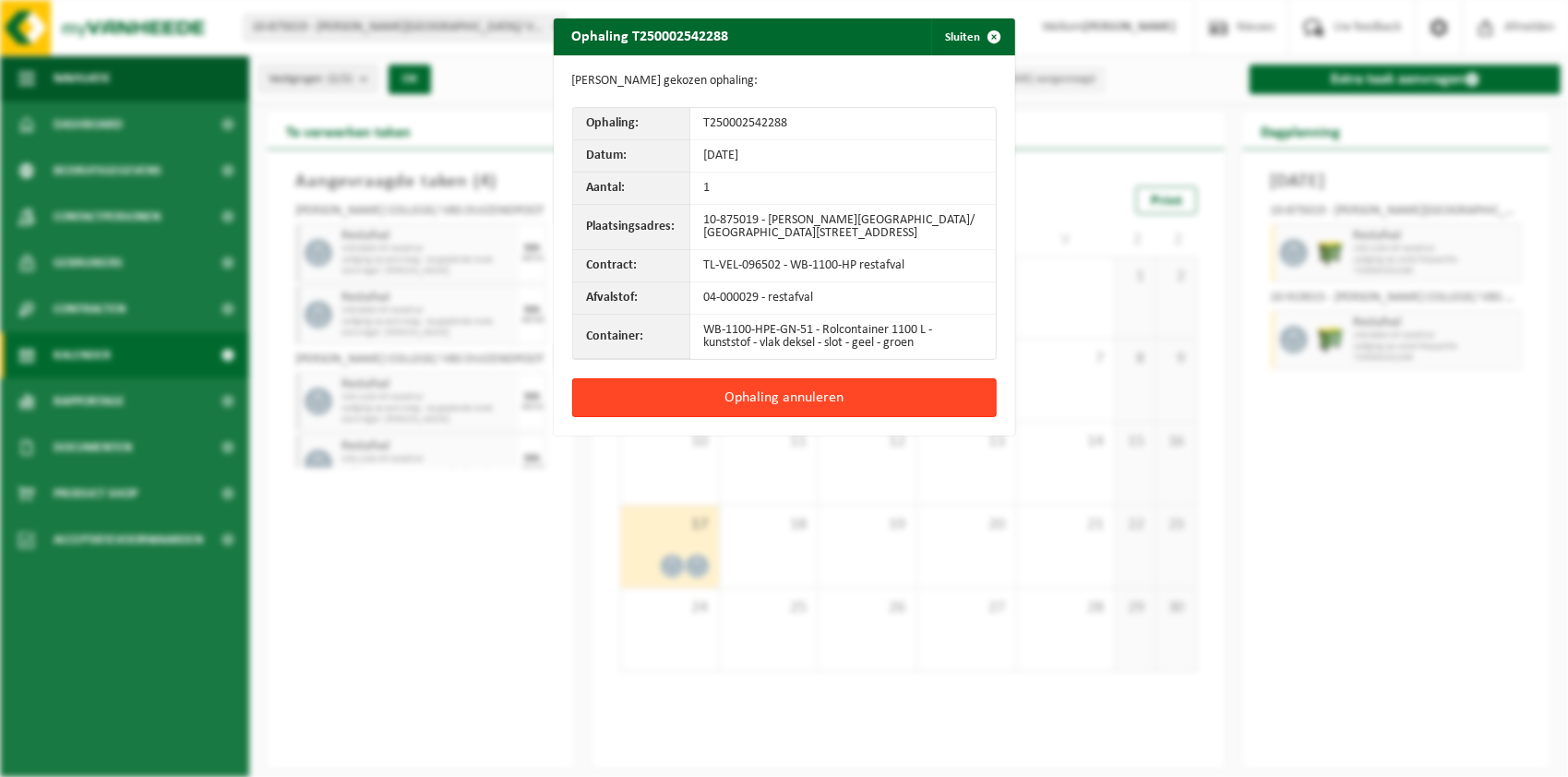
click at [803, 389] on button "Ophaling annuleren" at bounding box center [784, 398] width 425 height 39
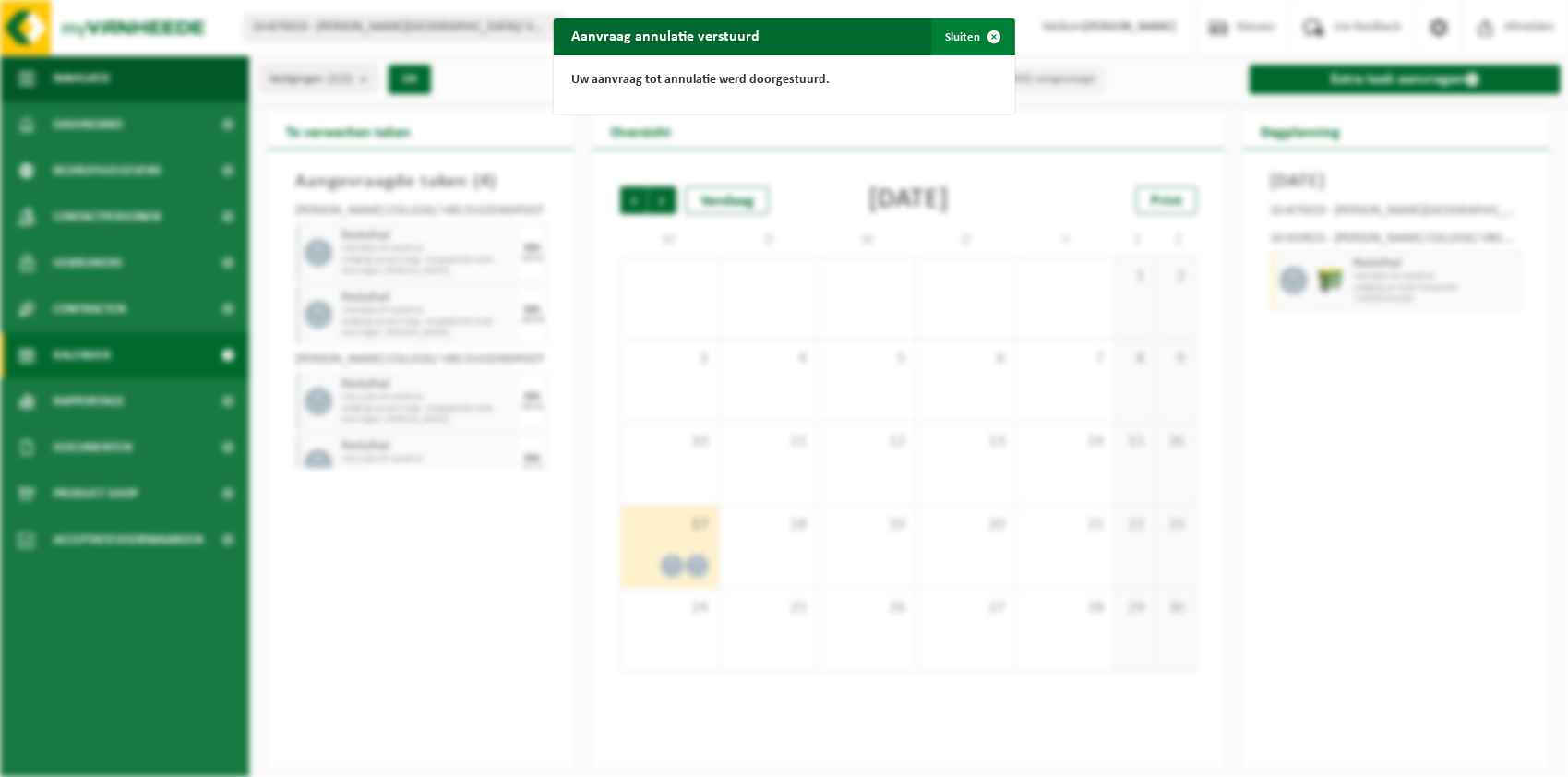
click at [962, 37] on button "Sluiten" at bounding box center [972, 37] width 82 height 37
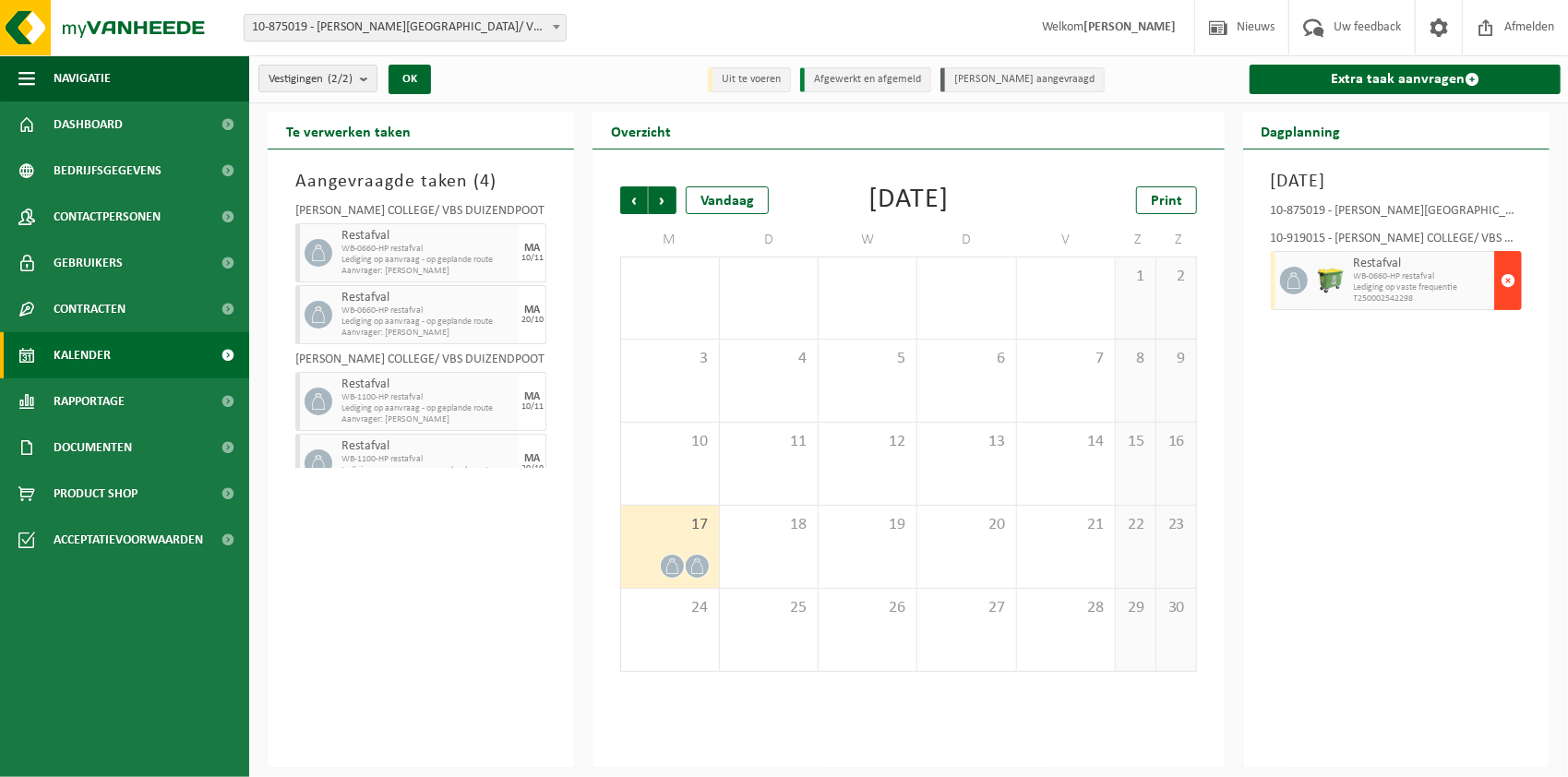
click at [1508, 274] on span "button" at bounding box center [1508, 281] width 15 height 37
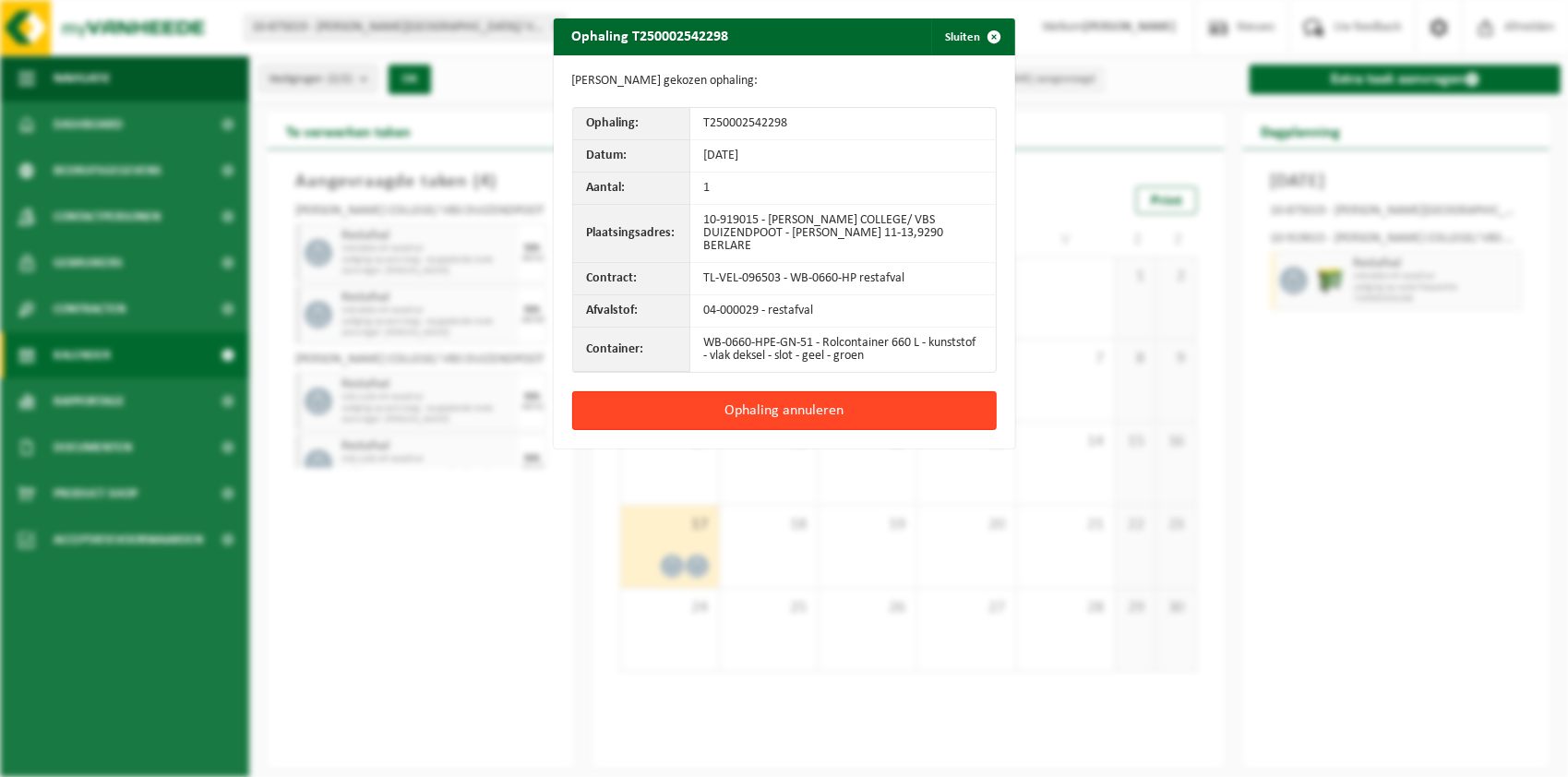
click at [819, 406] on button "Ophaling annuleren" at bounding box center [784, 411] width 425 height 39
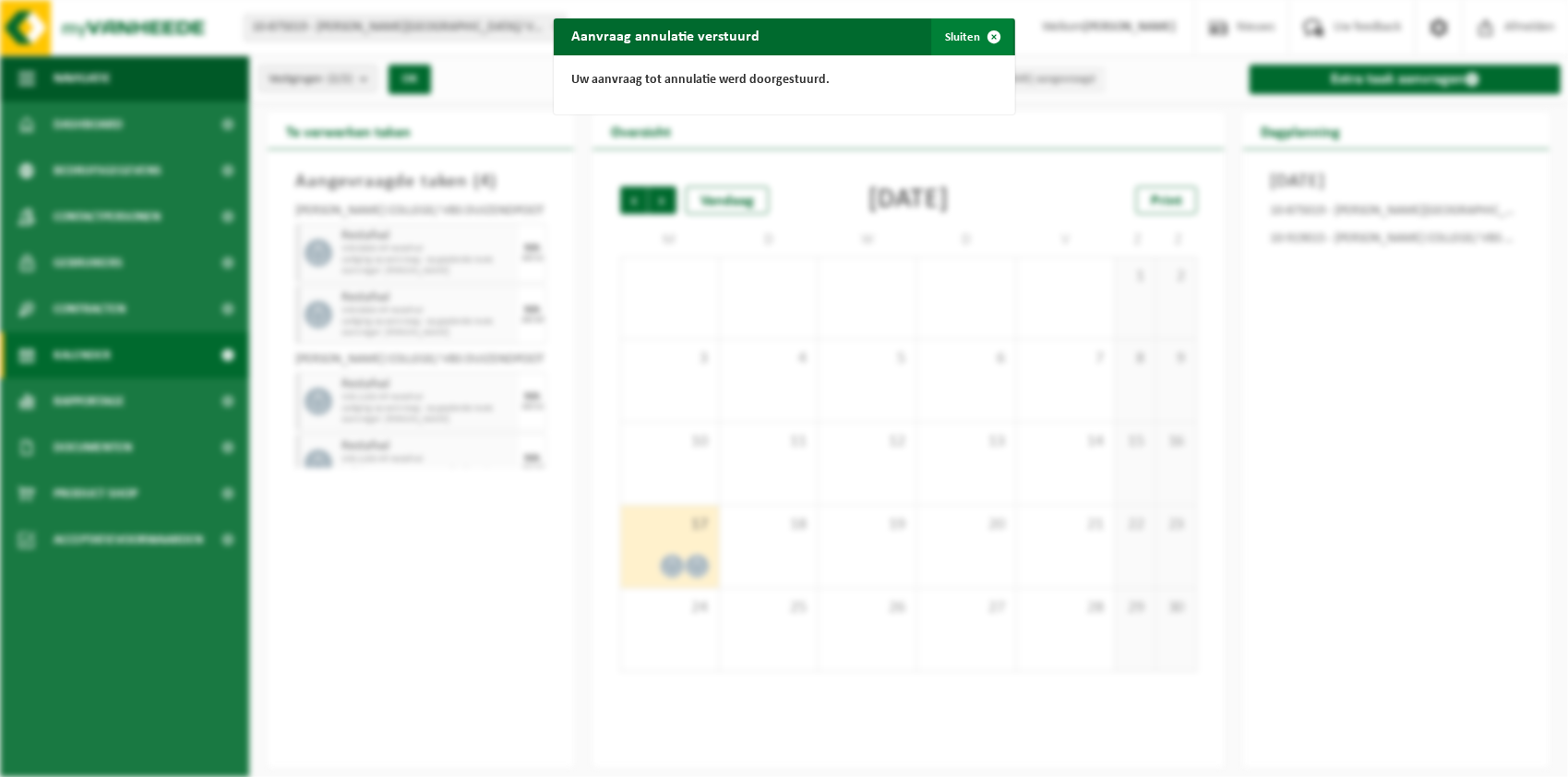
click at [953, 30] on button "Sluiten" at bounding box center [972, 37] width 82 height 37
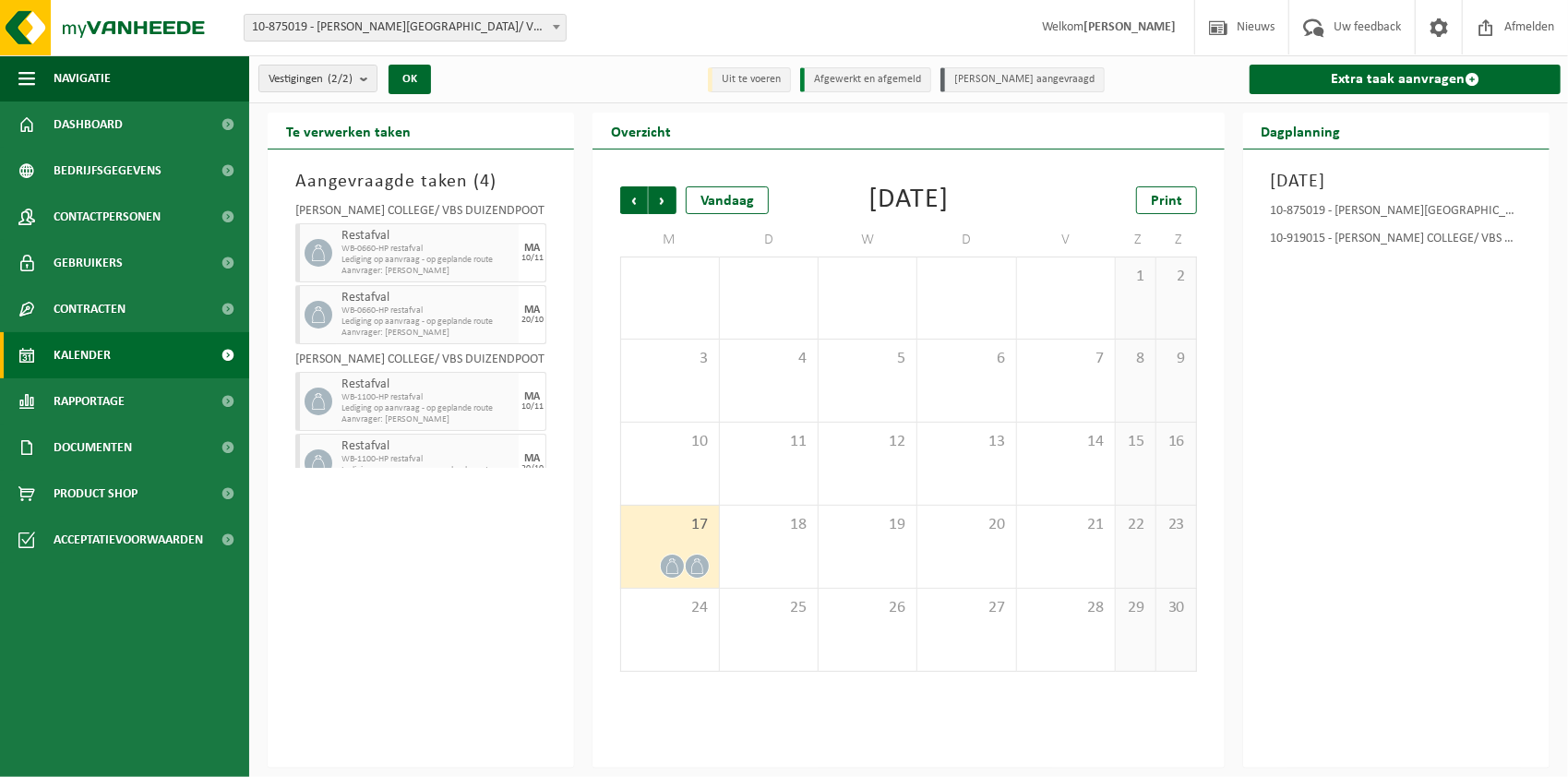
click at [454, 572] on div "Aangevraagde taken ( 4 ) OSCAR ROMERO COLLEGE/ VBS DUIZENDPOOT Restafval WB-066…" at bounding box center [421, 458] width 307 height 618
click at [633, 203] on span "Vorige" at bounding box center [634, 201] width 28 height 28
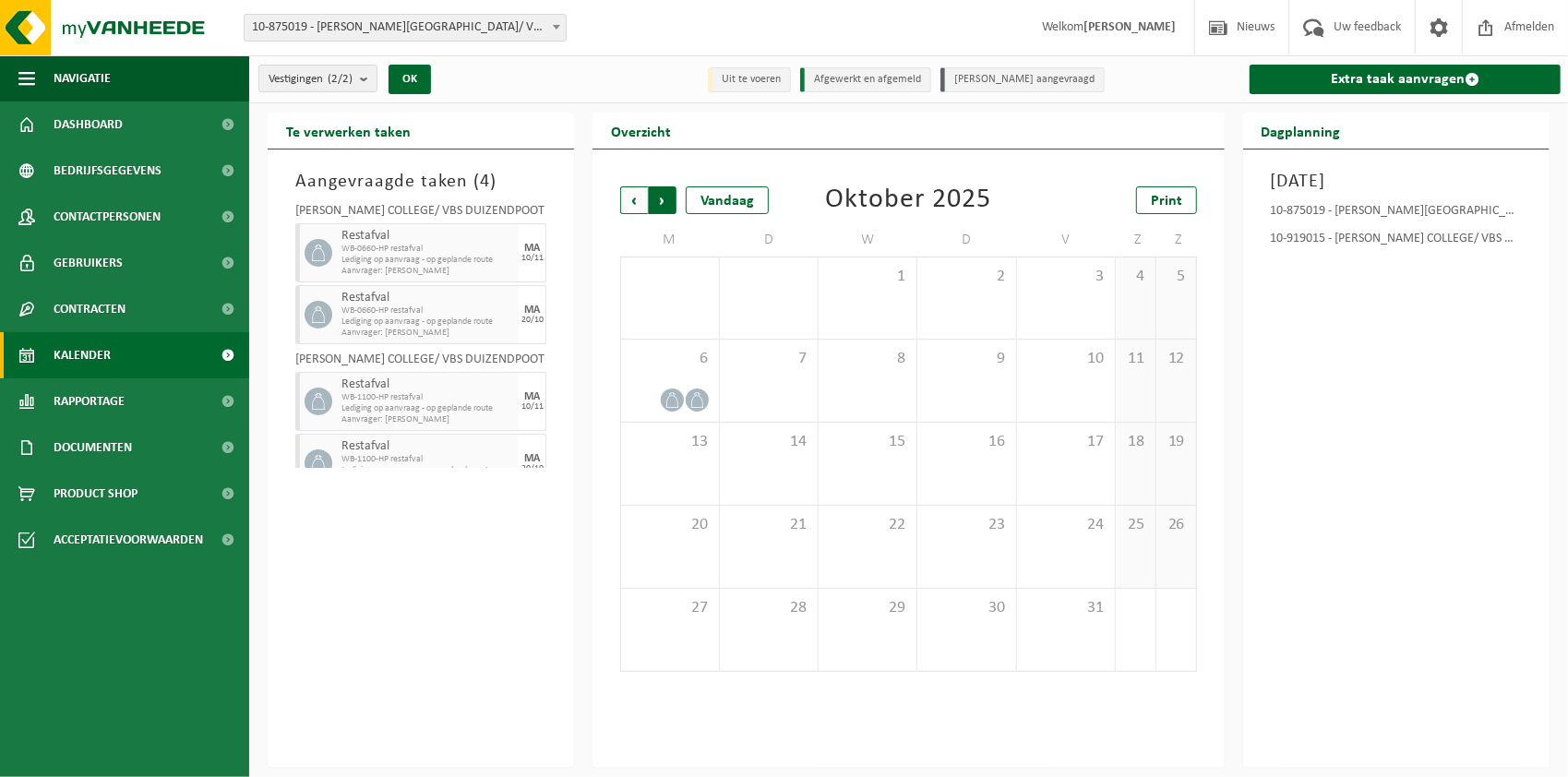
click at [638, 199] on span "Vorige" at bounding box center [634, 201] width 28 height 28
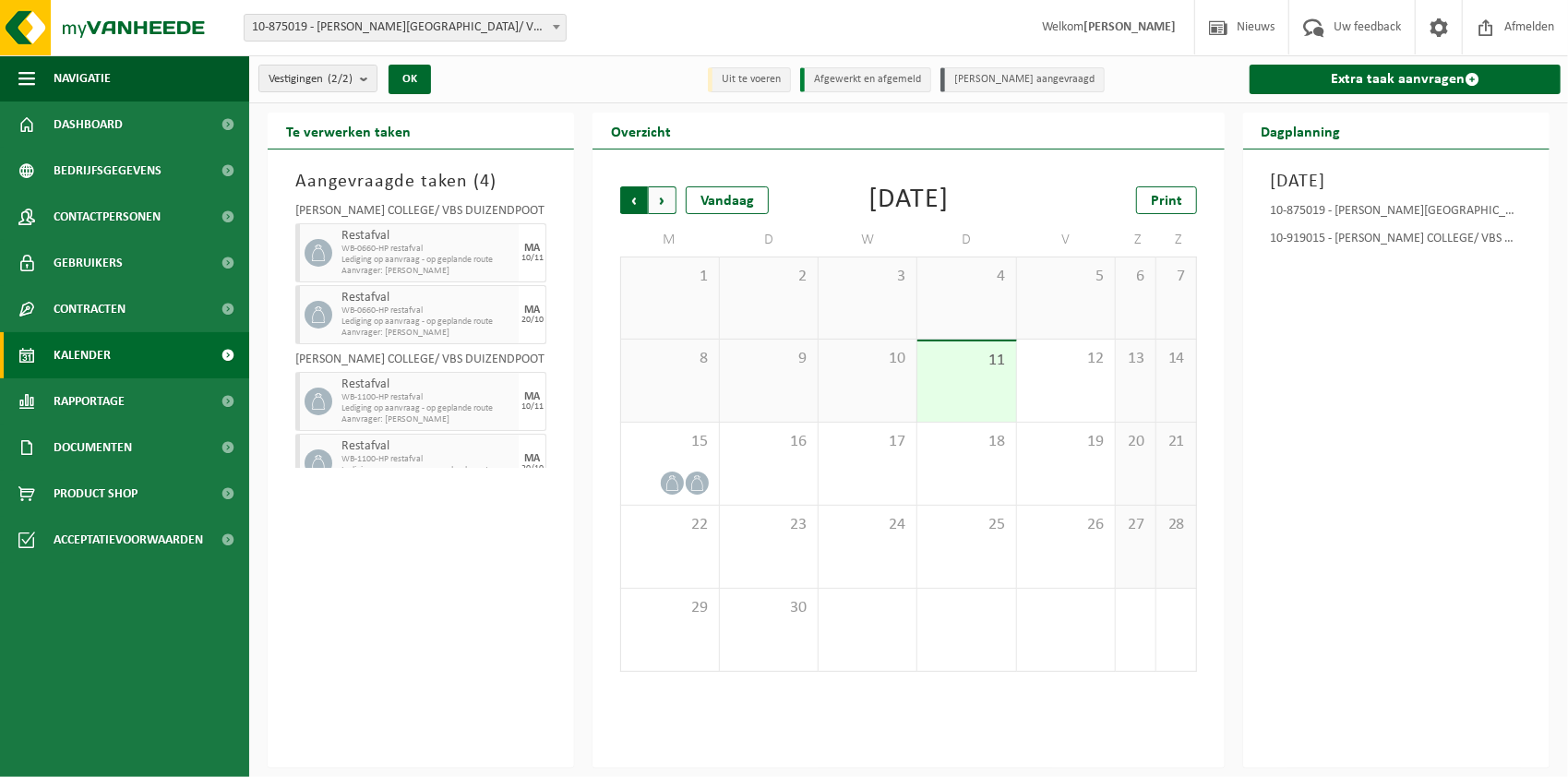
click at [664, 193] on span "Volgende" at bounding box center [663, 201] width 28 height 28
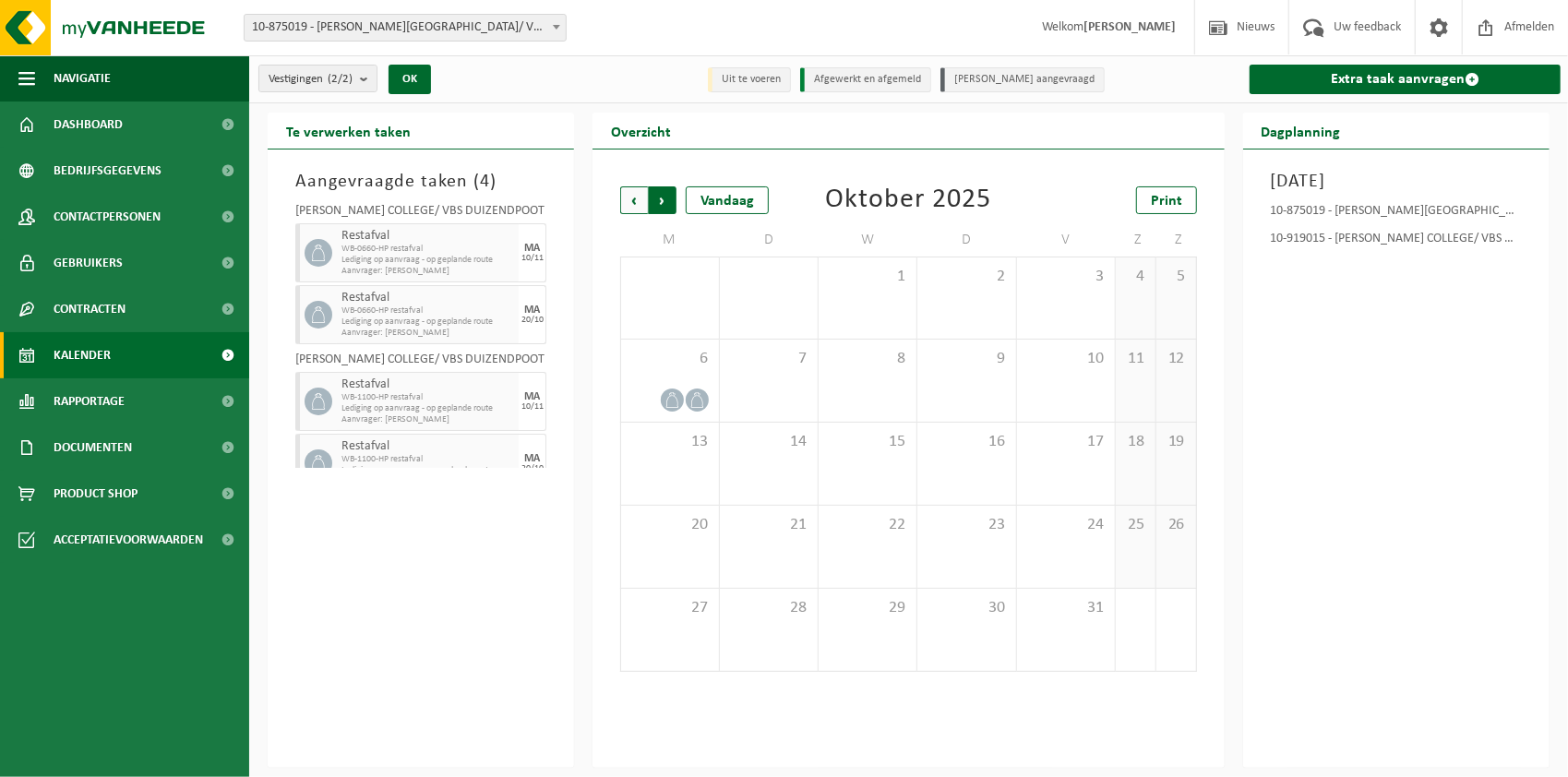
click at [633, 193] on span "Vorige" at bounding box center [634, 201] width 28 height 28
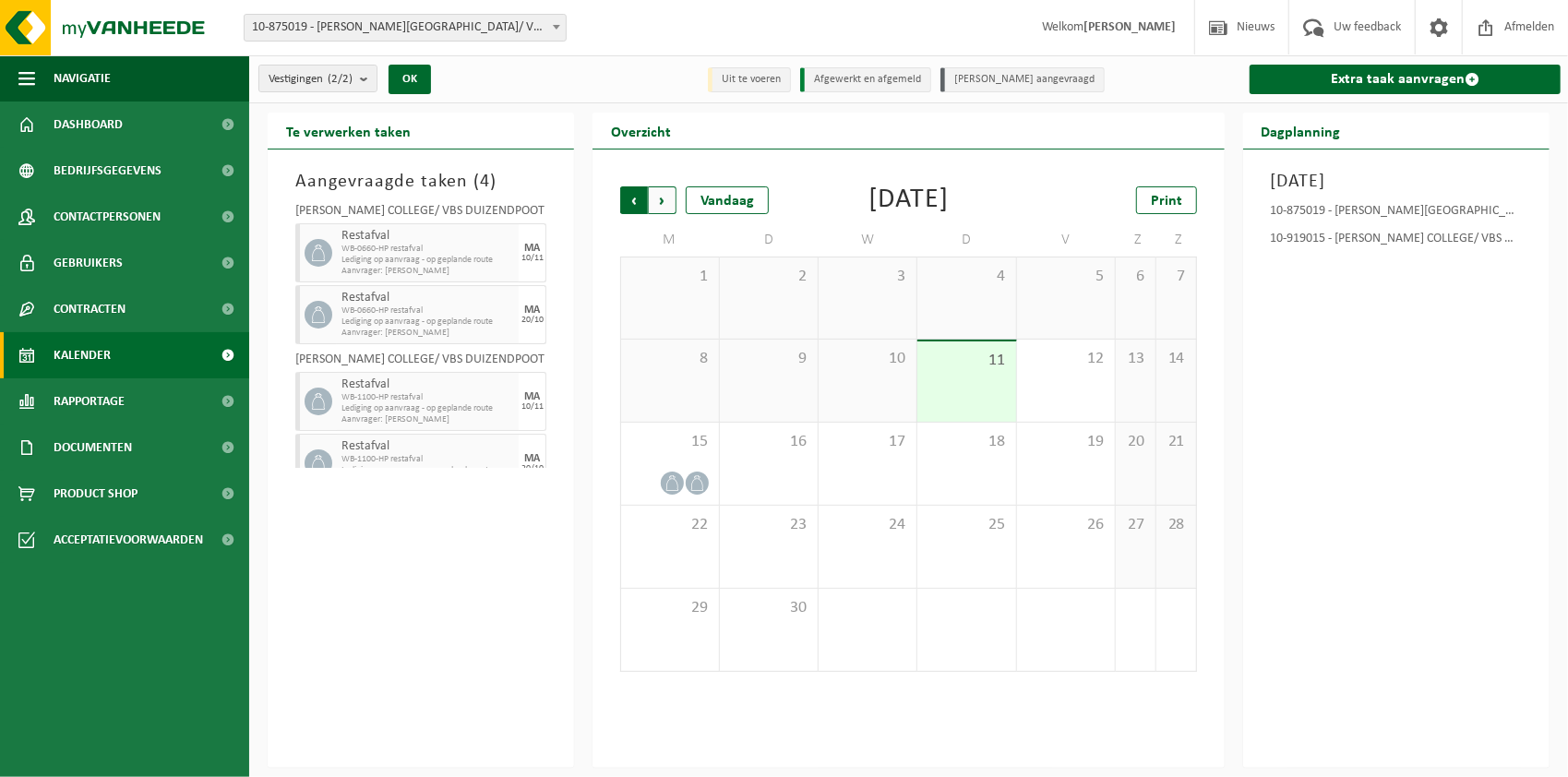
click at [664, 203] on span "Volgende" at bounding box center [663, 201] width 28 height 28
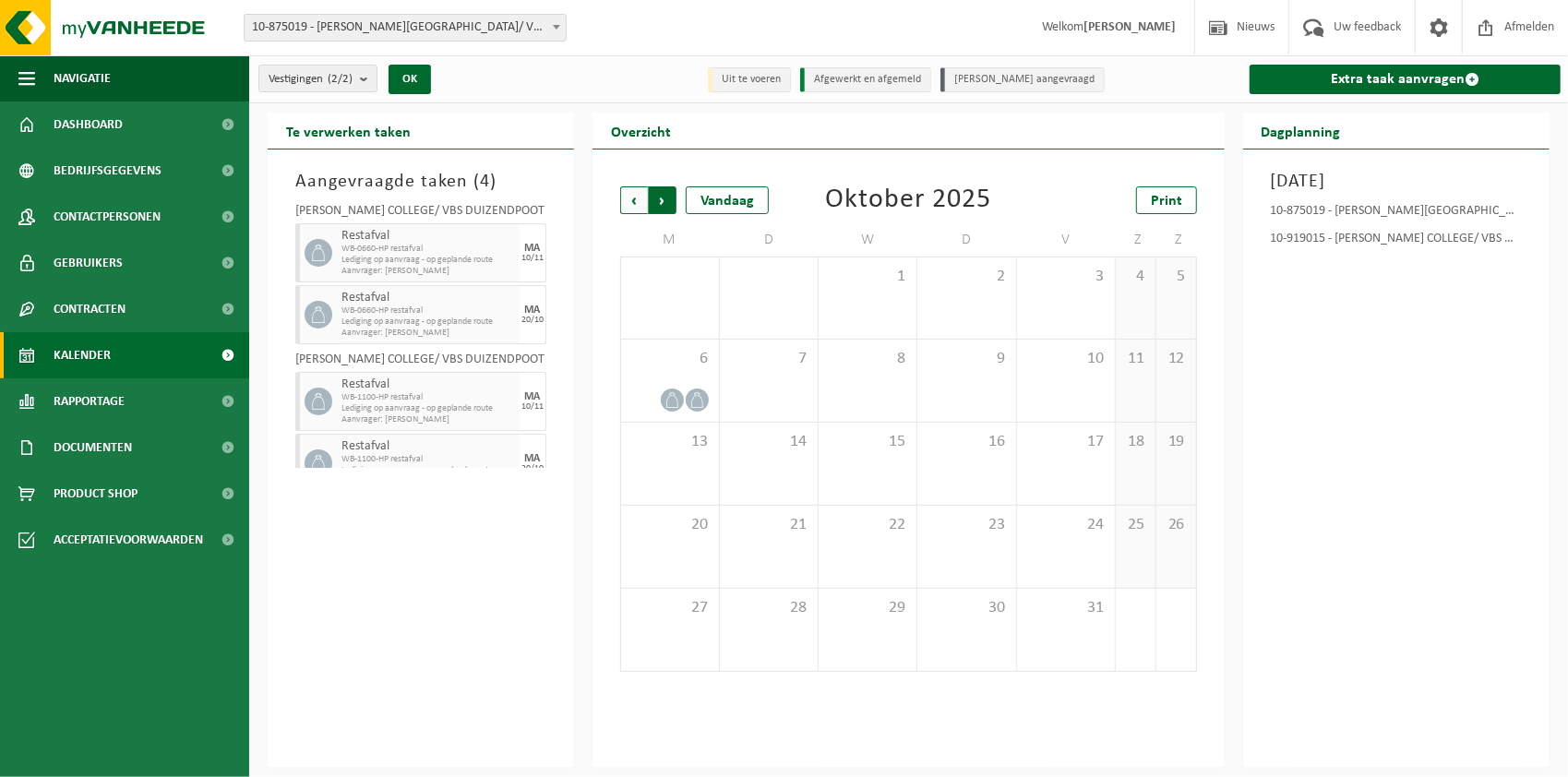
click at [637, 208] on span "Vorige" at bounding box center [634, 201] width 28 height 28
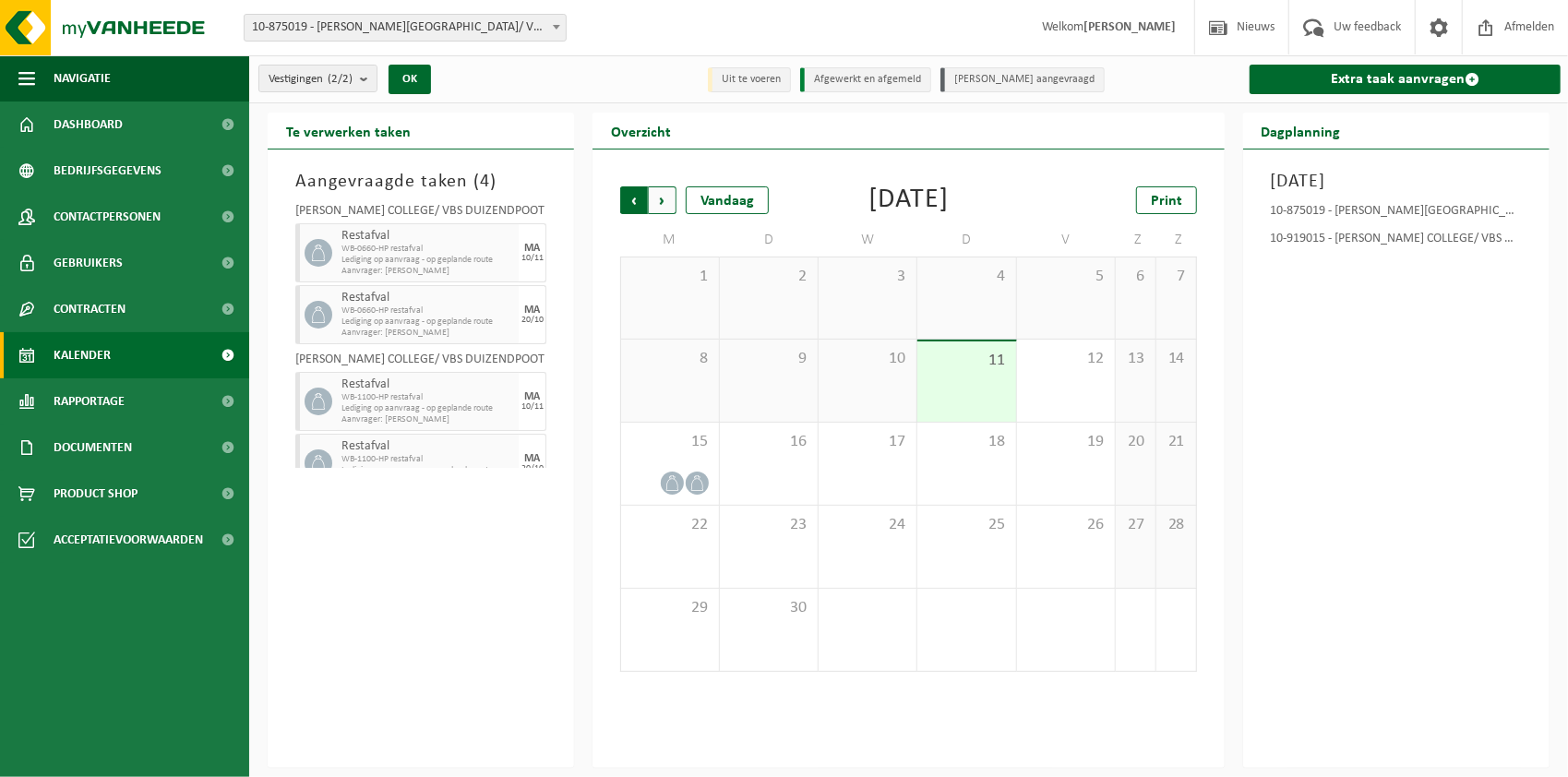
click at [670, 204] on span "Volgende" at bounding box center [663, 201] width 28 height 28
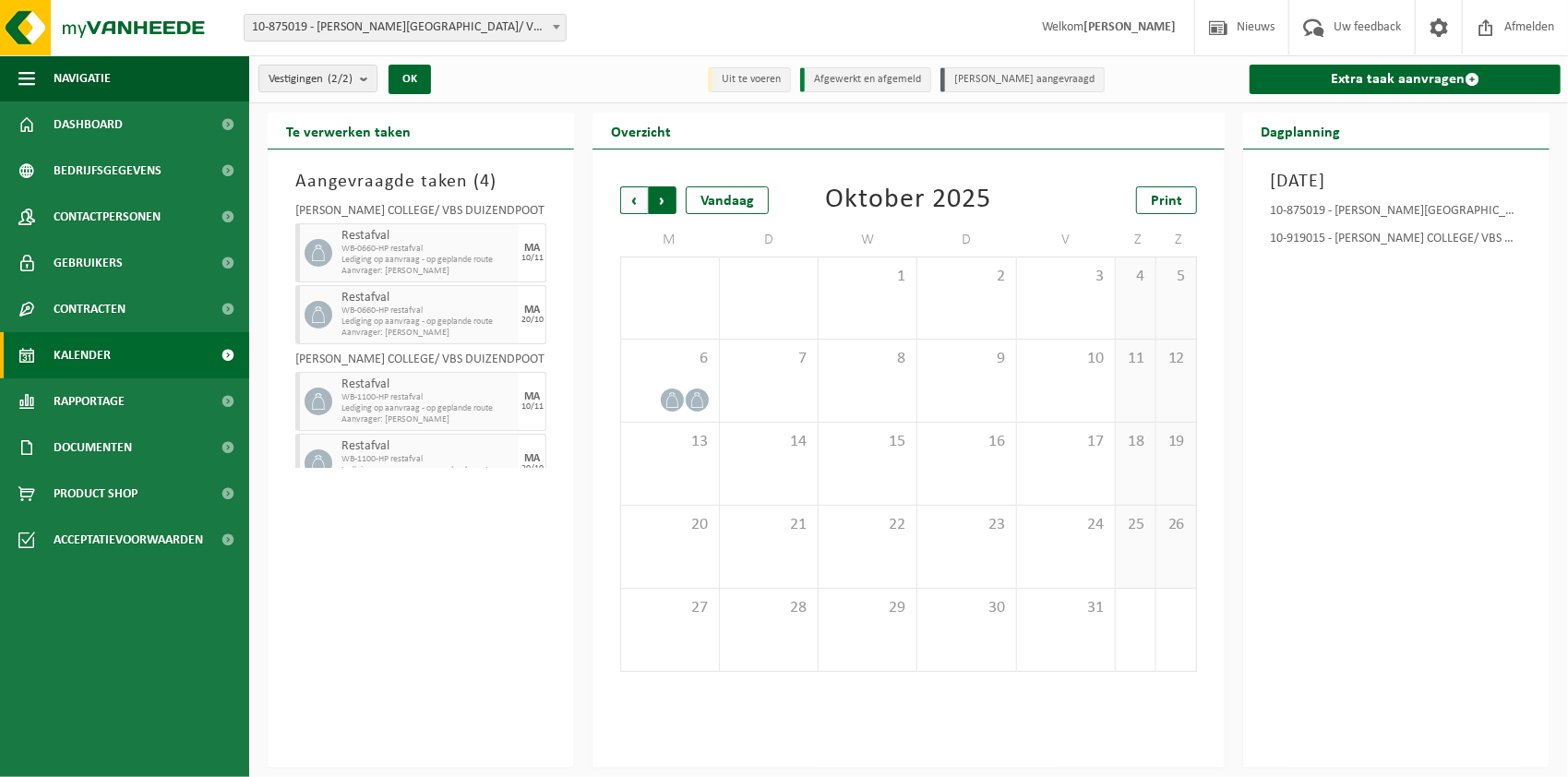
click at [634, 204] on span "Vorige" at bounding box center [634, 201] width 28 height 28
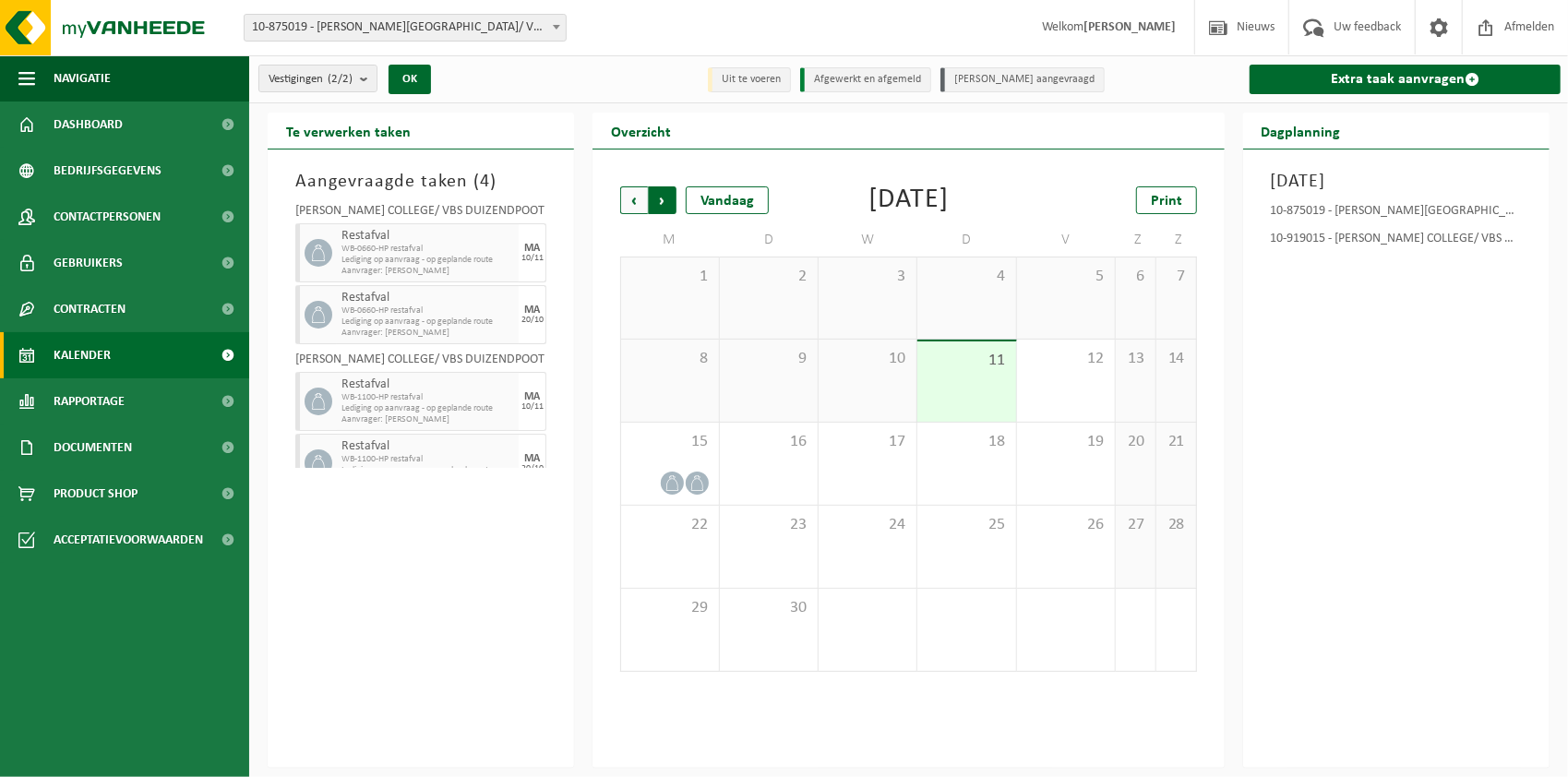
click at [635, 199] on span "Vorige" at bounding box center [634, 201] width 28 height 28
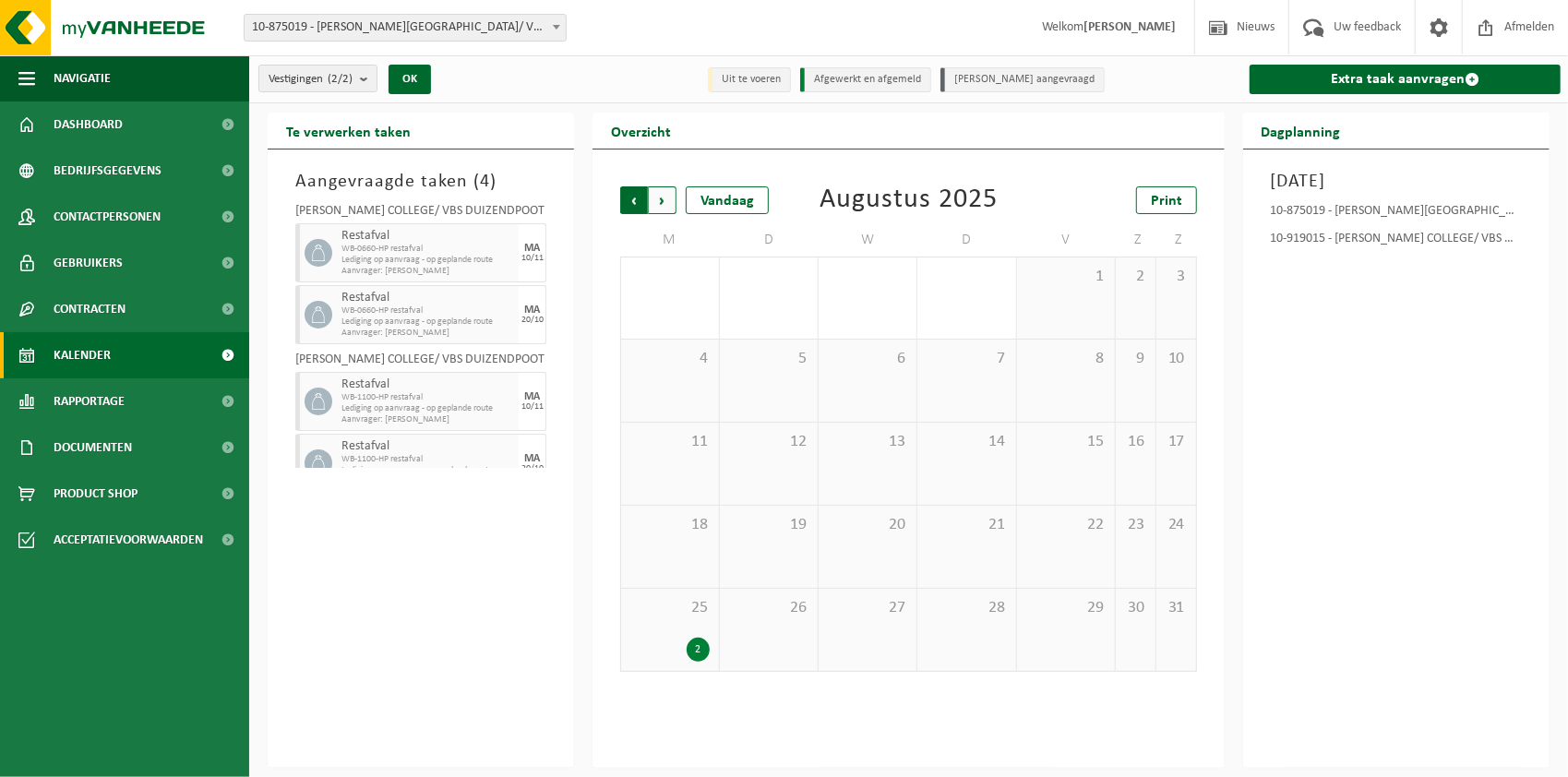
click at [662, 202] on span "Volgende" at bounding box center [663, 201] width 28 height 28
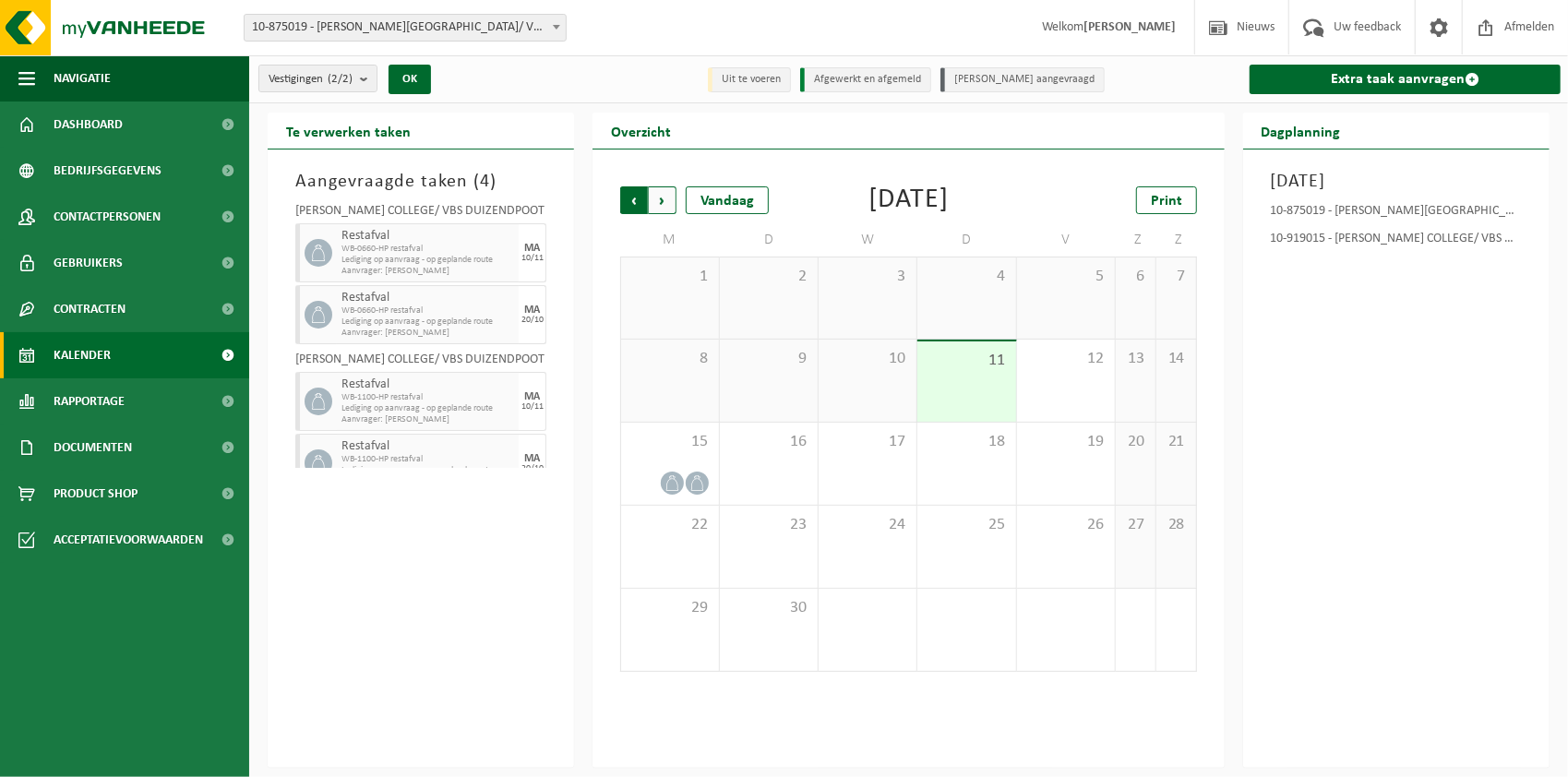
click at [664, 202] on span "Volgende" at bounding box center [663, 201] width 28 height 28
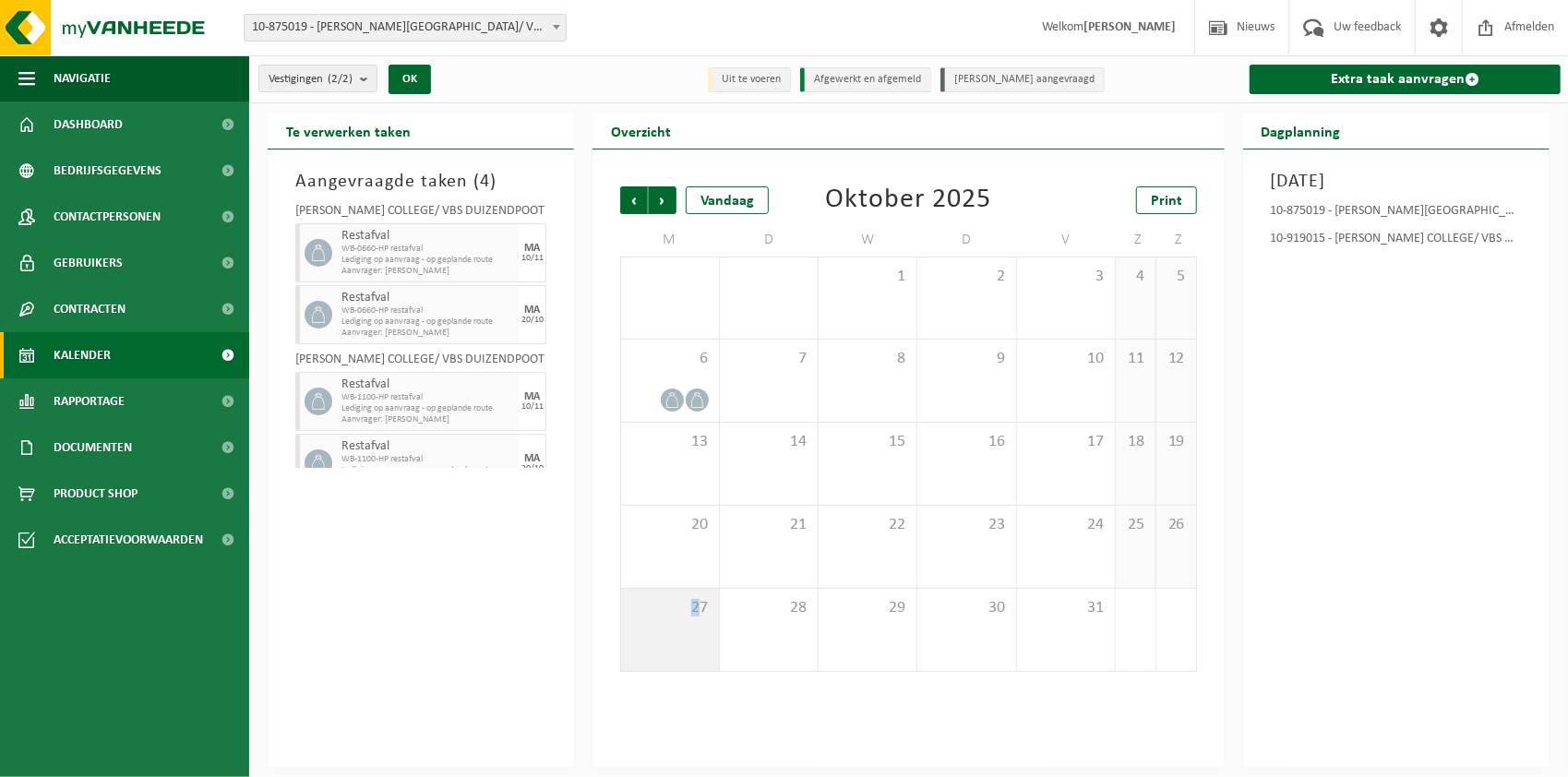
click at [696, 626] on div "27" at bounding box center [669, 629] width 97 height 82
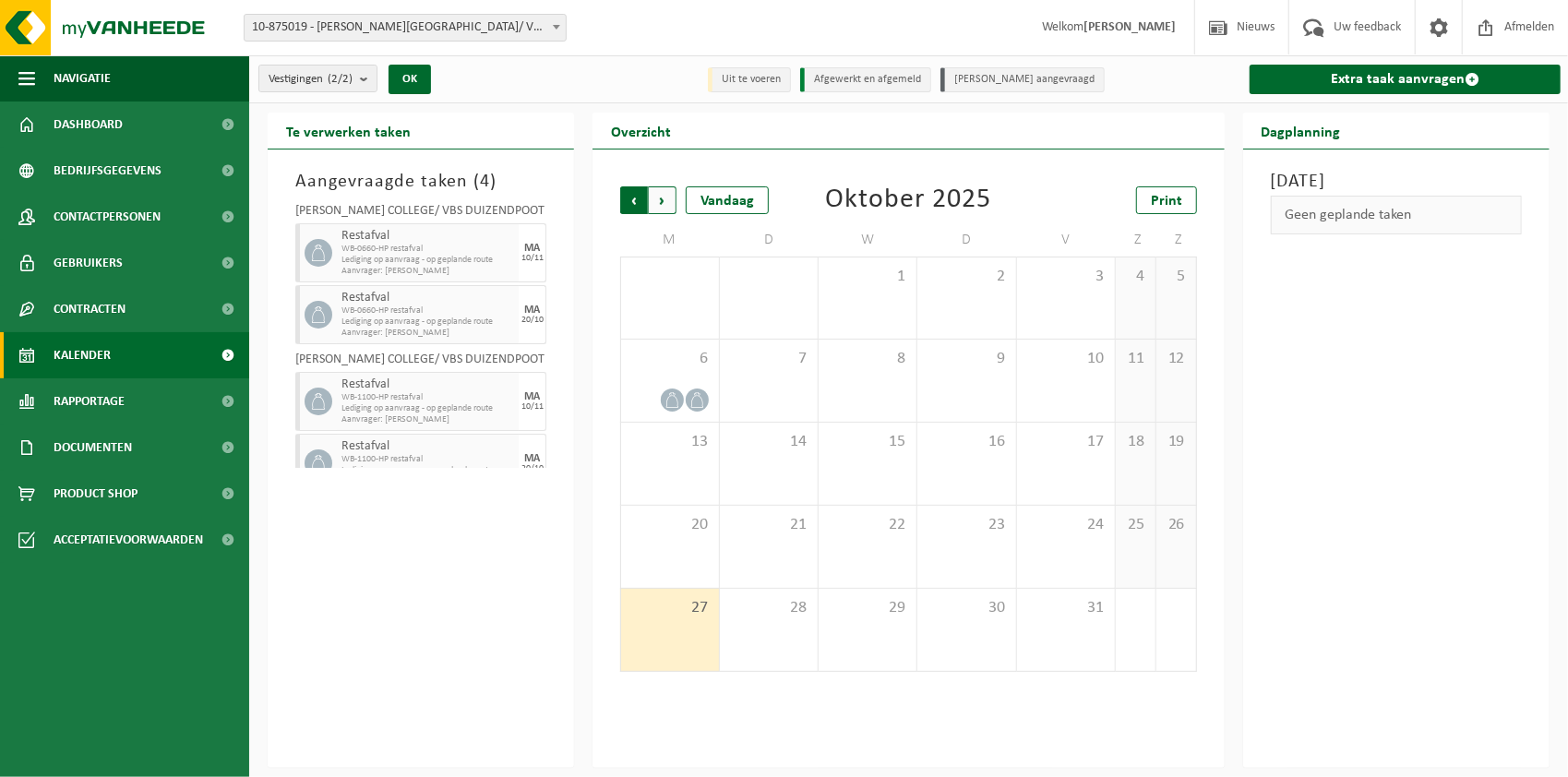
click at [655, 191] on span "Volgende" at bounding box center [663, 201] width 28 height 28
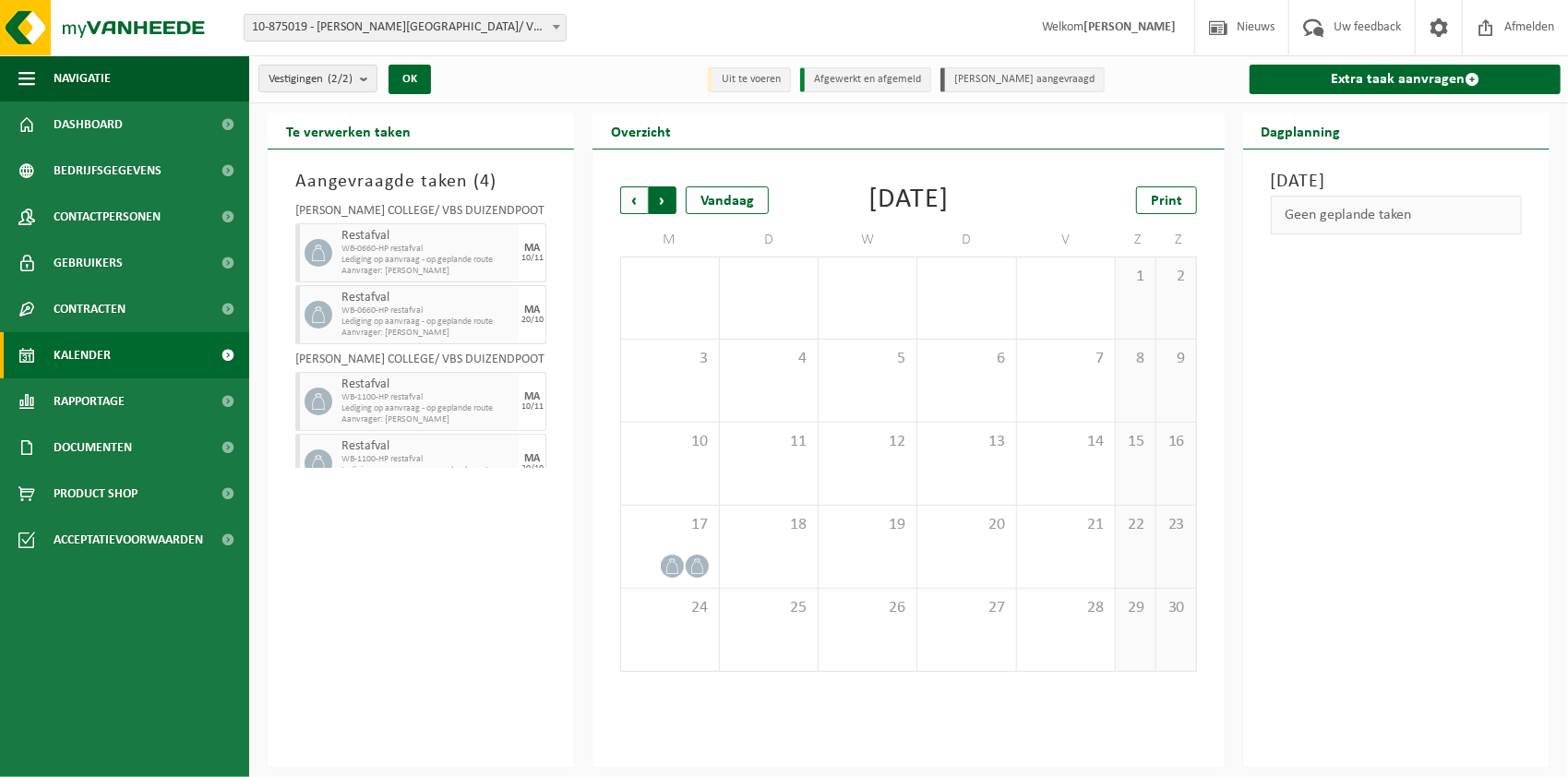
click at [635, 204] on span "Vorige" at bounding box center [634, 201] width 28 height 28
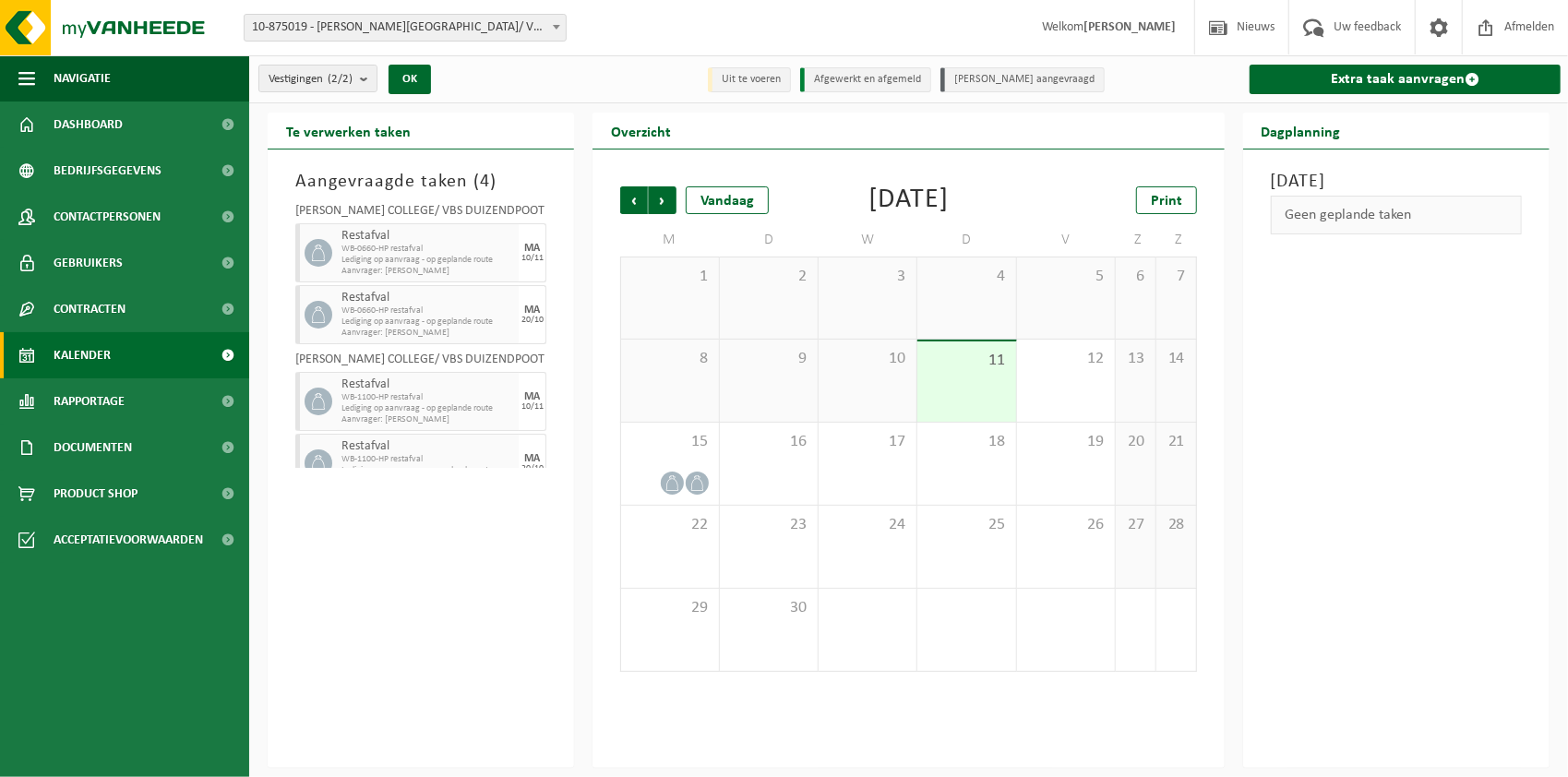
click at [635, 204] on span "Vorige" at bounding box center [634, 201] width 28 height 28
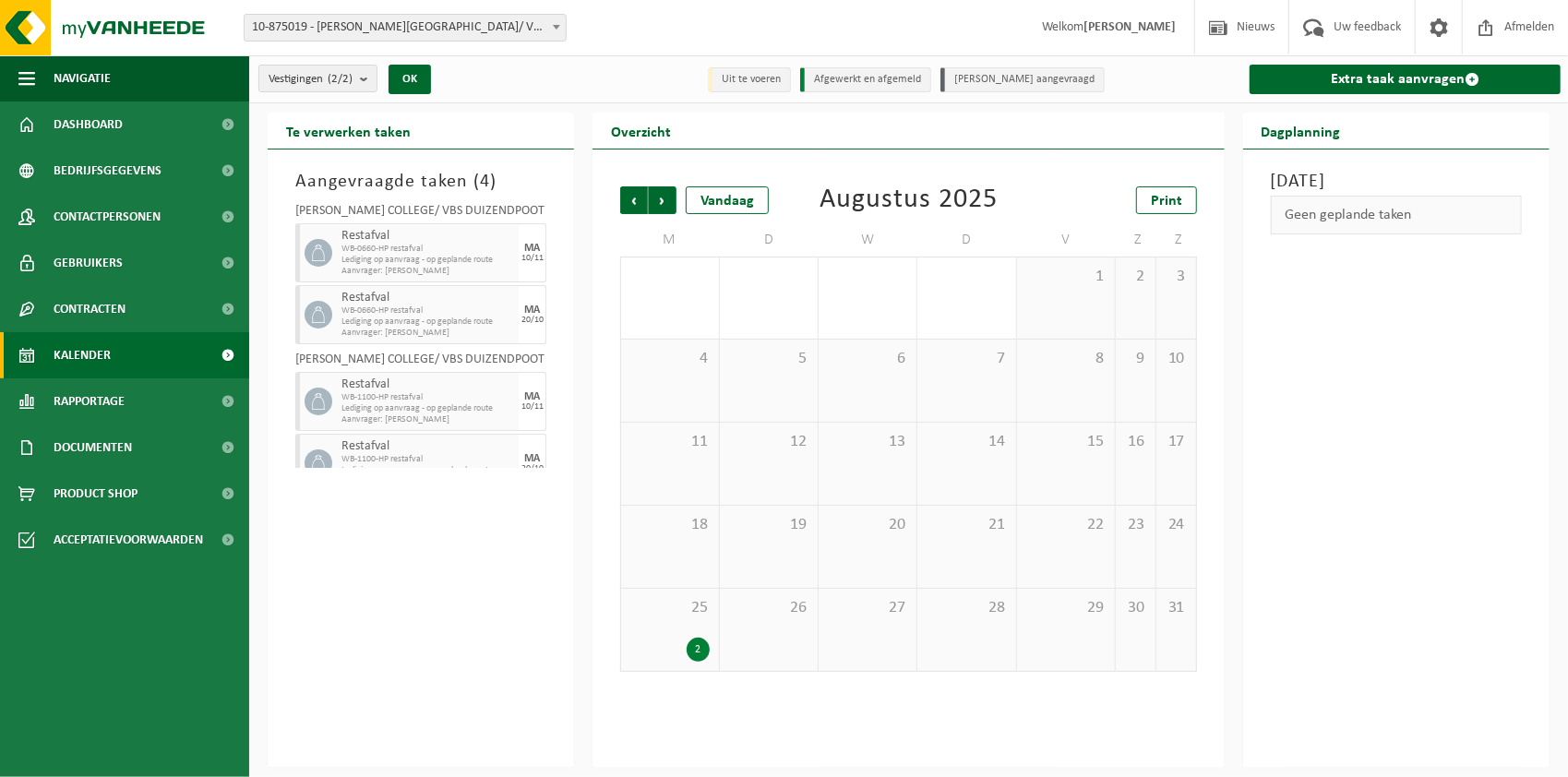
click at [635, 204] on span "Vorige" at bounding box center [634, 201] width 28 height 28
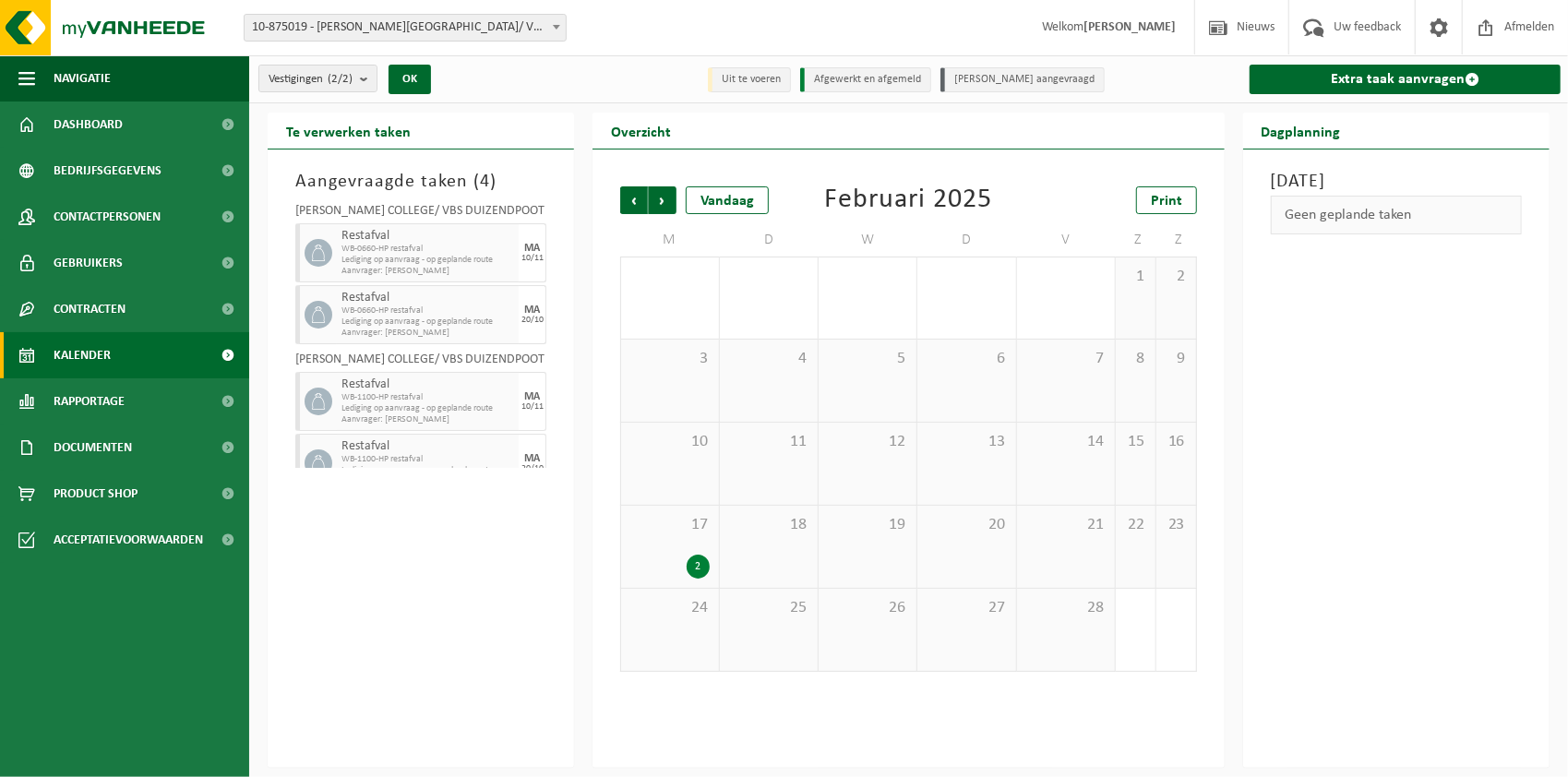
click at [635, 204] on span "Vorige" at bounding box center [634, 201] width 28 height 28
click at [643, 205] on span "Vorige" at bounding box center [634, 201] width 28 height 28
click at [641, 205] on span "Vorige" at bounding box center [634, 201] width 28 height 28
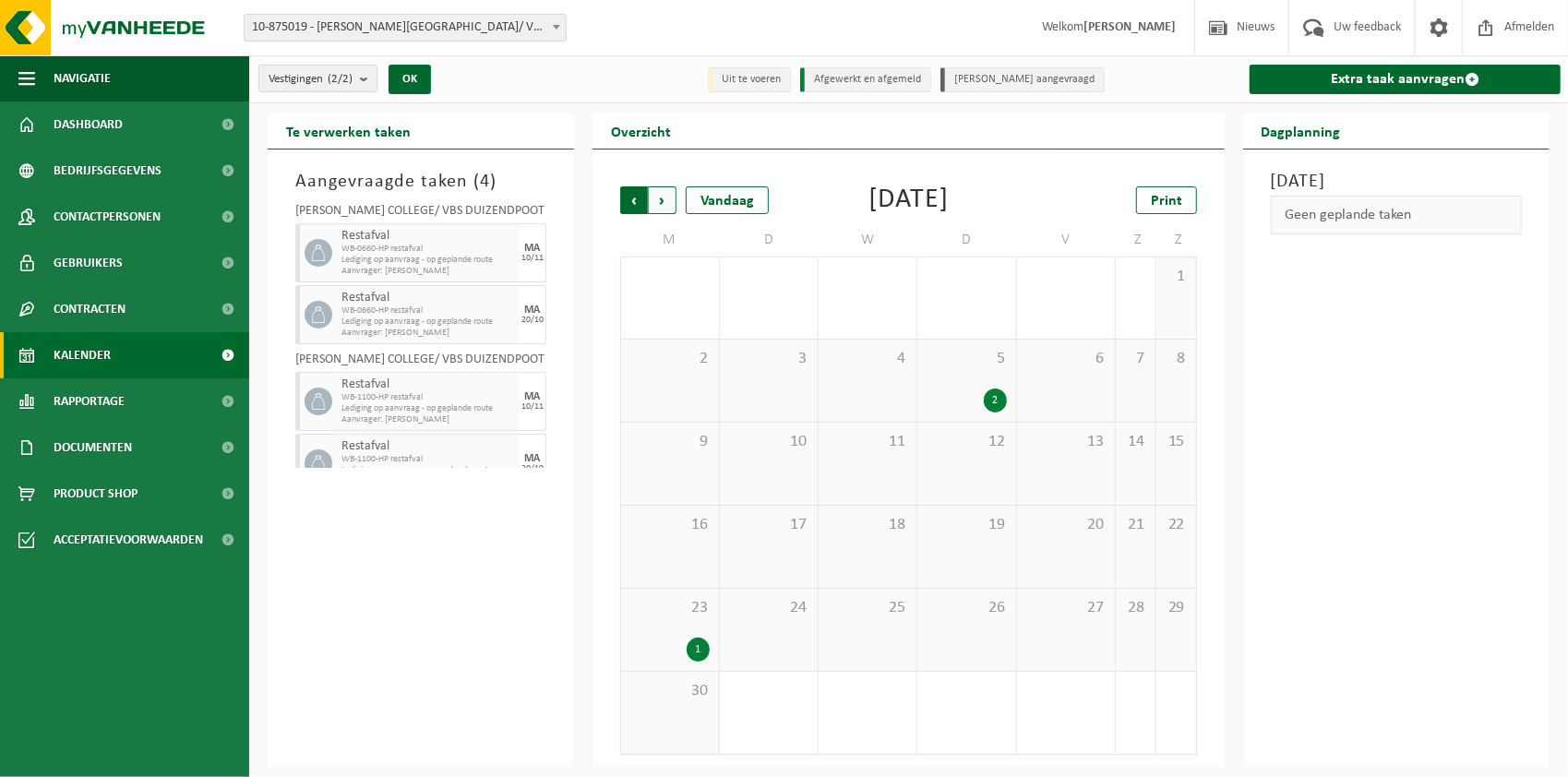
click at [663, 199] on span "Volgende" at bounding box center [663, 201] width 28 height 28
click at [637, 195] on span "Vorige" at bounding box center [634, 201] width 28 height 28
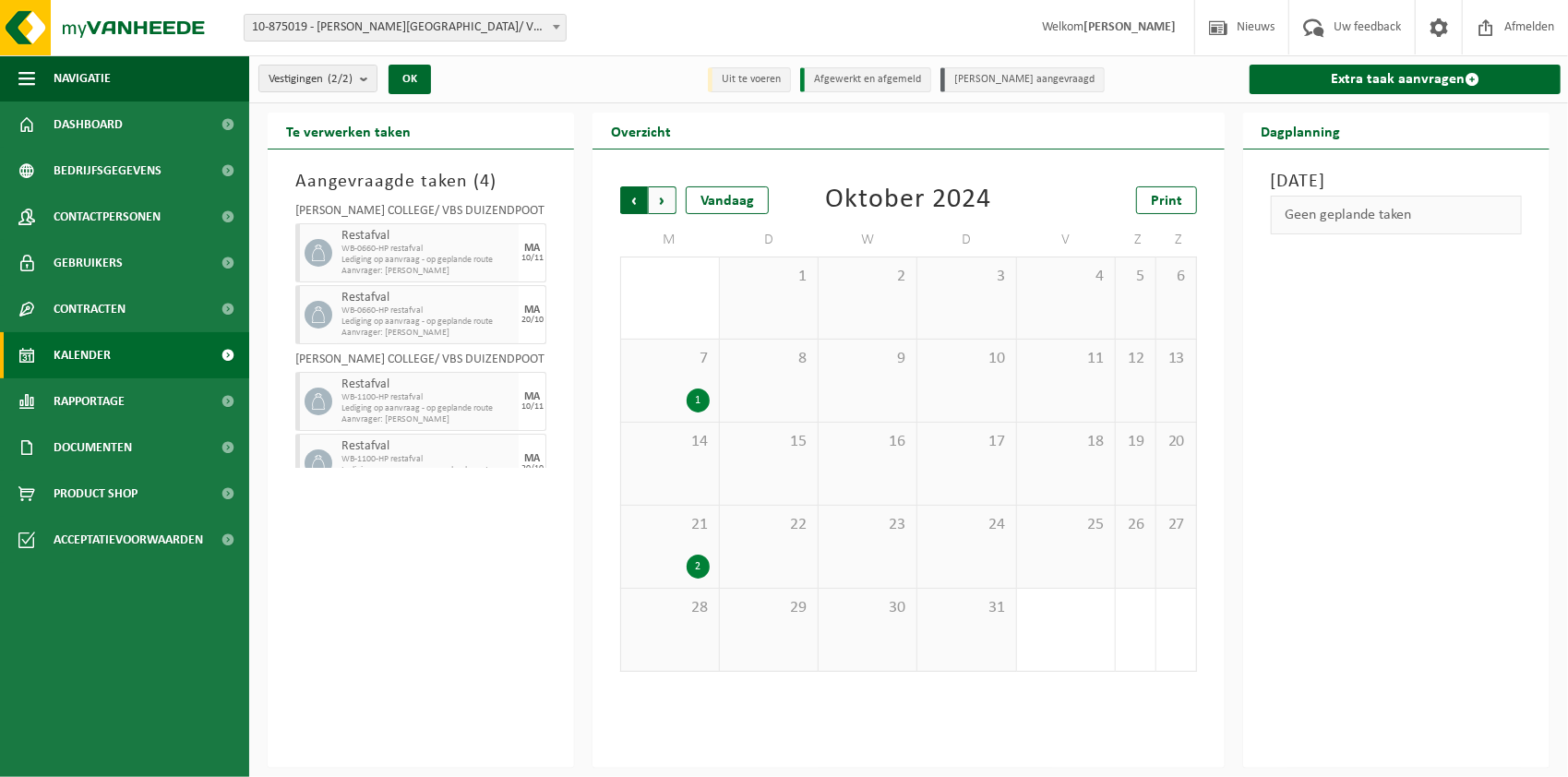
click at [668, 197] on span "Volgende" at bounding box center [663, 201] width 28 height 28
click at [639, 204] on span "Vorige" at bounding box center [634, 201] width 28 height 28
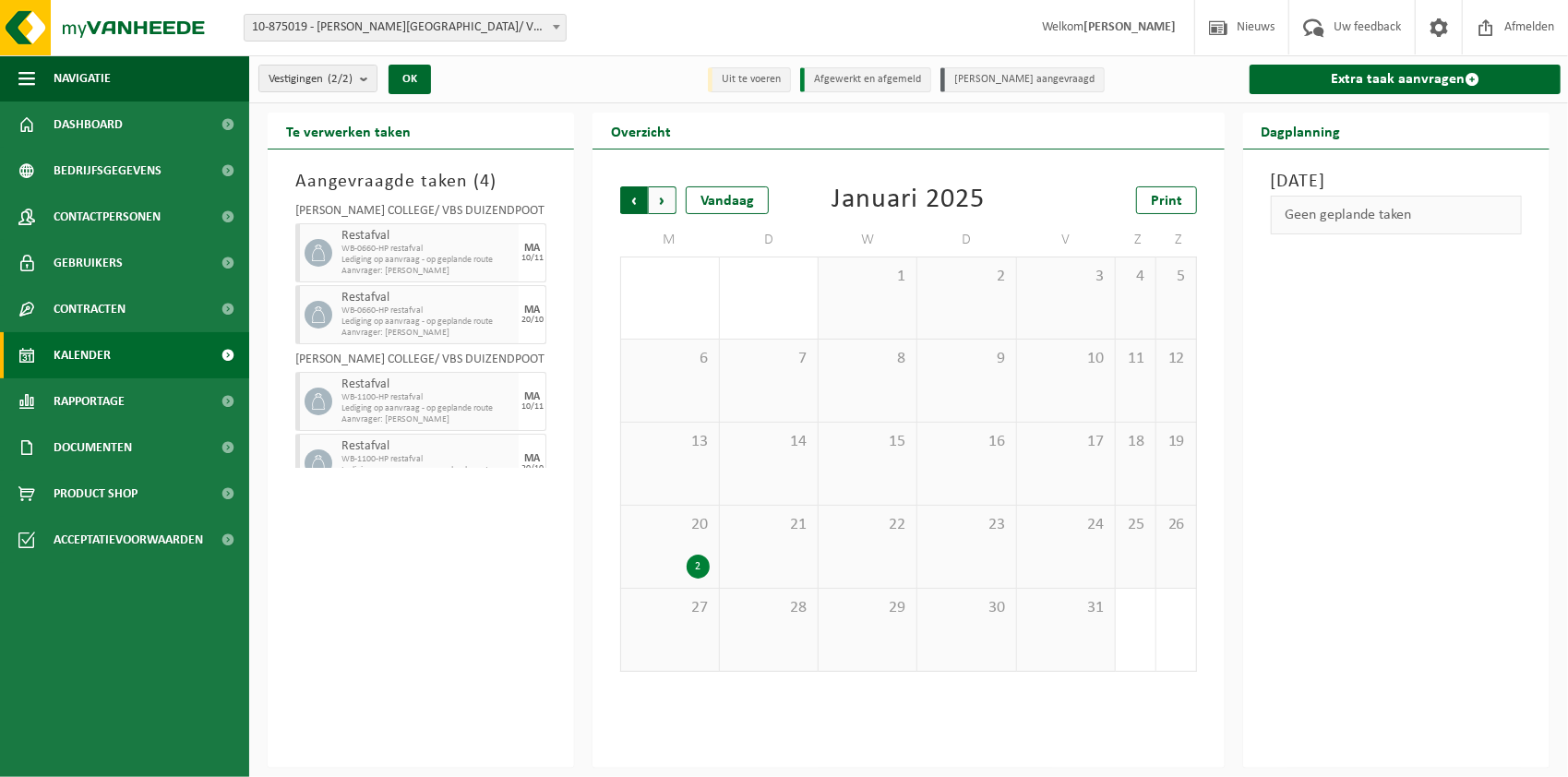
click at [661, 203] on span "Volgende" at bounding box center [663, 201] width 28 height 28
click at [657, 204] on span "Volgende" at bounding box center [663, 201] width 28 height 28
click at [638, 208] on span "Vorige" at bounding box center [634, 201] width 28 height 28
click at [672, 204] on span "Volgende" at bounding box center [663, 201] width 28 height 28
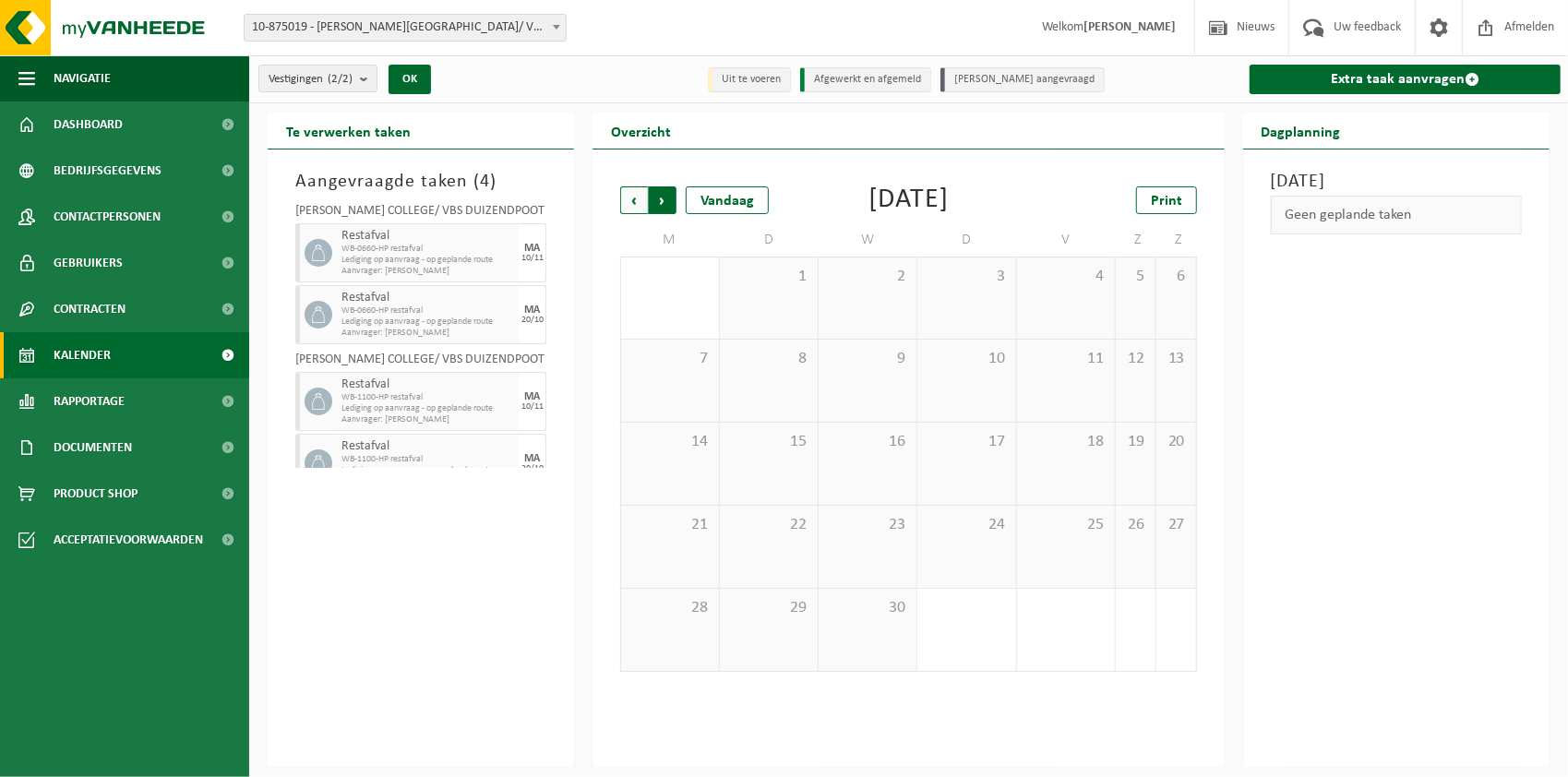
click at [623, 204] on span "Vorige" at bounding box center [634, 201] width 28 height 28
click at [659, 204] on span "Volgende" at bounding box center [663, 201] width 28 height 28
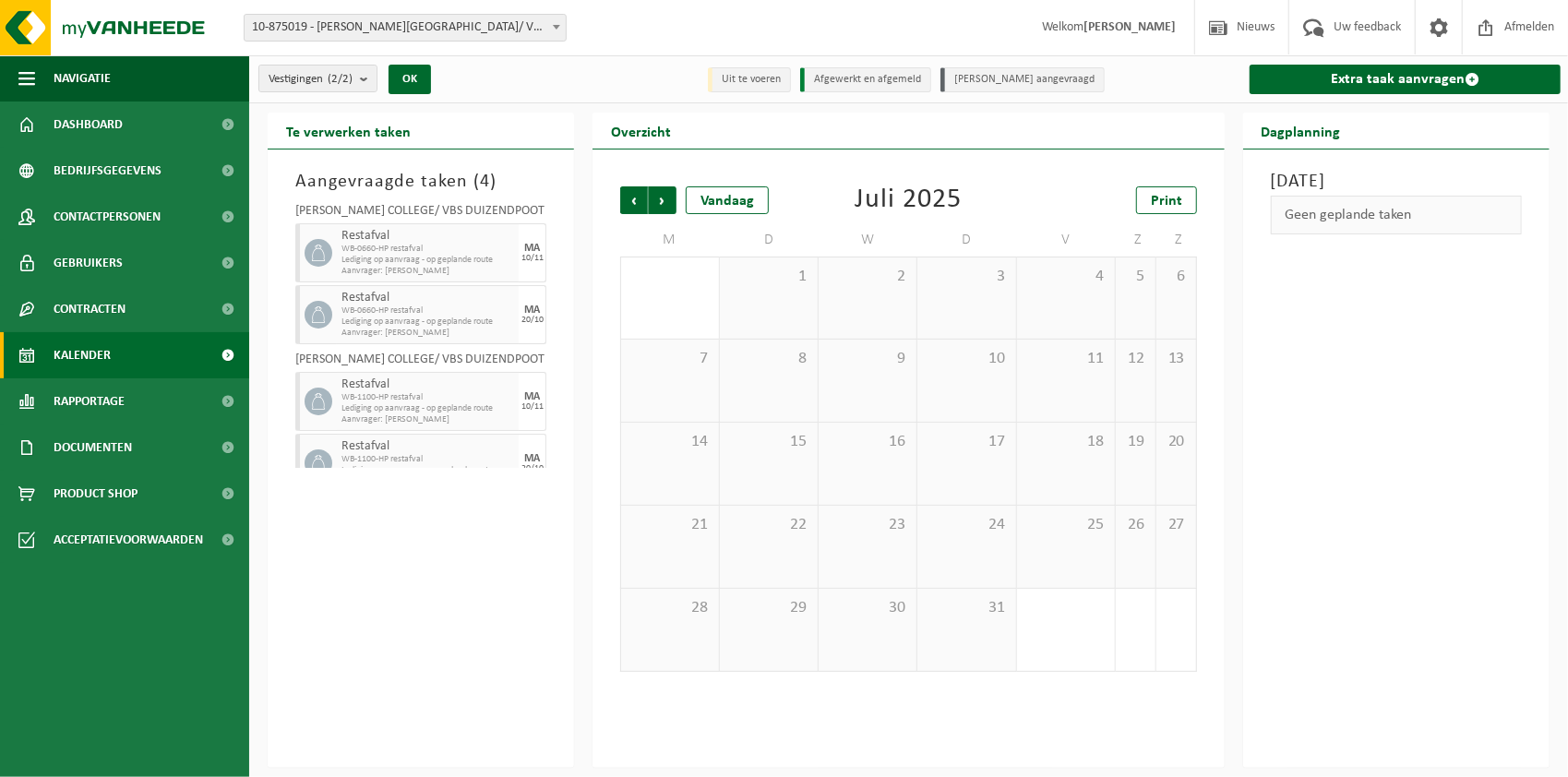
click at [659, 204] on span "Volgende" at bounding box center [663, 201] width 28 height 28
click at [663, 205] on span "Volgende" at bounding box center [663, 201] width 28 height 28
click at [677, 375] on div "3" at bounding box center [669, 380] width 97 height 82
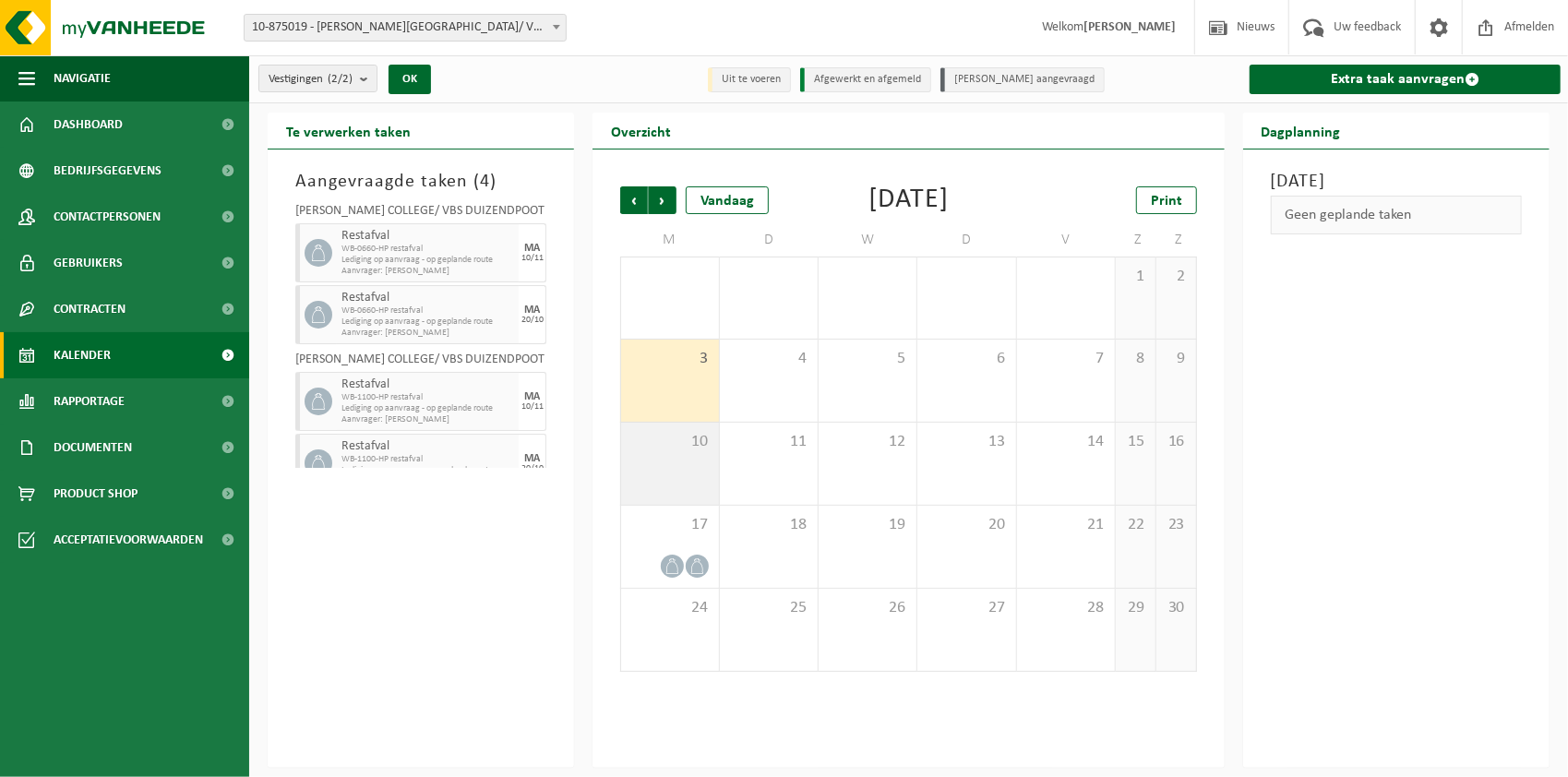
click at [699, 469] on div "10" at bounding box center [669, 464] width 97 height 82
click at [684, 395] on div "3" at bounding box center [669, 380] width 97 height 82
click at [634, 204] on span "Vorige" at bounding box center [634, 201] width 28 height 28
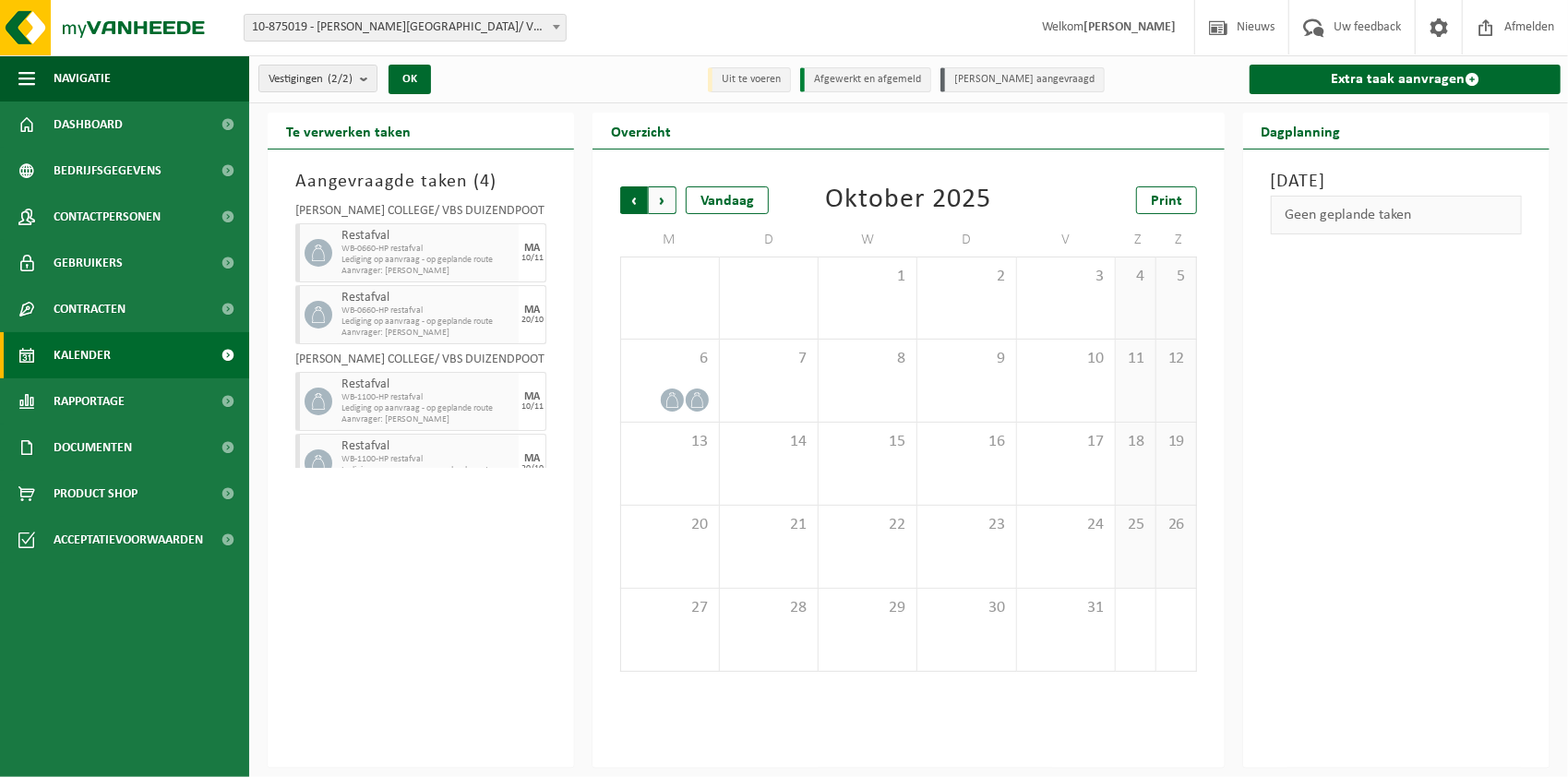
click at [668, 203] on span "Volgende" at bounding box center [663, 201] width 28 height 28
click at [703, 366] on span "3" at bounding box center [669, 359] width 78 height 20
click at [519, 314] on div "MA 20/10" at bounding box center [533, 315] width 28 height 59
click at [421, 310] on span "WB-0660-HP restafval" at bounding box center [428, 311] width 173 height 11
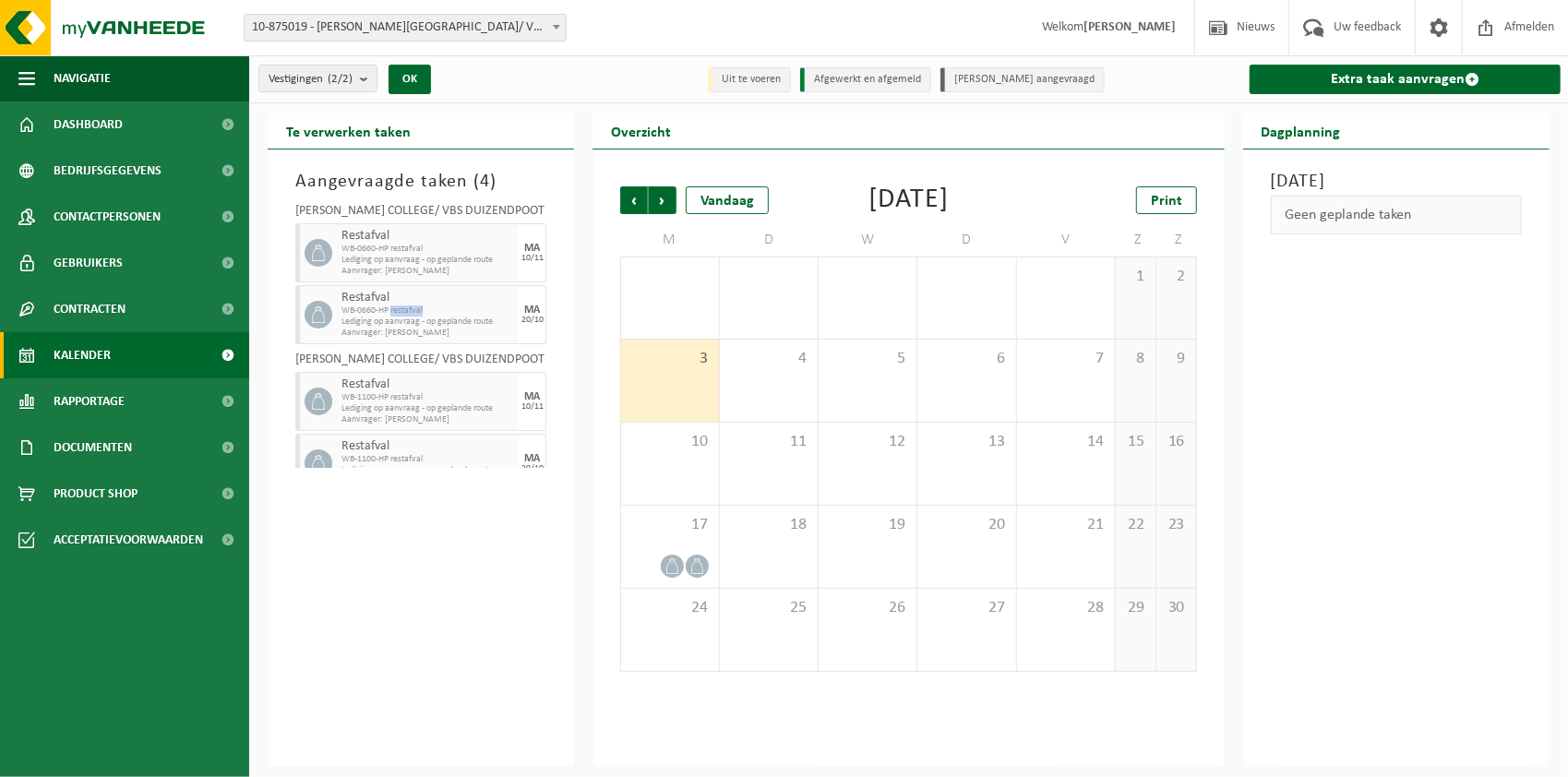
click at [421, 310] on span "WB-0660-HP restafval" at bounding box center [428, 311] width 173 height 11
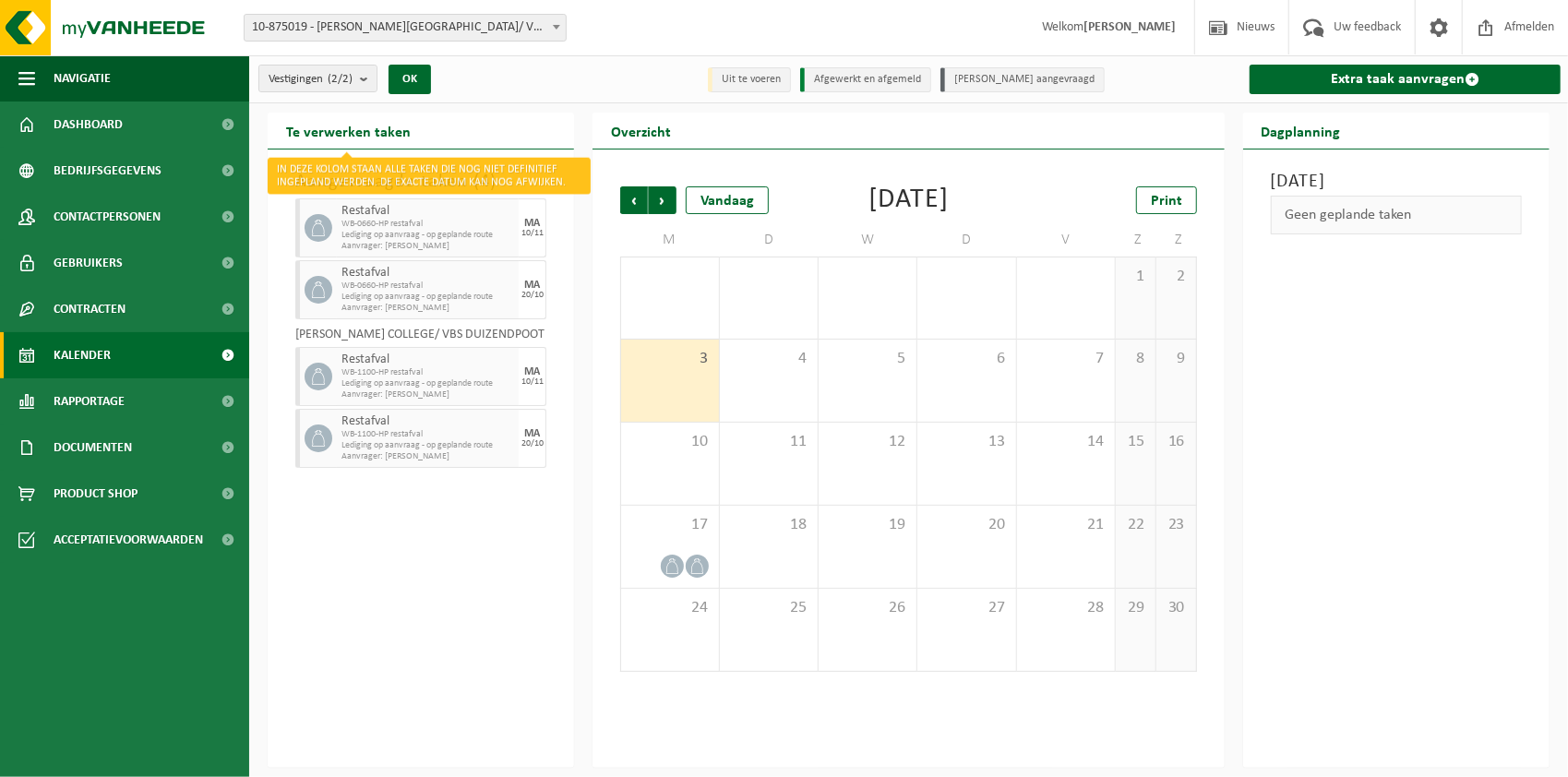
click at [334, 124] on h2 "Te verwerken taken" at bounding box center [349, 130] width 162 height 36
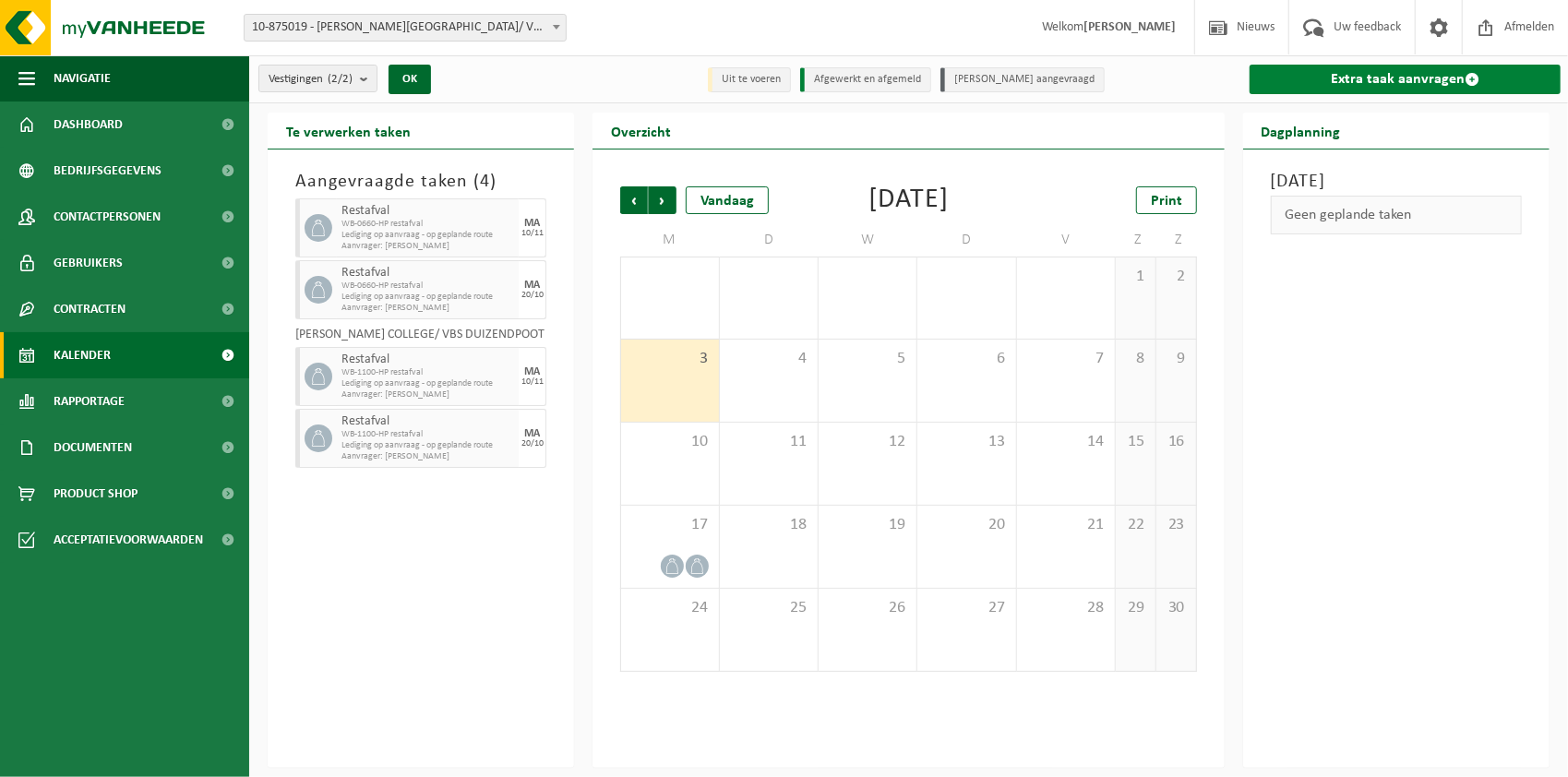
click at [1393, 80] on link "Extra taak aanvragen" at bounding box center [1404, 79] width 311 height 30
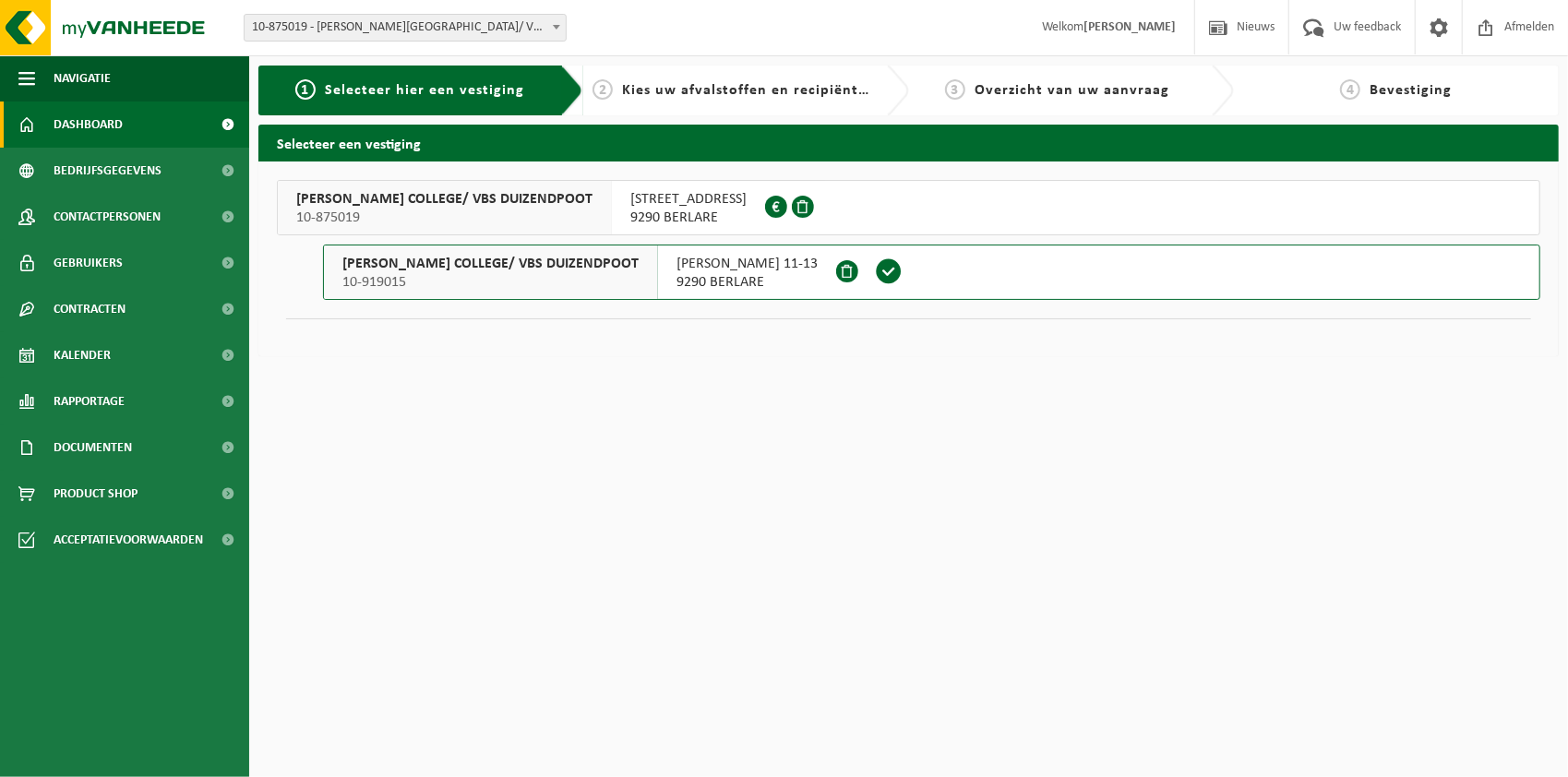
click at [88, 124] on span "Dashboard" at bounding box center [88, 125] width 69 height 46
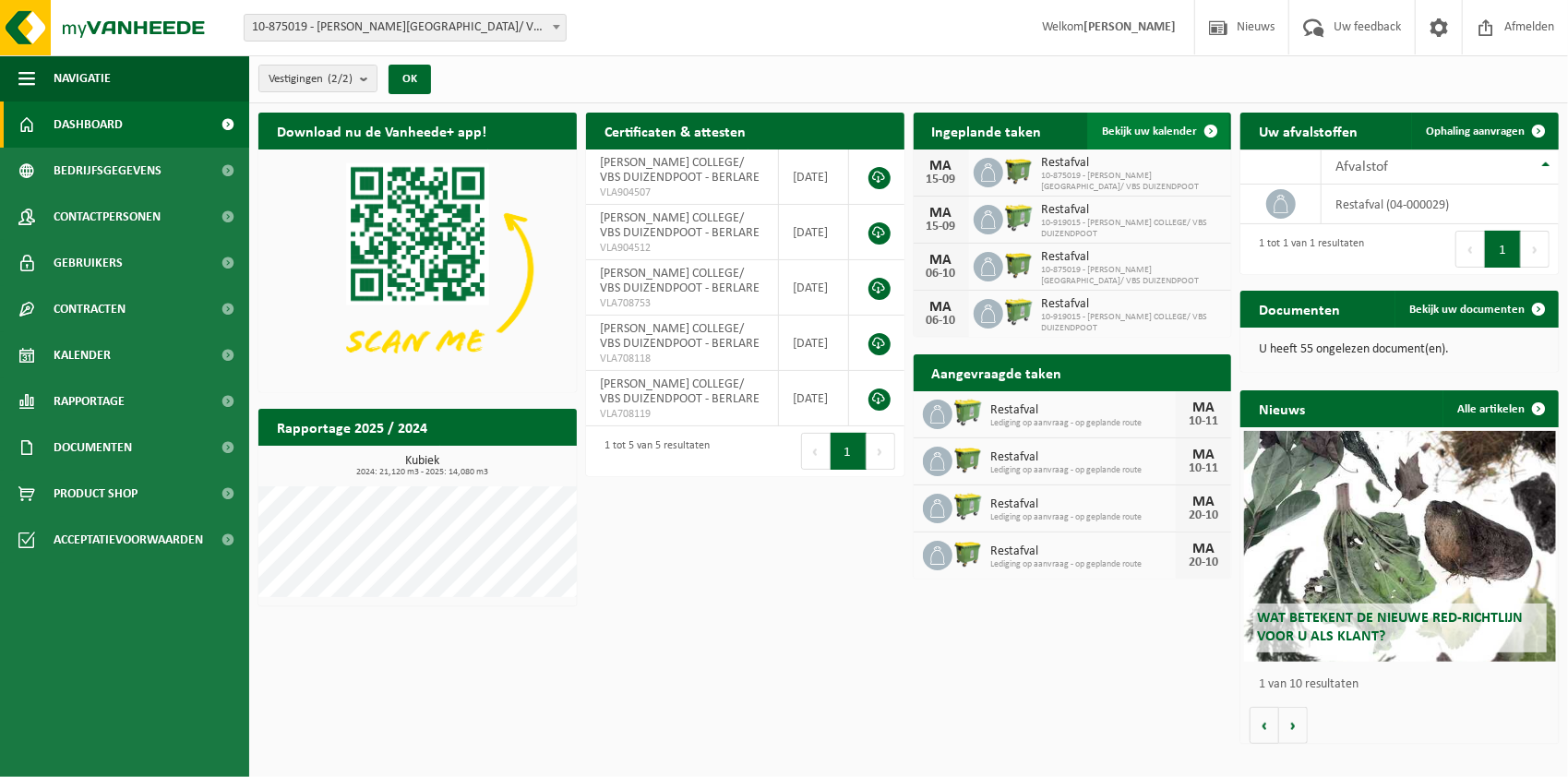
click at [1163, 125] on span "Bekijk uw kalender" at bounding box center [1149, 131] width 95 height 12
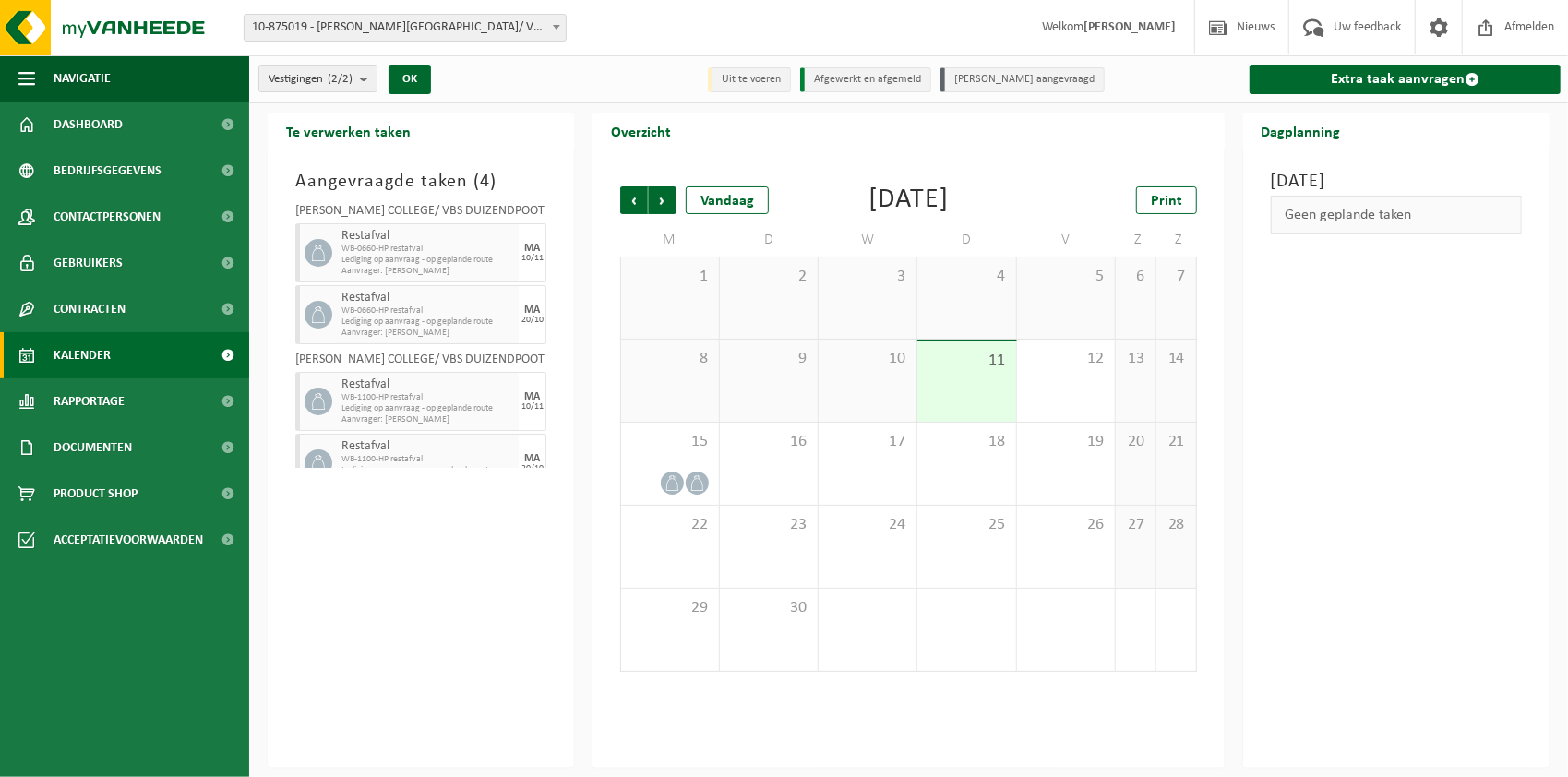
scroll to position [25, 0]
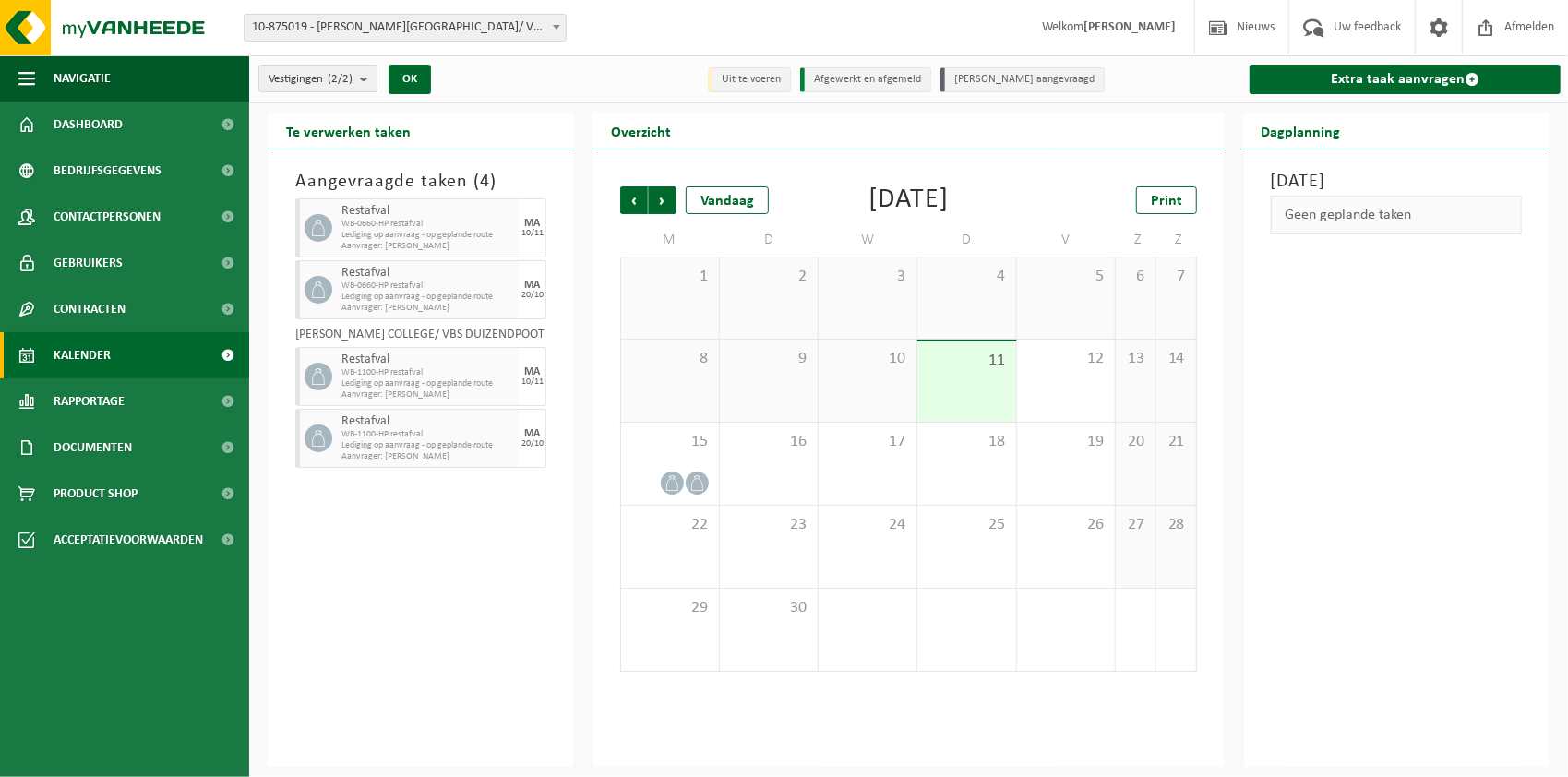
click at [485, 447] on span "Lediging op aanvraag - op geplande route" at bounding box center [428, 446] width 173 height 11
click at [312, 434] on icon at bounding box center [319, 439] width 17 height 17
click at [314, 434] on icon at bounding box center [319, 439] width 17 height 17
drag, startPoint x: 314, startPoint y: 434, endPoint x: 515, endPoint y: 445, distance: 201.3
click at [521, 445] on div "20/10" at bounding box center [533, 444] width 22 height 9
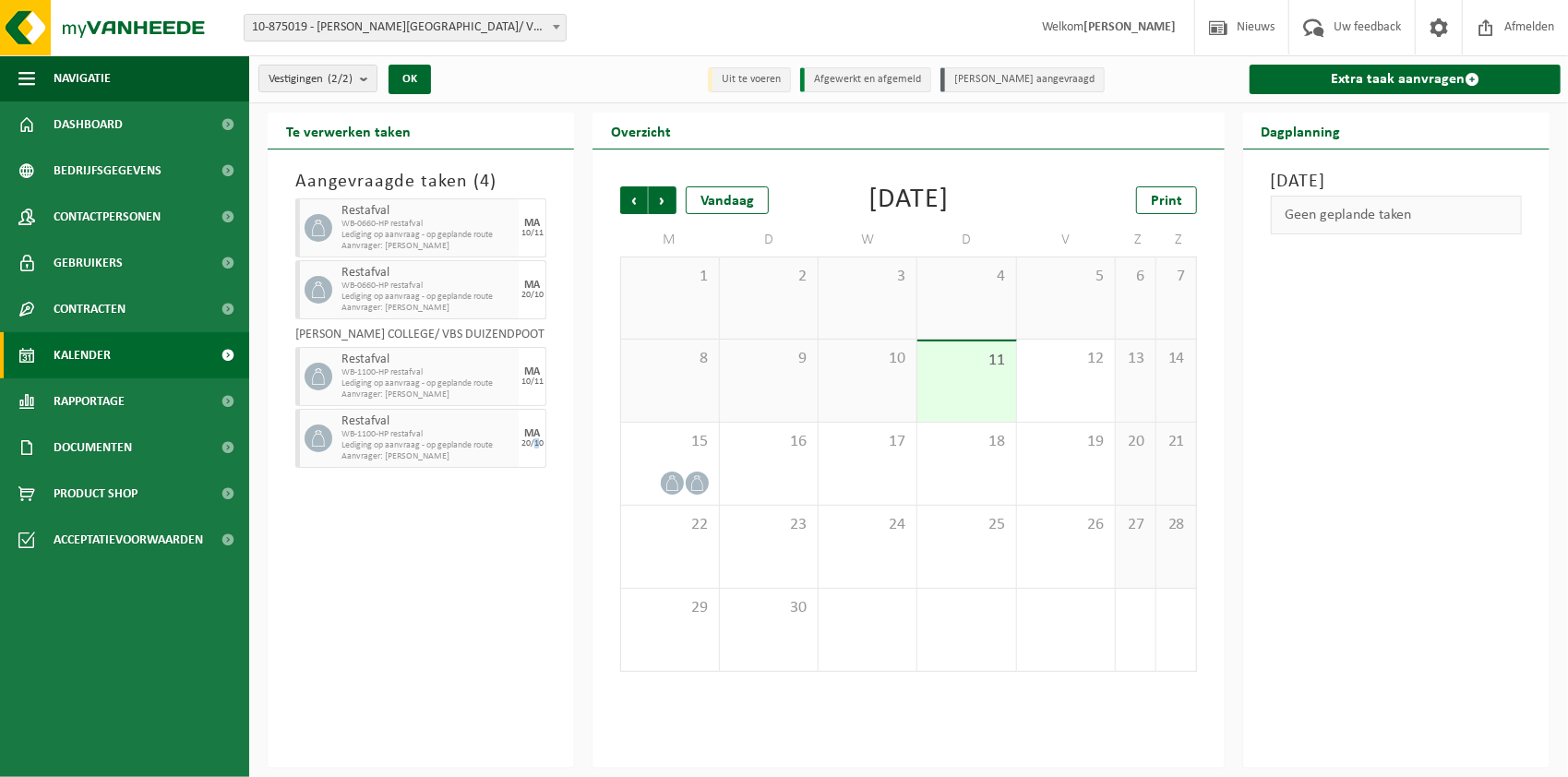
click at [521, 445] on div "20/10" at bounding box center [533, 444] width 22 height 9
drag, startPoint x: 515, startPoint y: 445, endPoint x: 524, endPoint y: 358, distance: 87.5
click at [524, 358] on div "[DATE]" at bounding box center [533, 376] width 28 height 59
click at [461, 288] on span "WB-0660-HP restafval" at bounding box center [428, 286] width 173 height 11
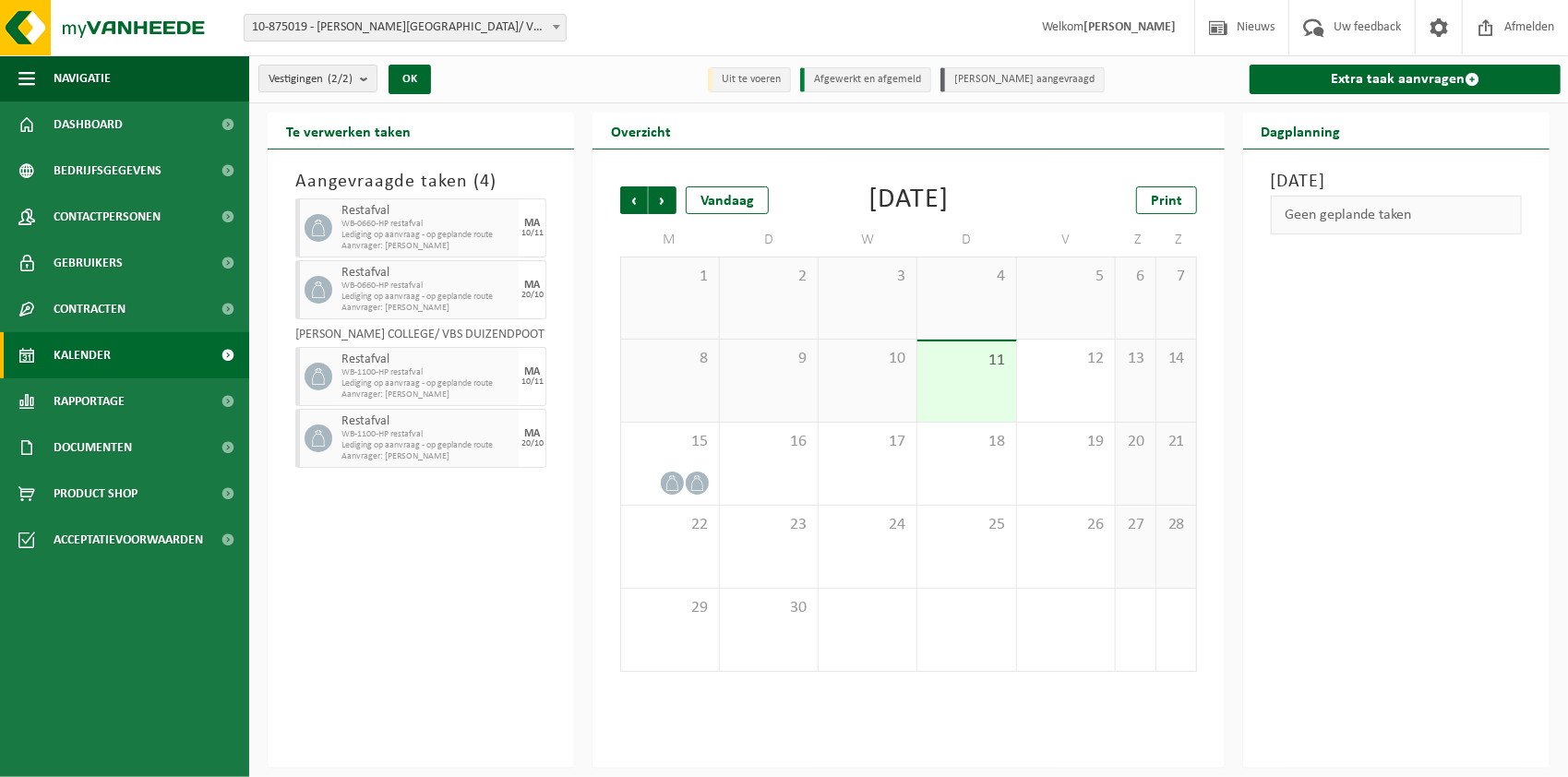
click at [461, 288] on span "WB-0660-HP restafval" at bounding box center [428, 286] width 173 height 11
click at [441, 230] on span "Lediging op aanvraag - op geplande route" at bounding box center [428, 235] width 173 height 11
click at [661, 212] on span "Volgende" at bounding box center [663, 201] width 28 height 28
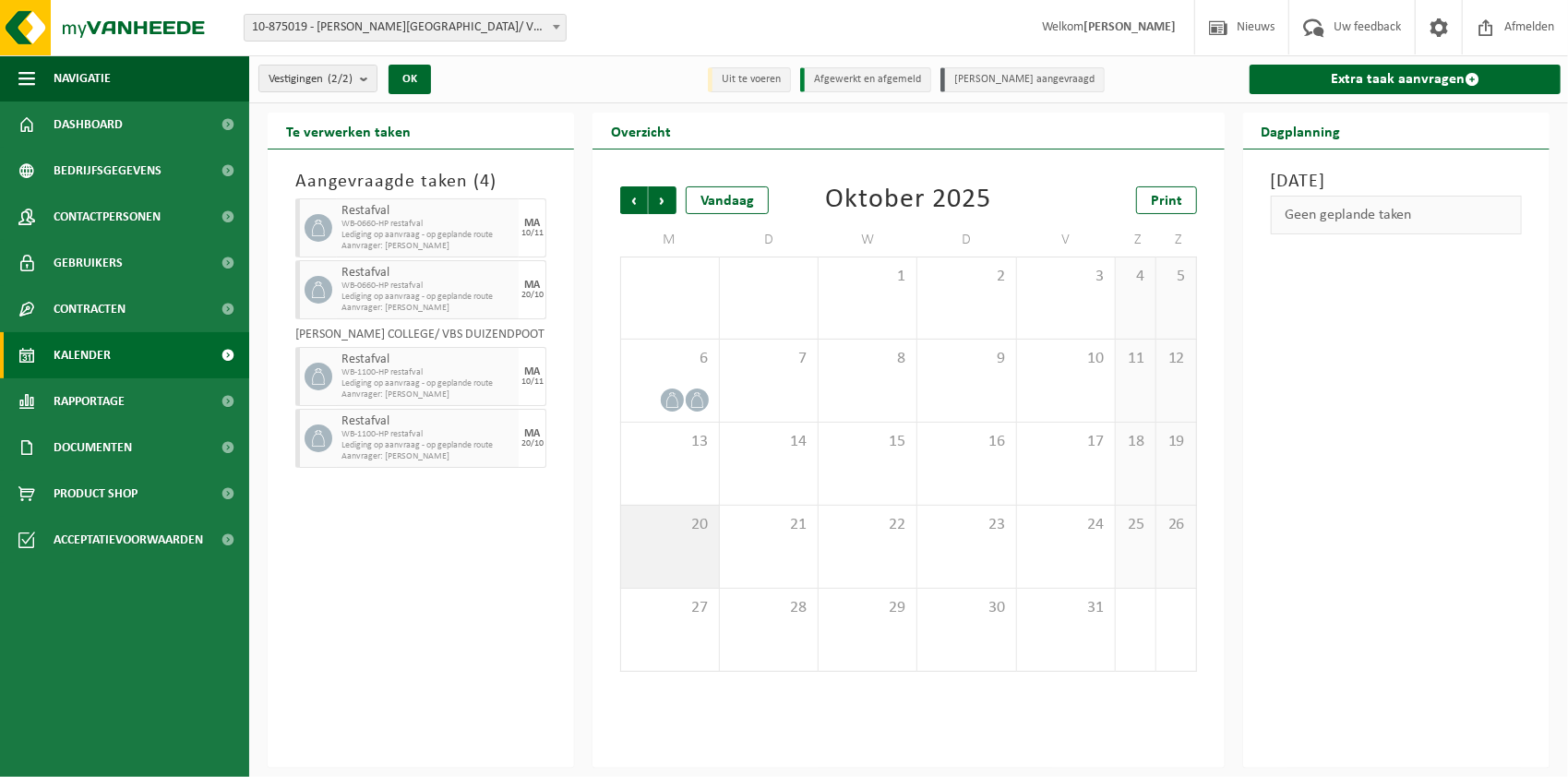
click at [699, 524] on span "20" at bounding box center [669, 525] width 78 height 20
click at [689, 535] on div "20" at bounding box center [669, 547] width 97 height 82
click at [670, 199] on span "Volgende" at bounding box center [663, 201] width 28 height 28
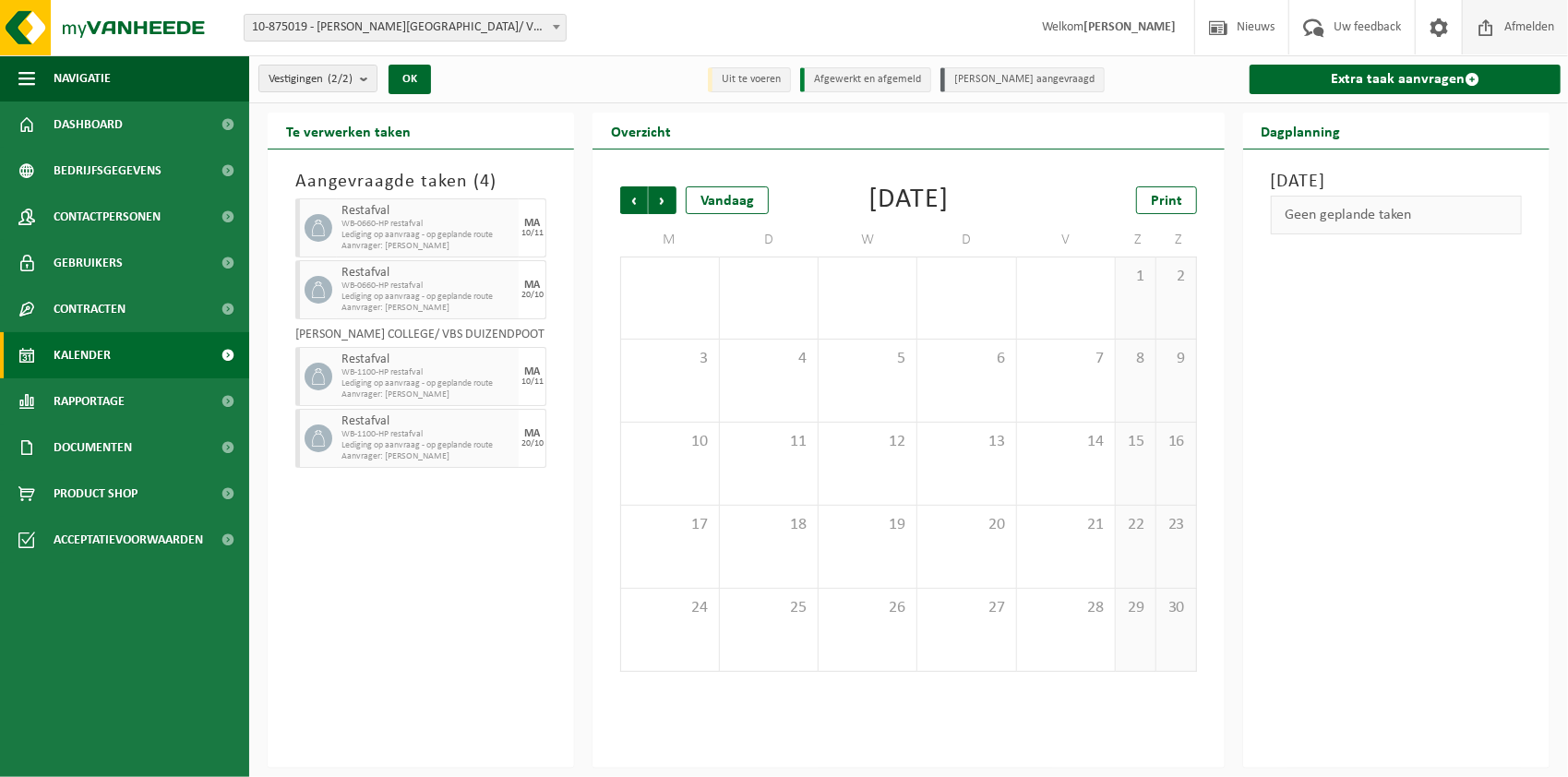
click at [1528, 20] on span "Afmelden" at bounding box center [1529, 27] width 59 height 55
